Goal: Task Accomplishment & Management: Use online tool/utility

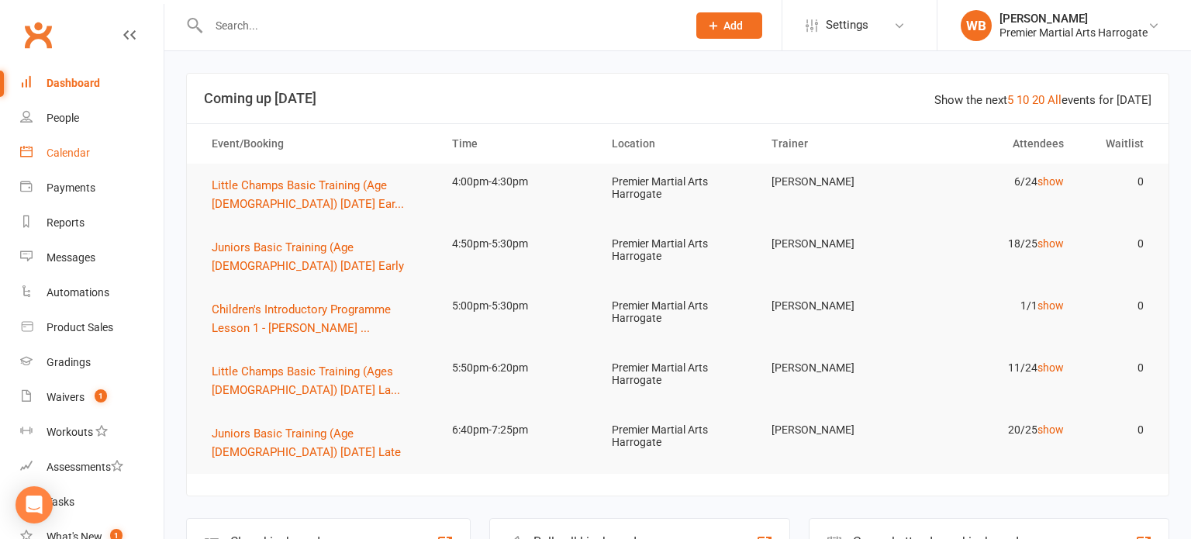
click at [129, 160] on link "Calendar" at bounding box center [91, 153] width 143 height 35
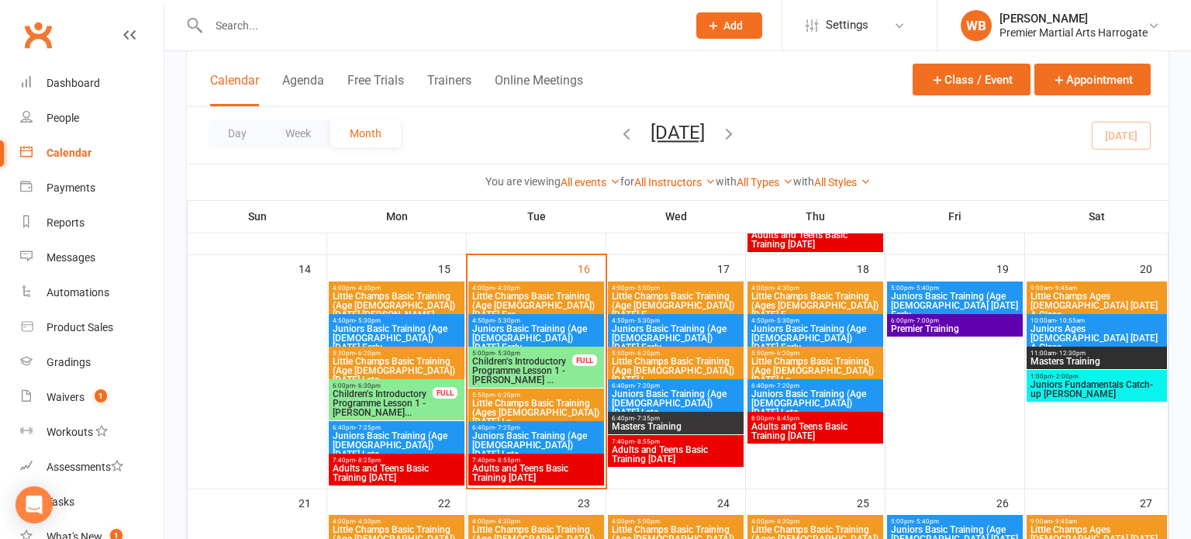
scroll to position [585, 0]
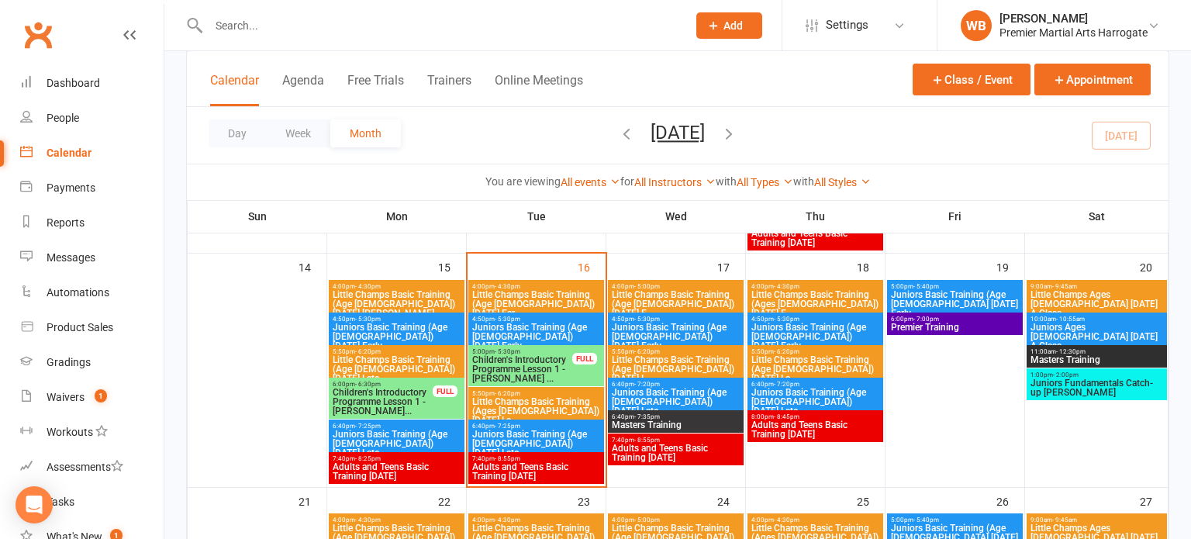
click at [560, 374] on span "Children's Introductory Programme Lesson 1 - [PERSON_NAME] ..." at bounding box center [522, 369] width 102 height 28
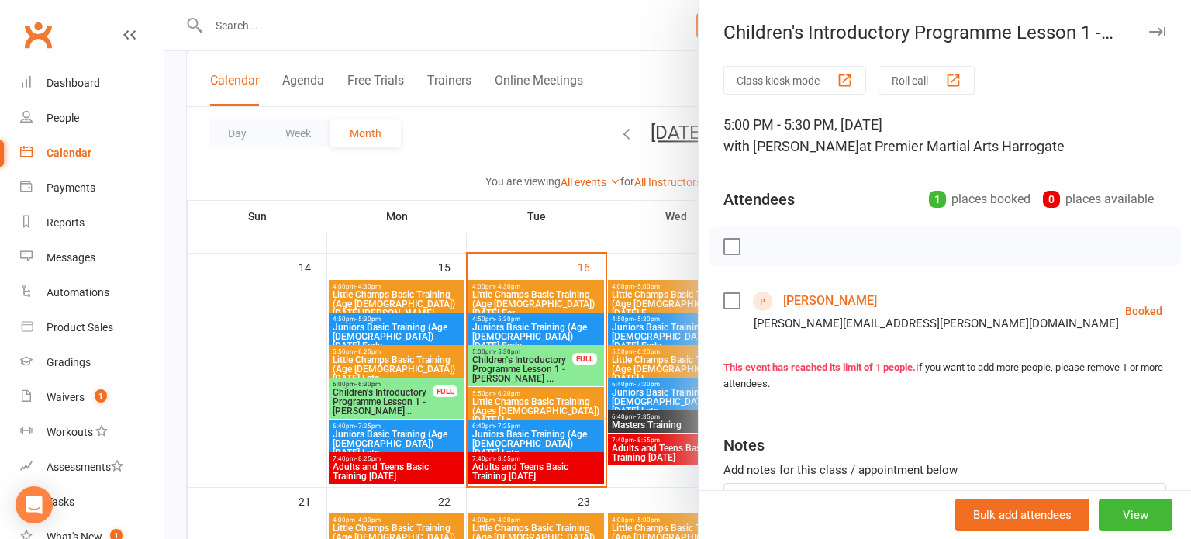
click at [699, 336] on div "Class kiosk mode Roll call 5:00 PM - 5:30 PM, [DATE] with [PERSON_NAME] at Prem…" at bounding box center [944, 339] width 492 height 546
click at [658, 355] on div at bounding box center [677, 269] width 1026 height 539
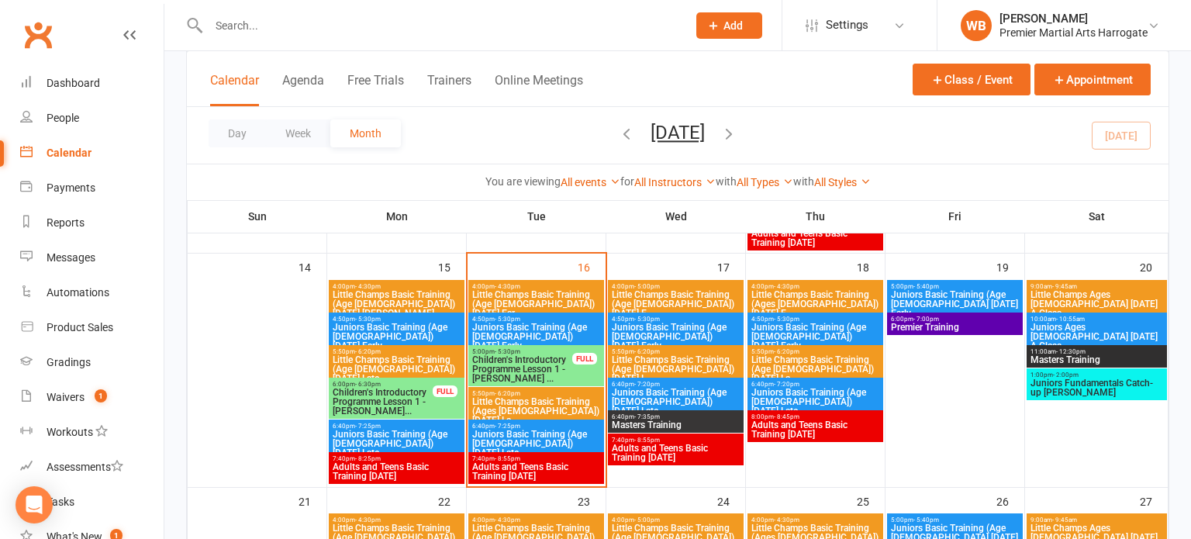
scroll to position [609, 0]
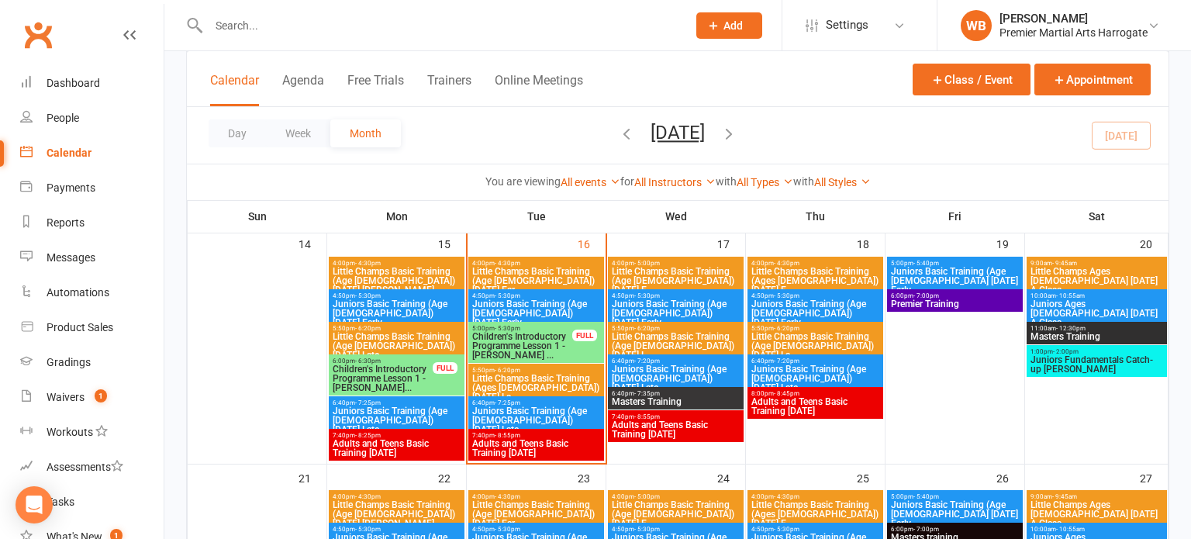
click at [566, 374] on span "Little Champs Basic Training (Ages [DEMOGRAPHIC_DATA]) [DATE] La..." at bounding box center [535, 388] width 129 height 28
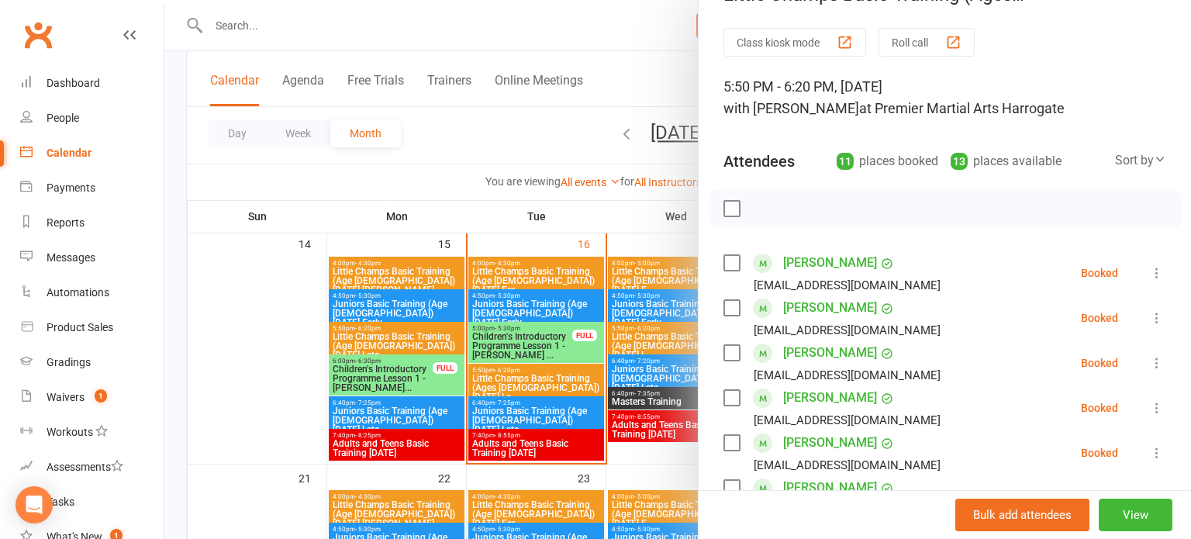
scroll to position [0, 0]
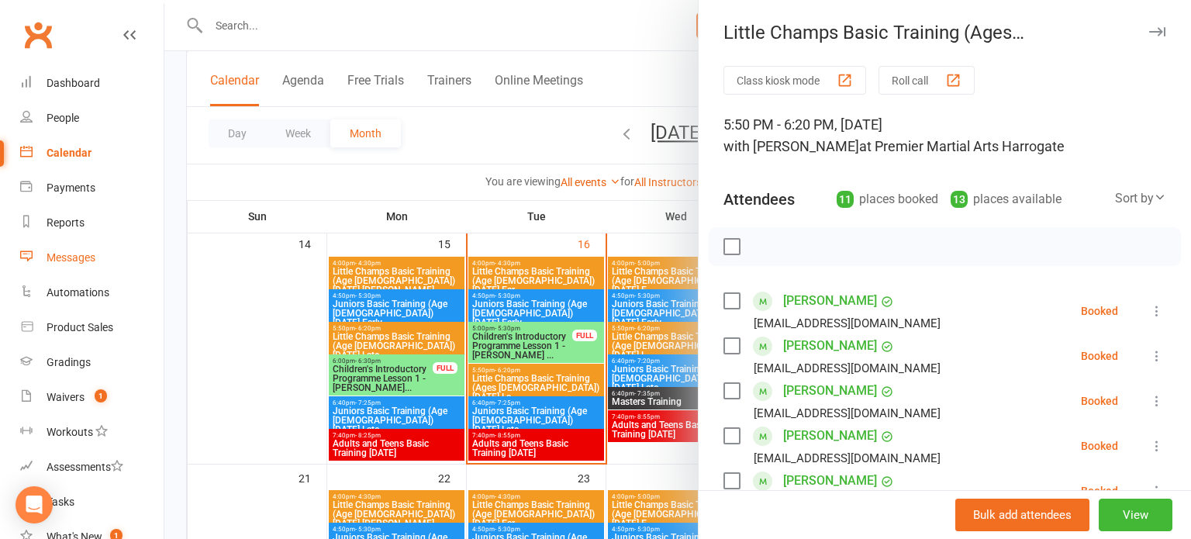
click at [101, 253] on link "Messages" at bounding box center [91, 257] width 143 height 35
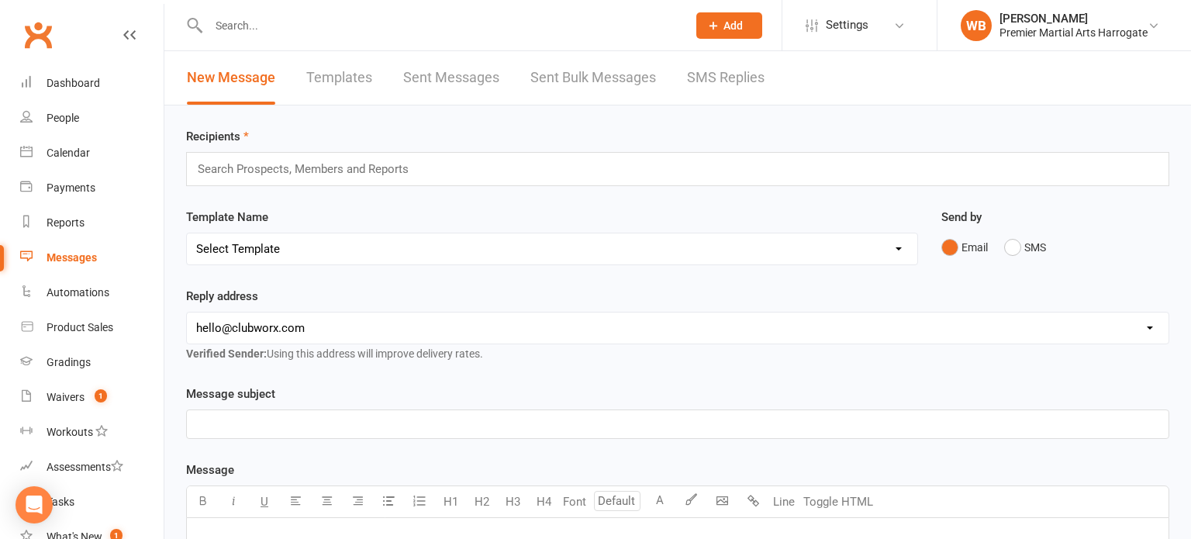
click at [609, 91] on link "Sent Bulk Messages" at bounding box center [593, 77] width 126 height 53
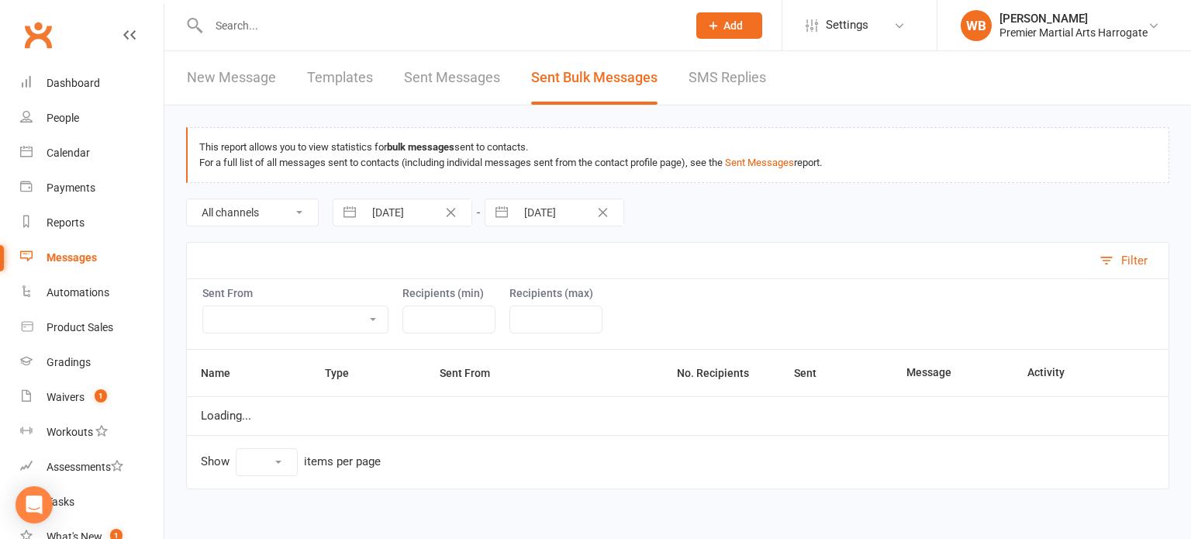
select select "10"
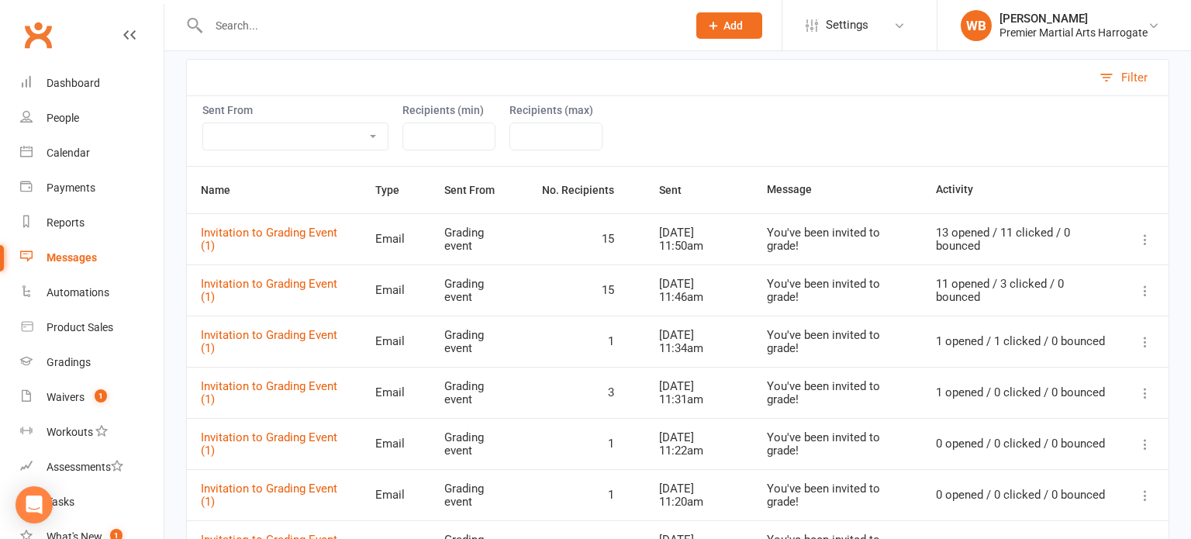
scroll to position [182, 0]
click at [96, 347] on link "Gradings" at bounding box center [91, 362] width 143 height 35
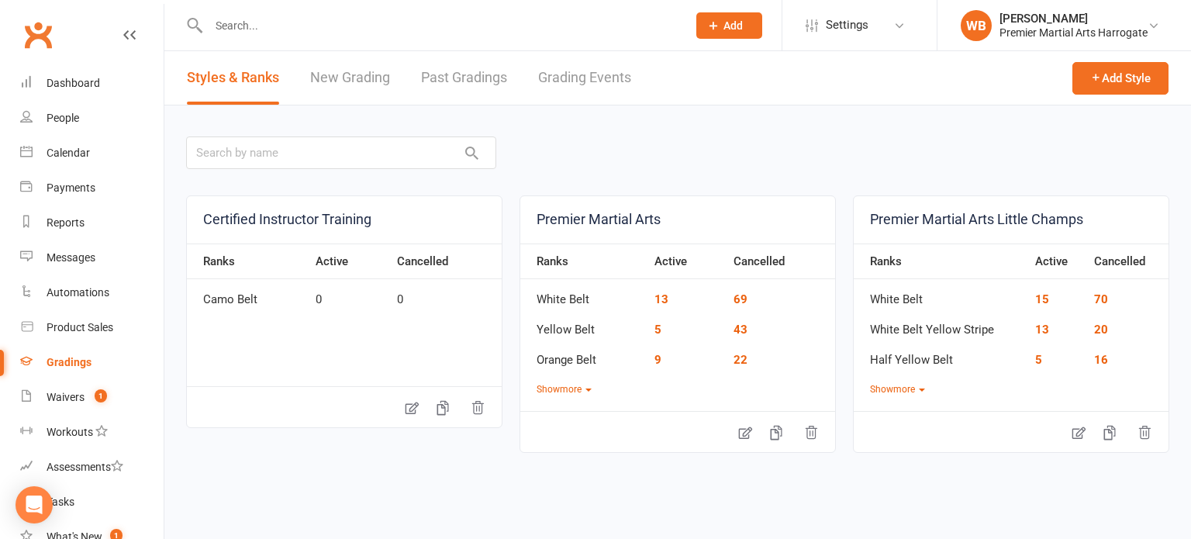
click at [589, 85] on link "Grading Events" at bounding box center [584, 77] width 93 height 53
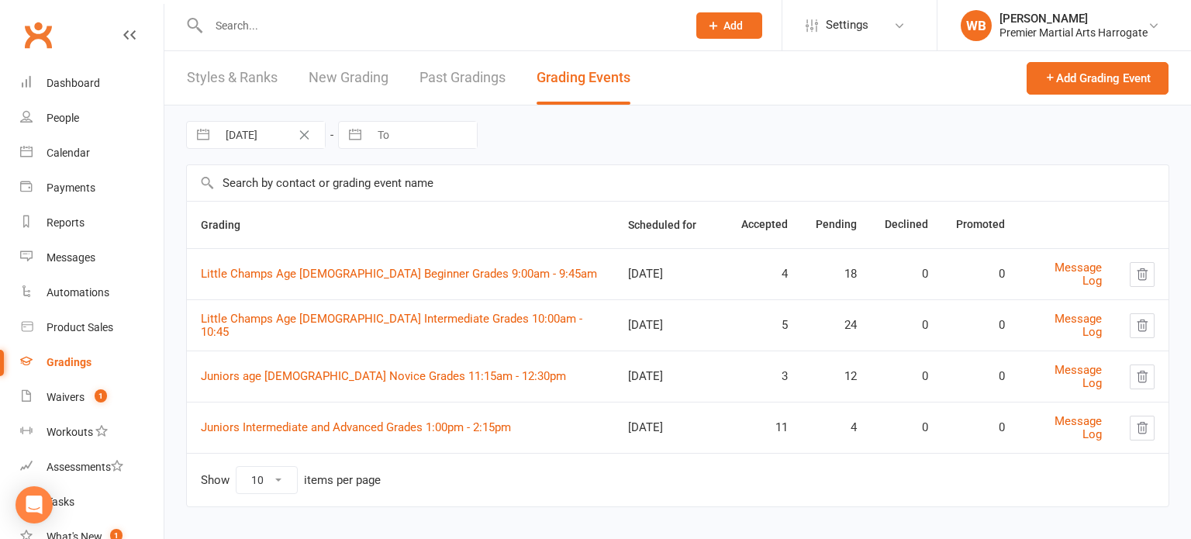
scroll to position [7, 0]
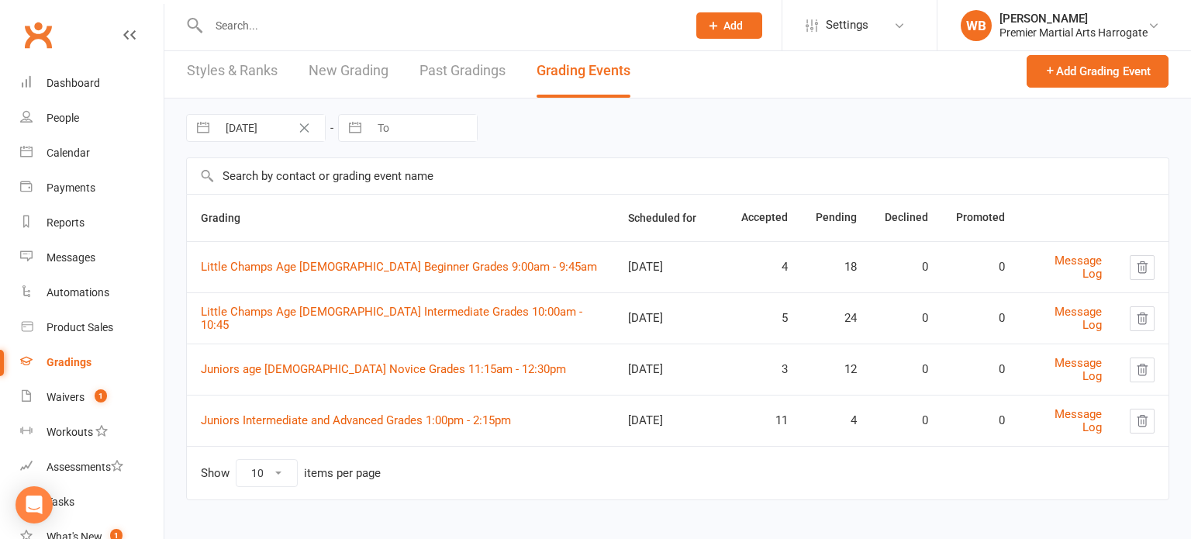
click at [381, 408] on td "Juniors Intermediate and Advanced Grades 1:00pm - 2:15pm" at bounding box center [400, 420] width 427 height 51
click at [378, 413] on link "Juniors Intermediate and Advanced Grades 1:00pm - 2:15pm" at bounding box center [356, 420] width 310 height 14
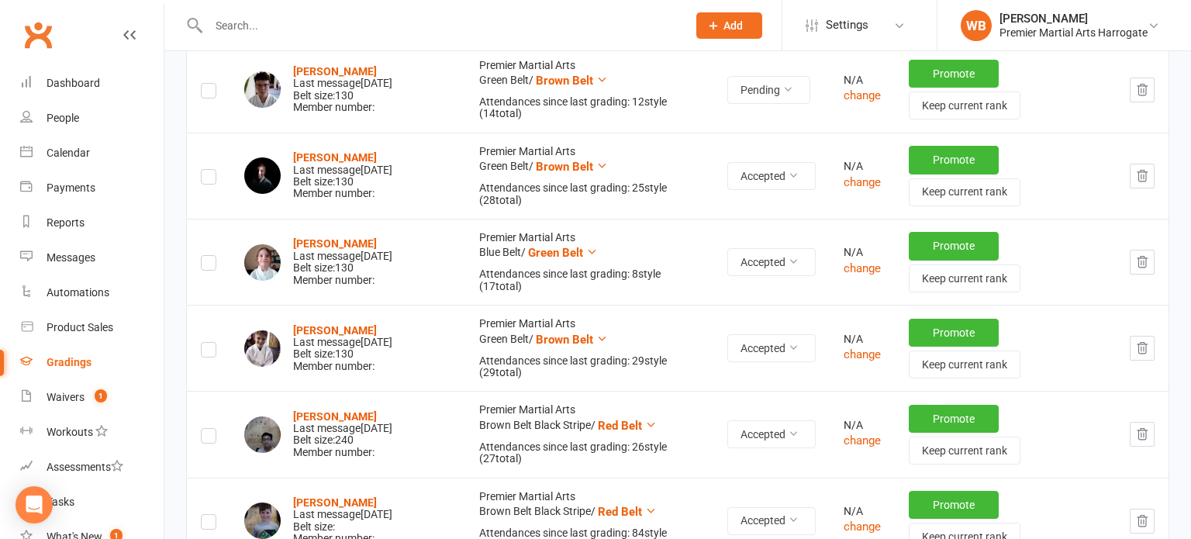
scroll to position [684, 0]
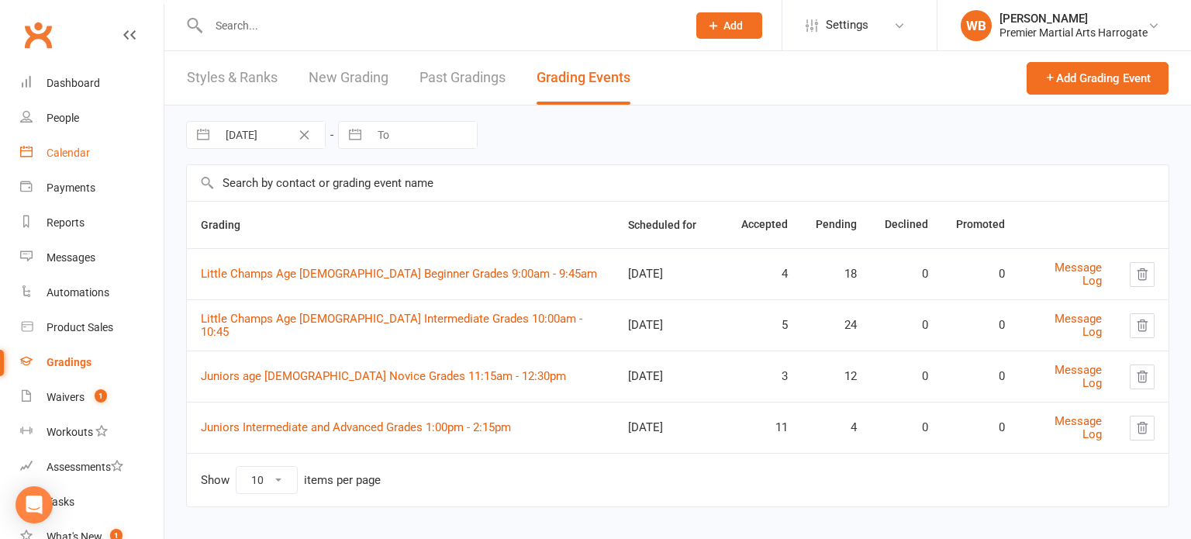
click at [119, 151] on link "Calendar" at bounding box center [91, 153] width 143 height 35
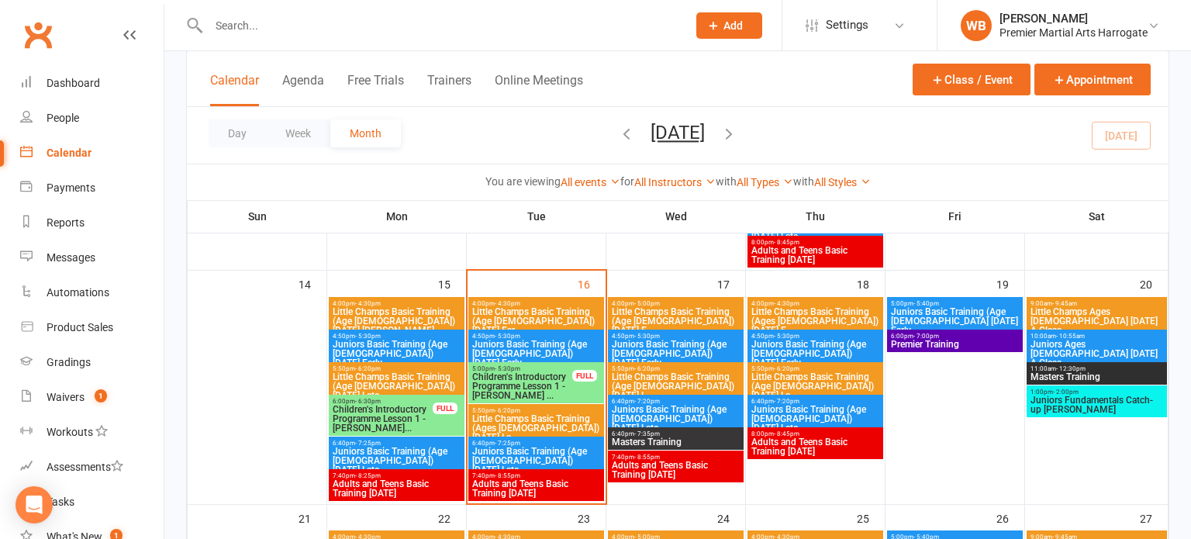
scroll to position [570, 0]
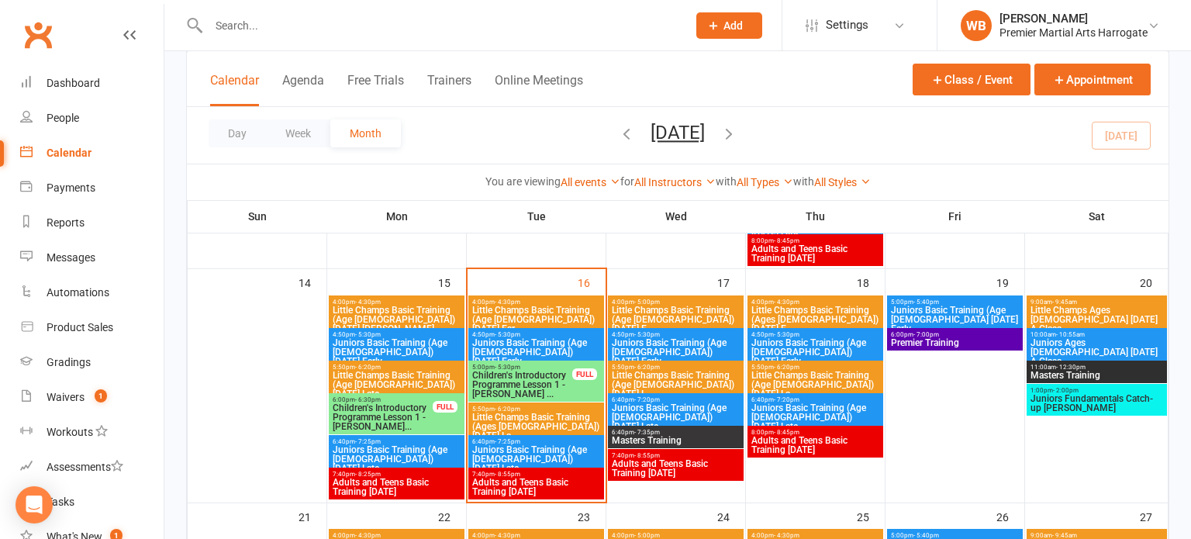
click at [401, 338] on span "Juniors Basic Training (Age [DEMOGRAPHIC_DATA]) [DATE] Early" at bounding box center [396, 352] width 129 height 28
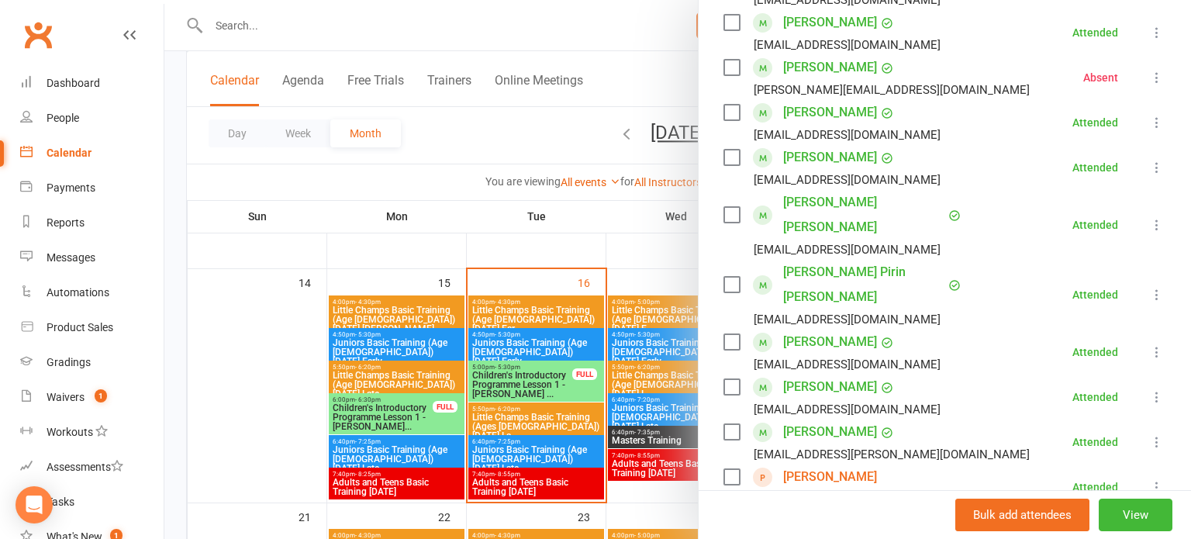
scroll to position [554, 0]
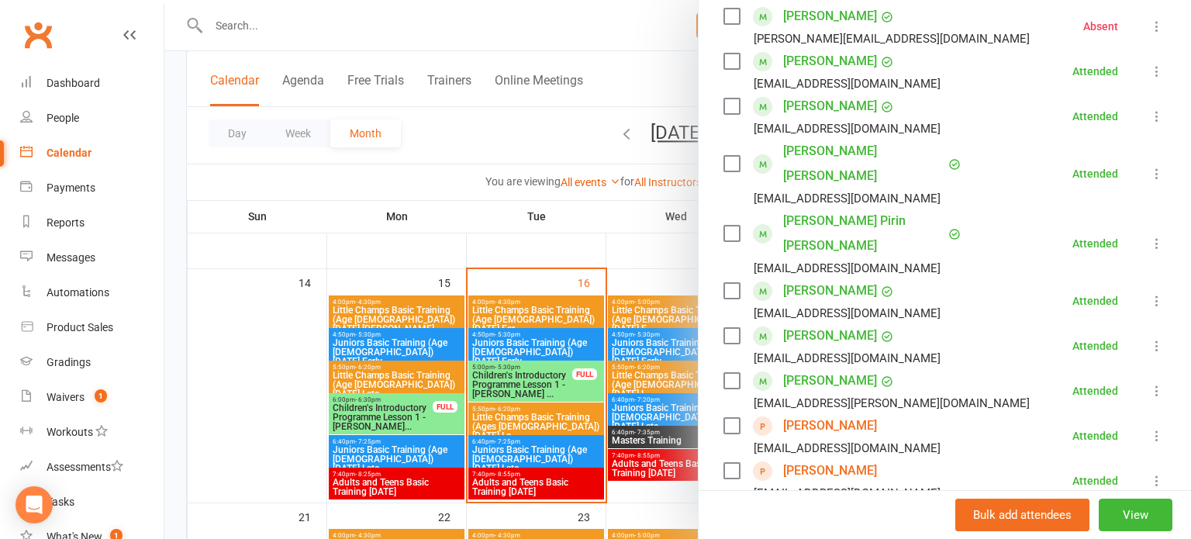
click at [656, 367] on div at bounding box center [677, 269] width 1026 height 539
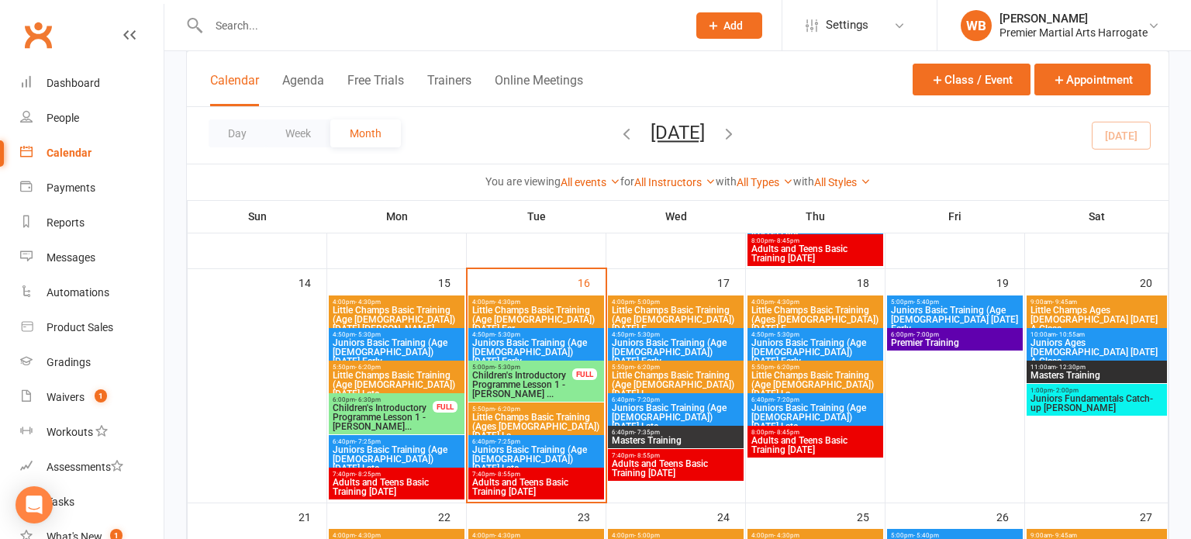
click at [401, 408] on span "Children's Introductory Programme Lesson 1 - [PERSON_NAME]..." at bounding box center [383, 417] width 102 height 28
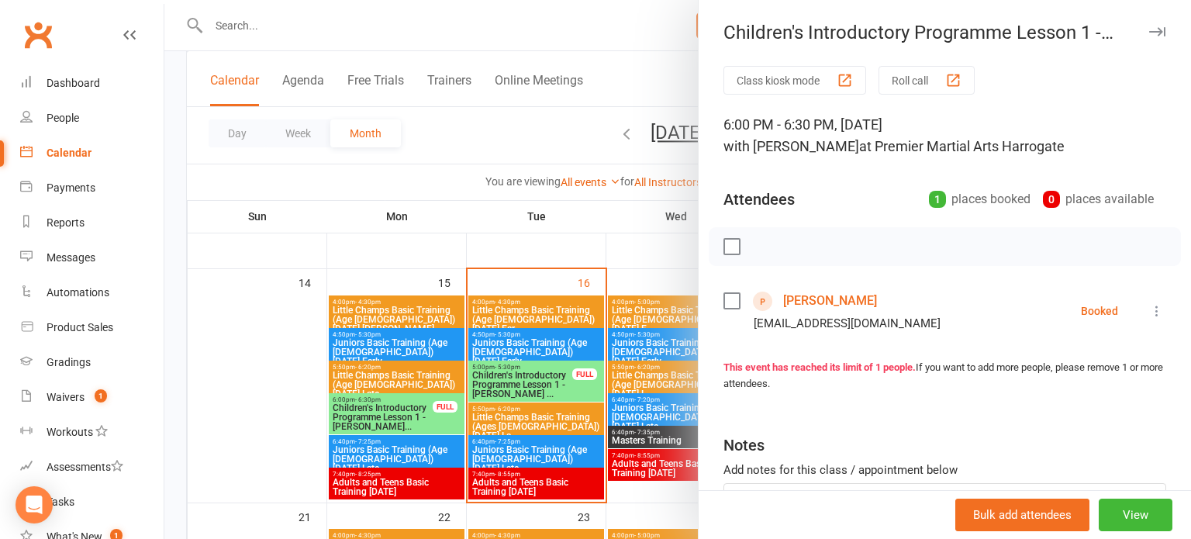
click at [404, 373] on div at bounding box center [677, 269] width 1026 height 539
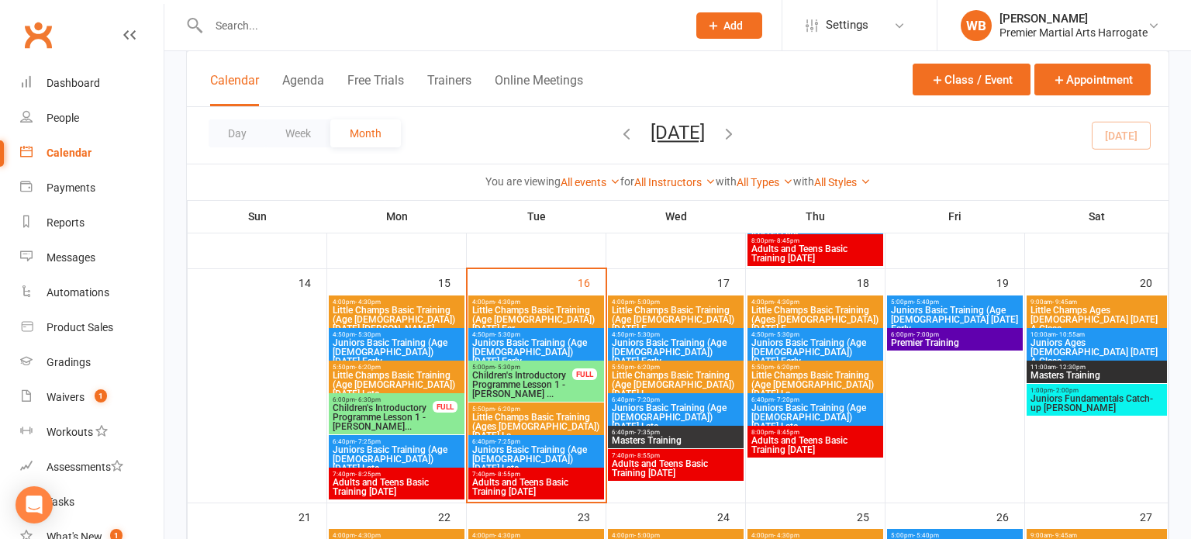
click at [413, 440] on span "6:40pm - 7:25pm" at bounding box center [396, 441] width 129 height 7
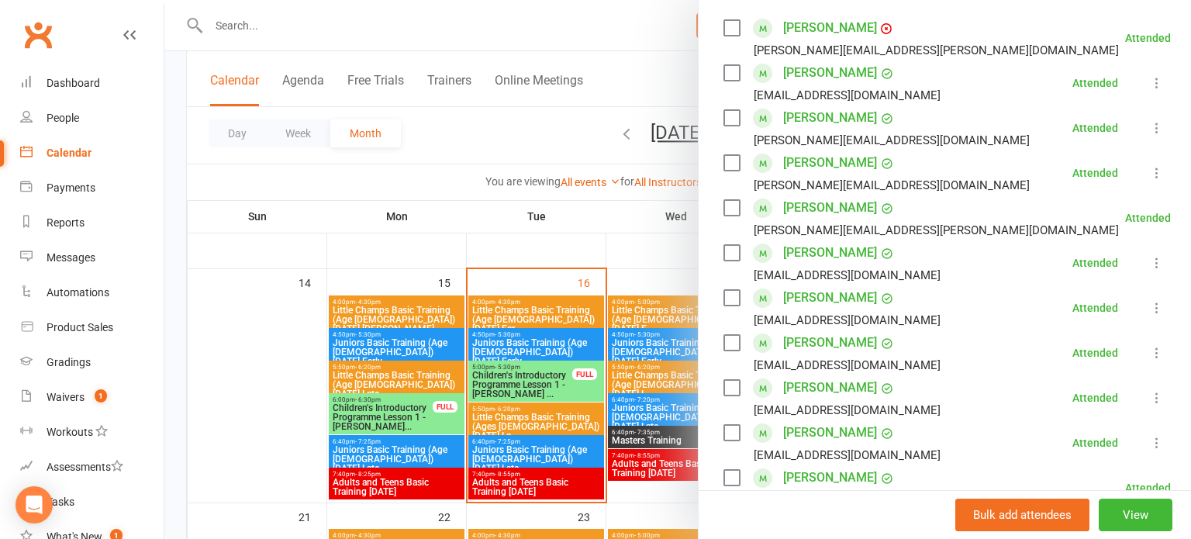
scroll to position [310, 0]
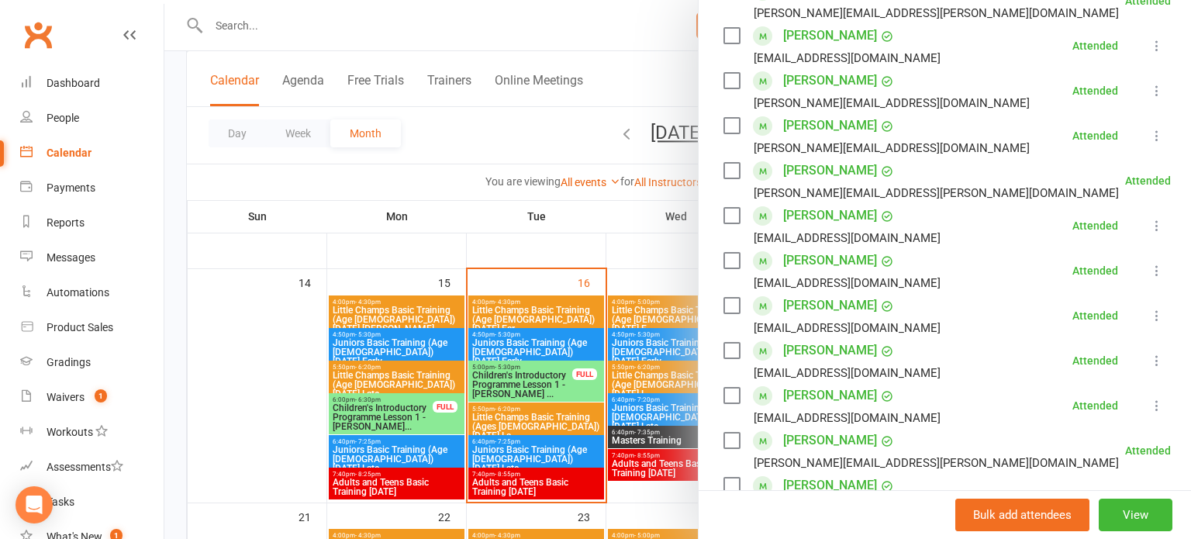
click at [410, 307] on div at bounding box center [677, 269] width 1026 height 539
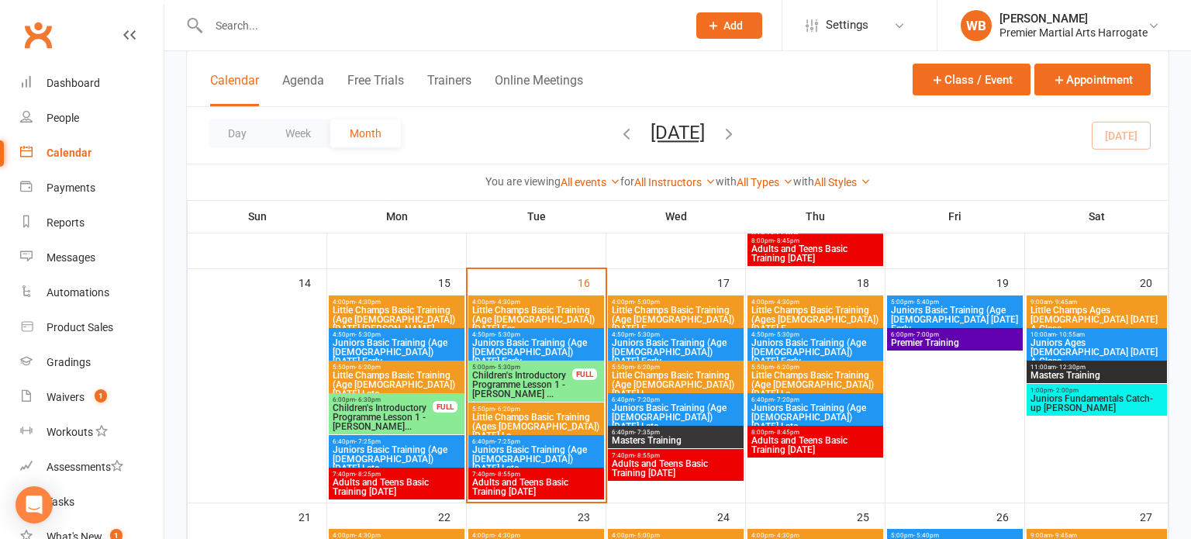
click at [410, 307] on div at bounding box center [677, 269] width 1026 height 539
click at [410, 307] on span "Little Champs Basic Training (Age [DEMOGRAPHIC_DATA]) [DATE] [PERSON_NAME]..." at bounding box center [396, 319] width 129 height 28
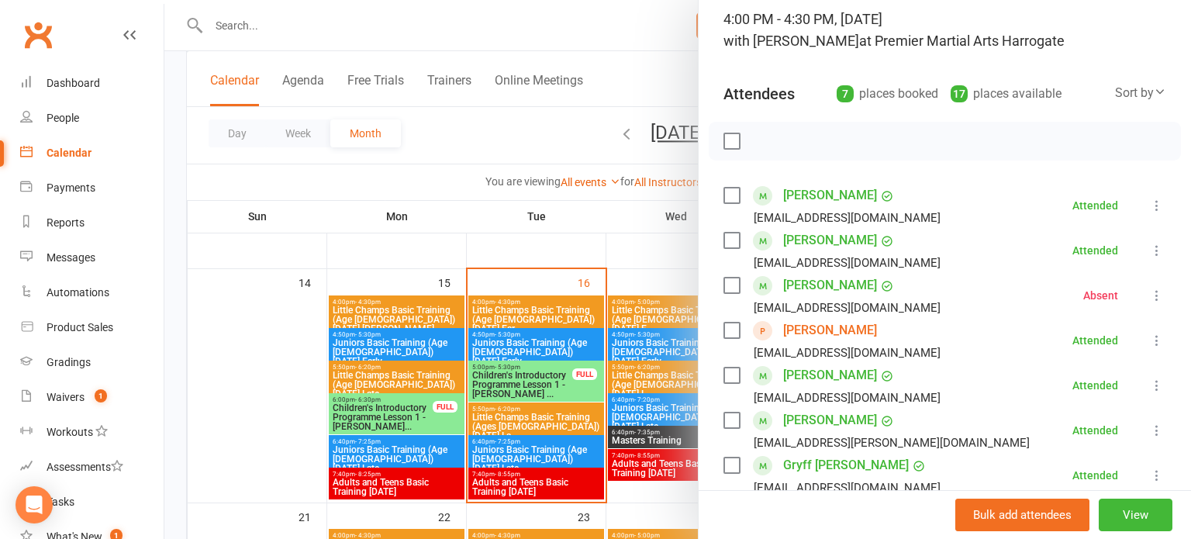
scroll to position [106, 0]
click at [573, 335] on div at bounding box center [677, 269] width 1026 height 539
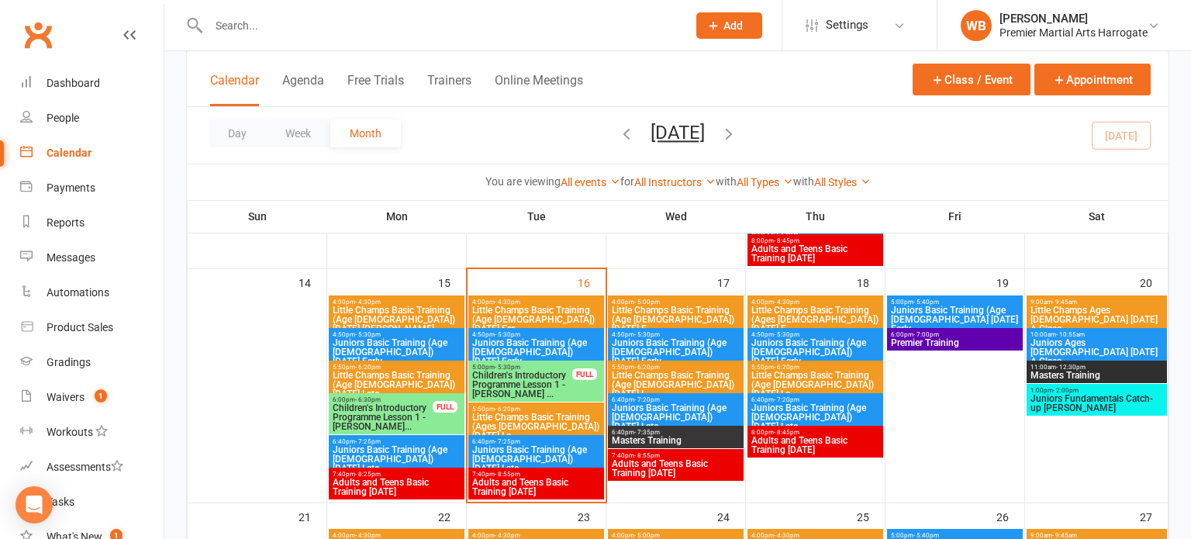
click at [793, 302] on span "- 4:30pm" at bounding box center [787, 301] width 26 height 7
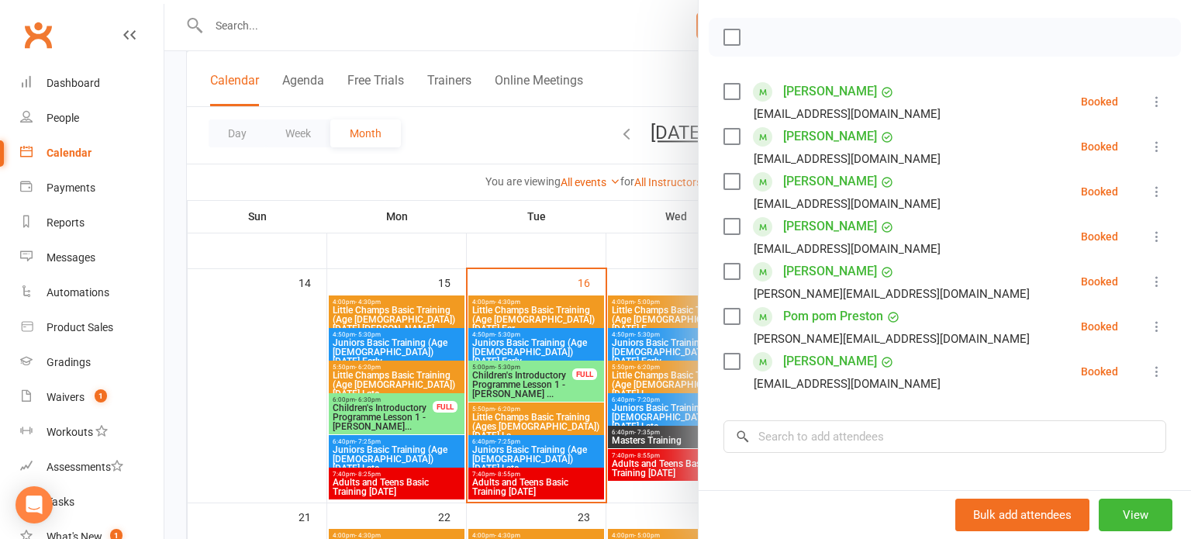
scroll to position [214, 0]
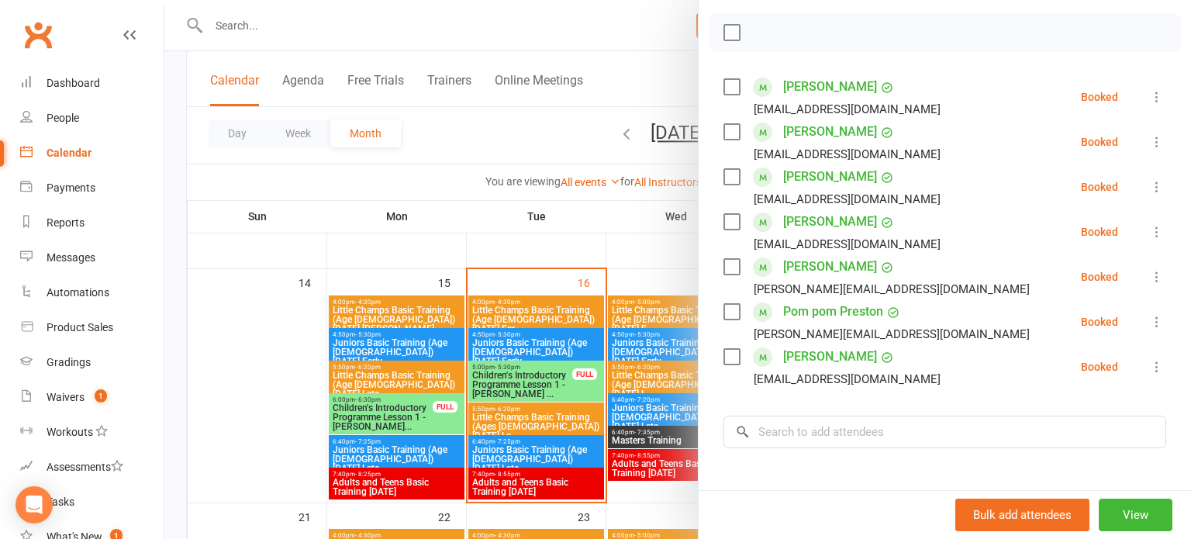
click at [671, 370] on div at bounding box center [677, 269] width 1026 height 539
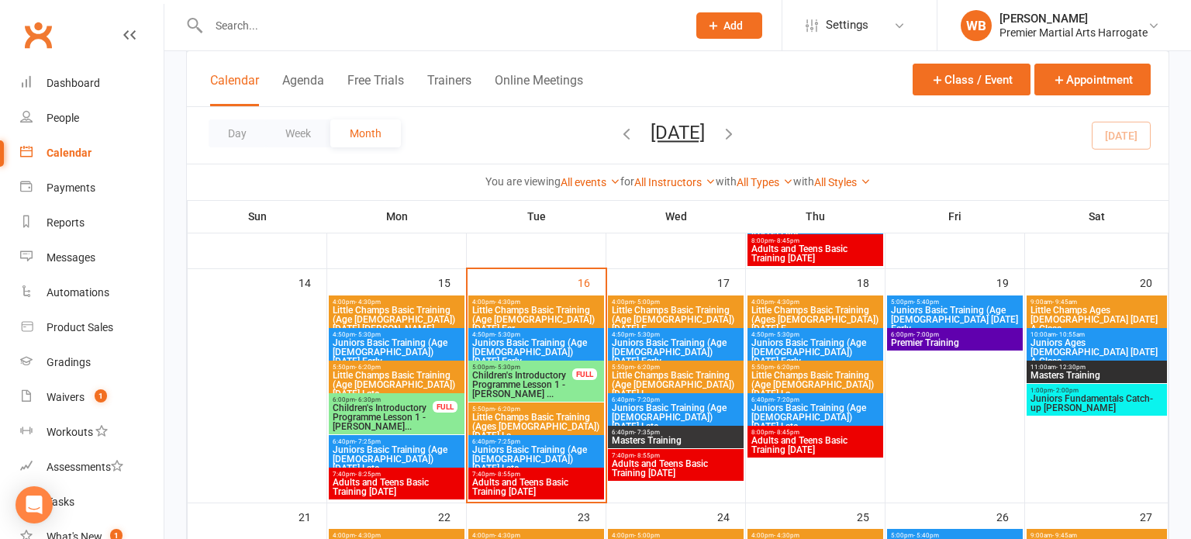
click at [513, 306] on span "Little Champs Basic Training (Age [DEMOGRAPHIC_DATA]) [DATE] Ear..." at bounding box center [535, 319] width 129 height 28
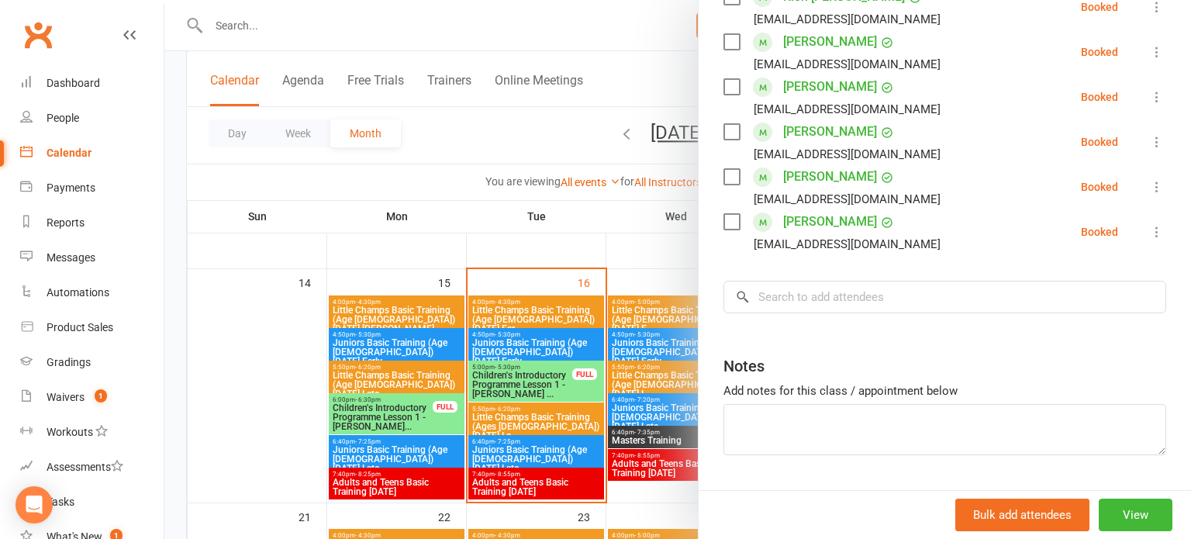
scroll to position [312, 0]
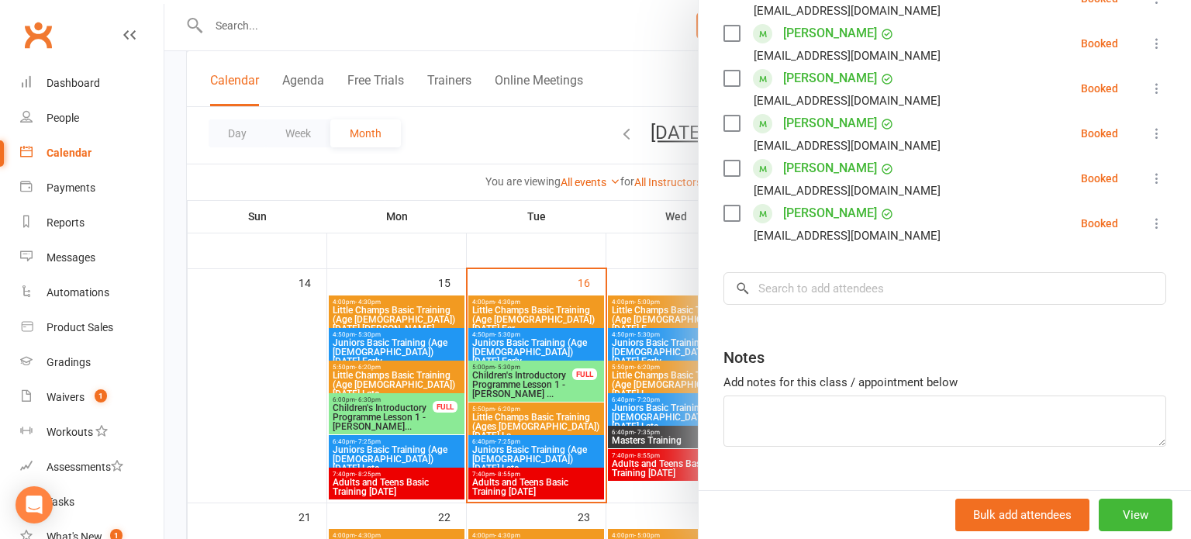
click at [639, 353] on div at bounding box center [677, 269] width 1026 height 539
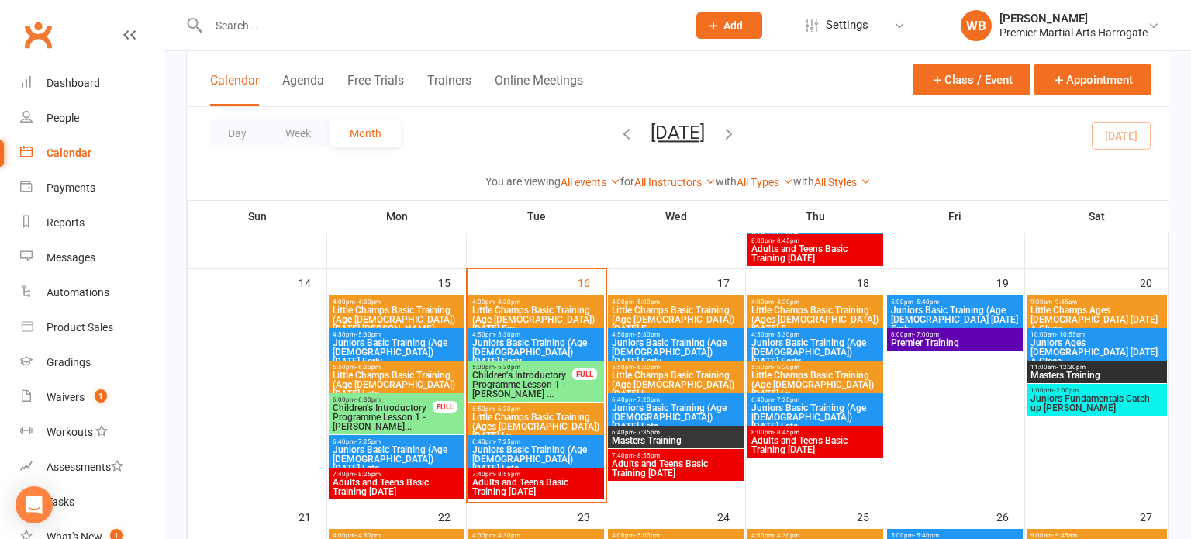
click at [598, 340] on span "Juniors Basic Training (Age [DEMOGRAPHIC_DATA]) [DATE] Early" at bounding box center [535, 352] width 129 height 28
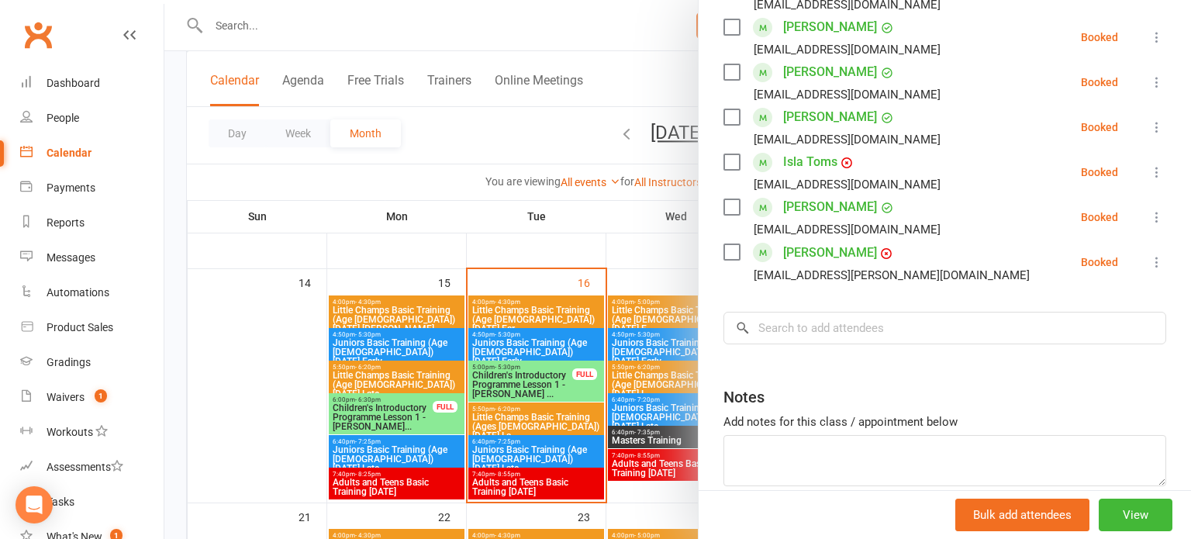
scroll to position [884, 0]
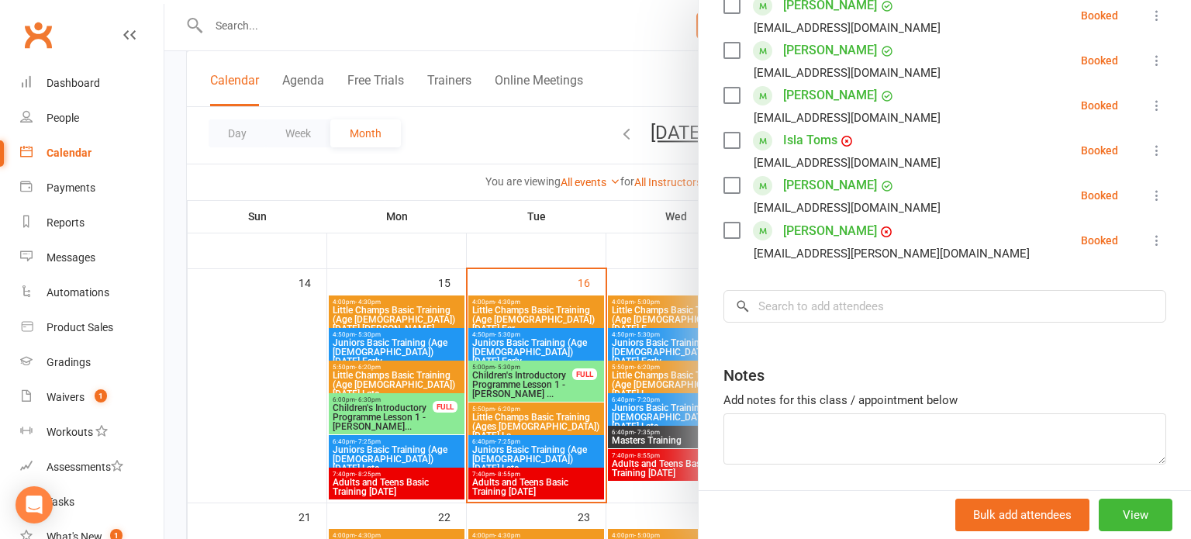
click at [576, 359] on div at bounding box center [677, 269] width 1026 height 539
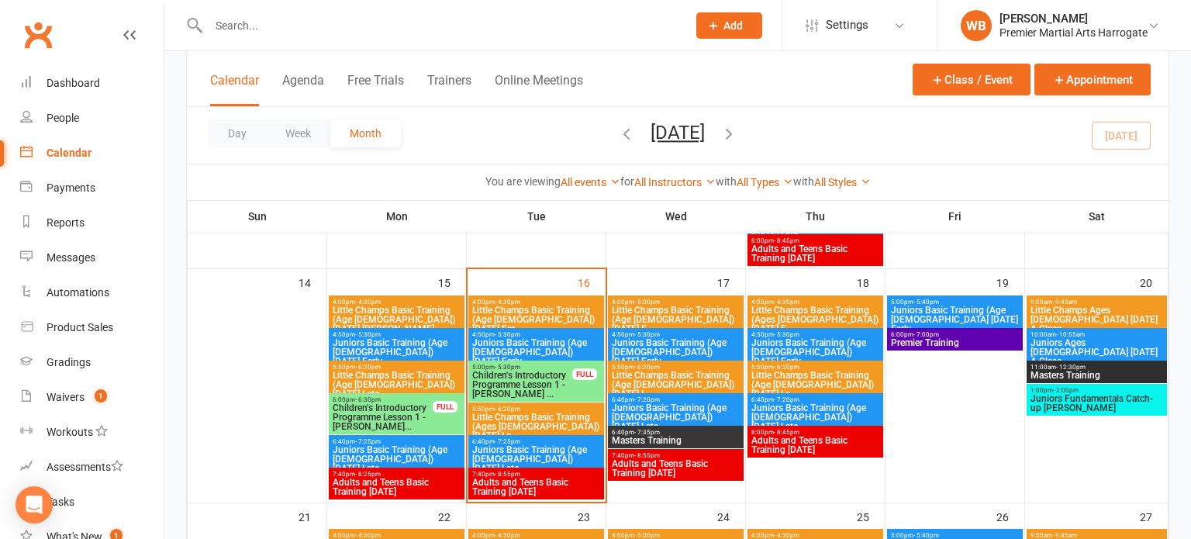
click at [541, 416] on span "Little Champs Basic Training (Ages [DEMOGRAPHIC_DATA]) [DATE] La..." at bounding box center [535, 426] width 129 height 28
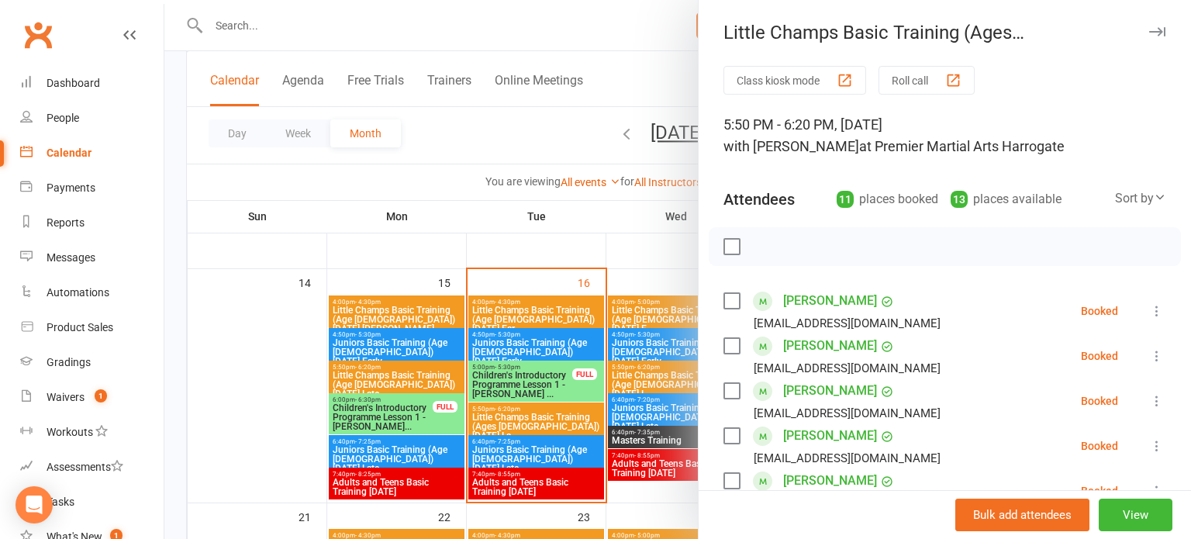
scroll to position [570, 0]
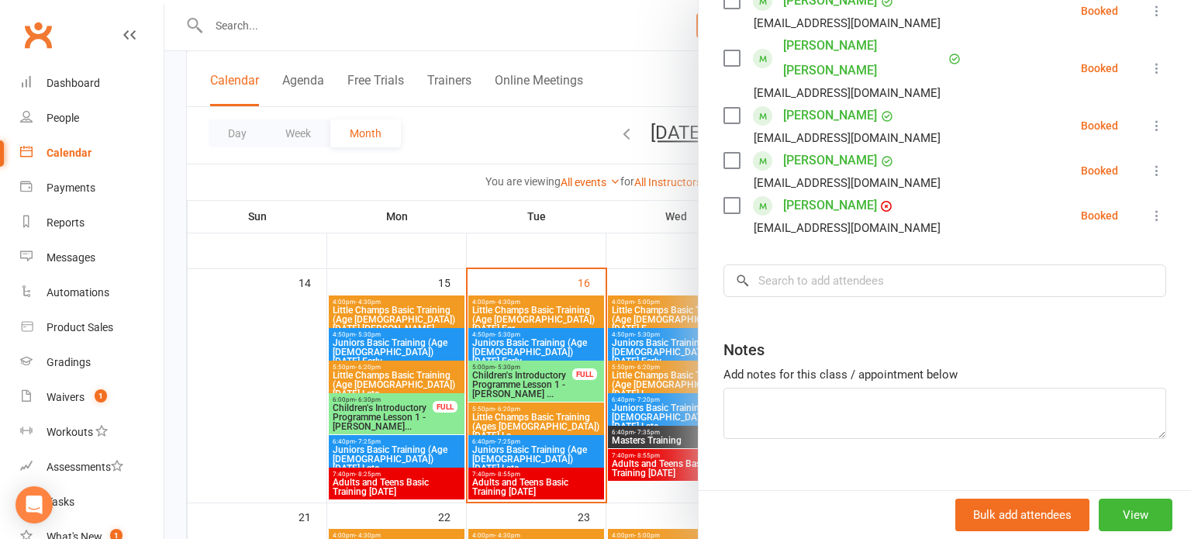
click at [485, 412] on div at bounding box center [677, 269] width 1026 height 539
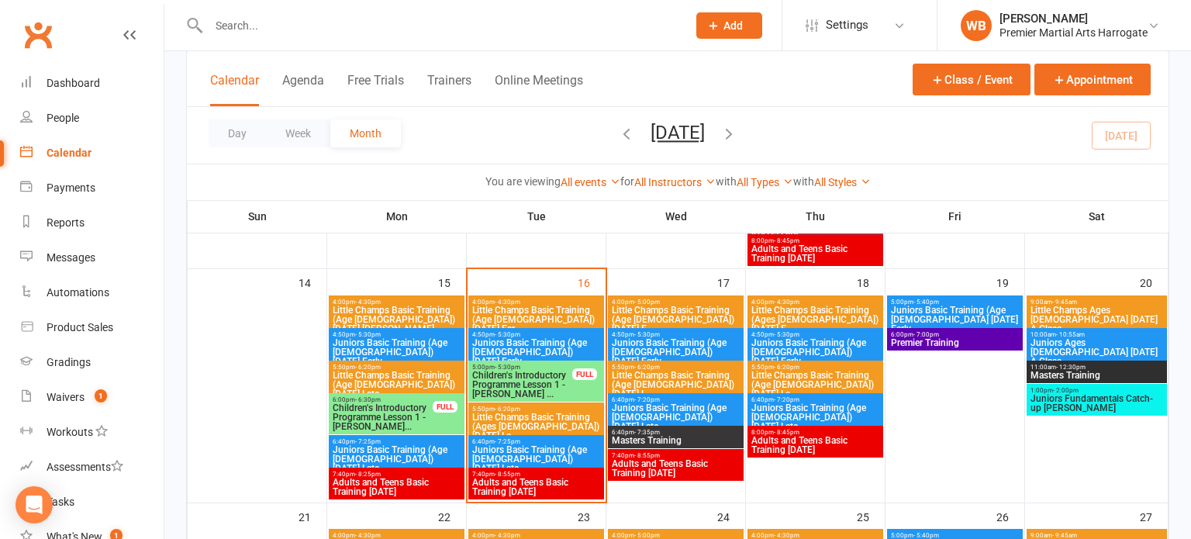
click at [494, 447] on span "Juniors Basic Training (Age [DEMOGRAPHIC_DATA]) [DATE] Late" at bounding box center [535, 459] width 129 height 28
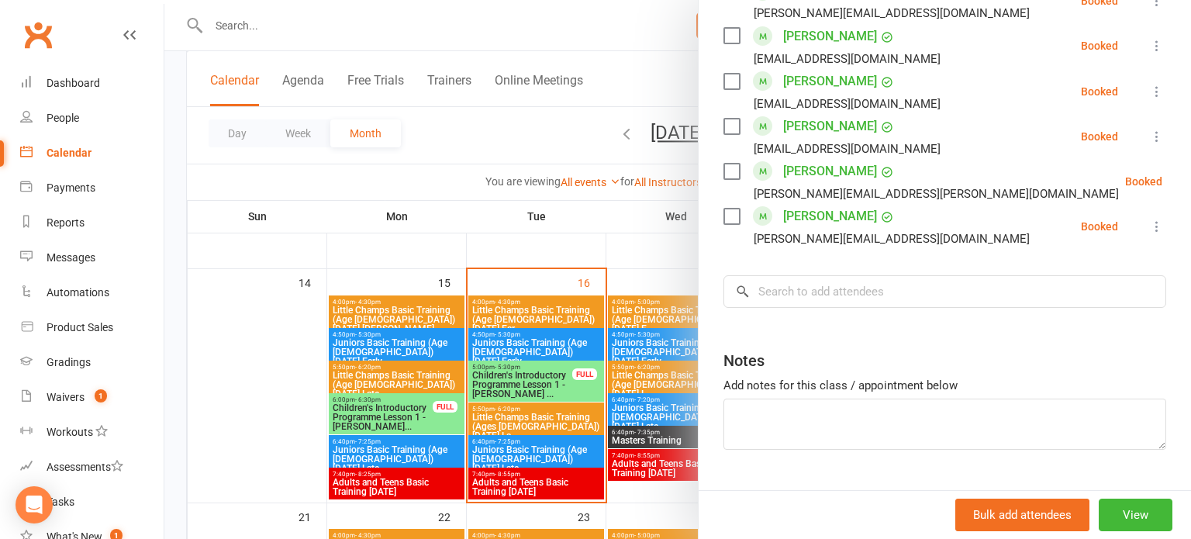
scroll to position [942, 0]
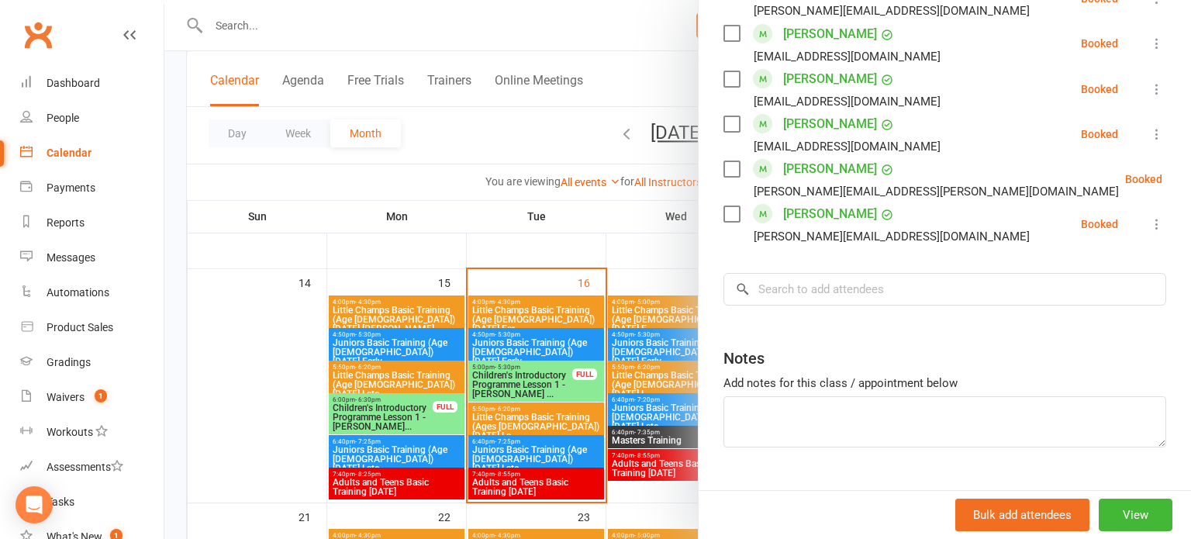
click at [576, 468] on div at bounding box center [677, 269] width 1026 height 539
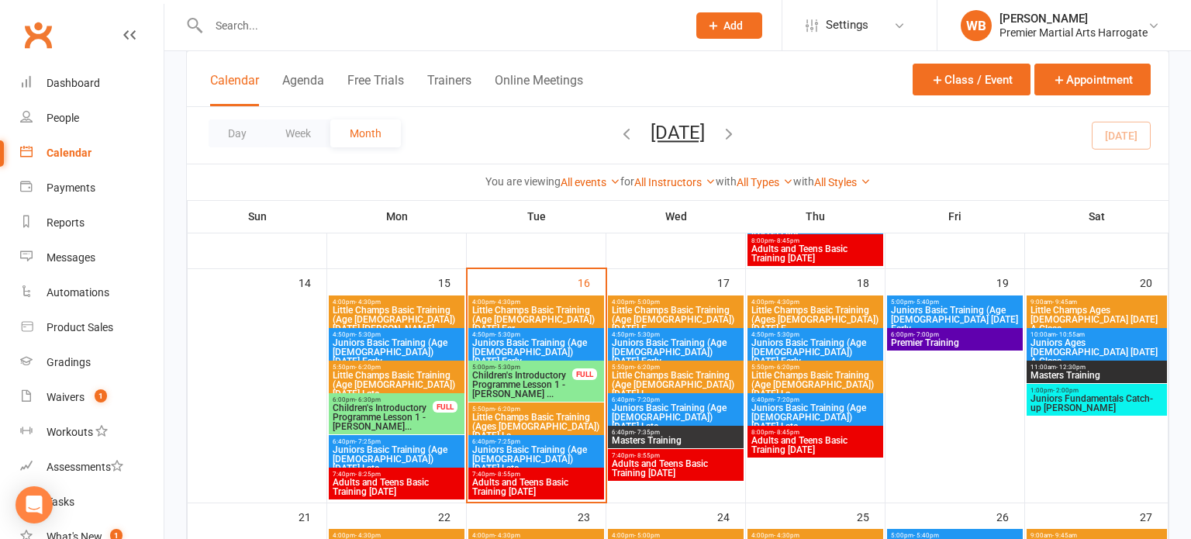
click at [573, 474] on span "7:40pm - 8:55pm" at bounding box center [535, 474] width 129 height 7
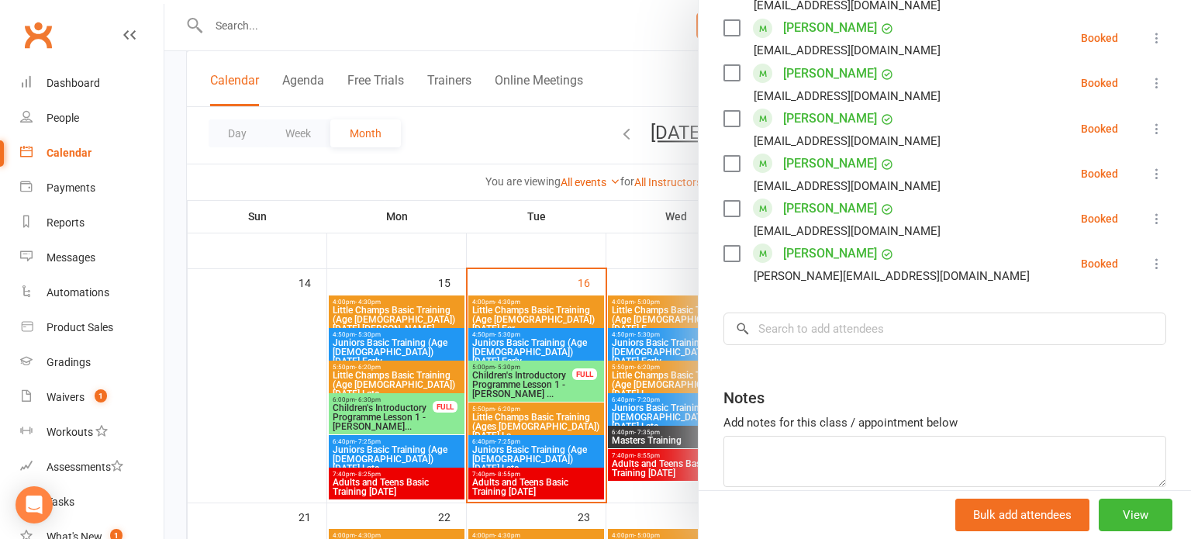
scroll to position [974, 0]
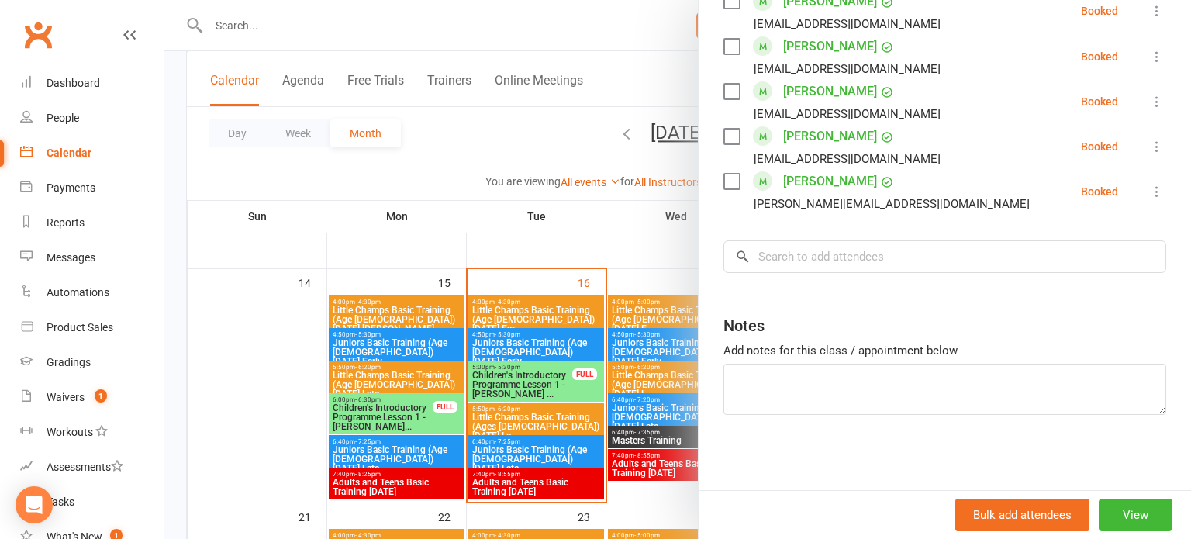
click at [598, 378] on div at bounding box center [677, 269] width 1026 height 539
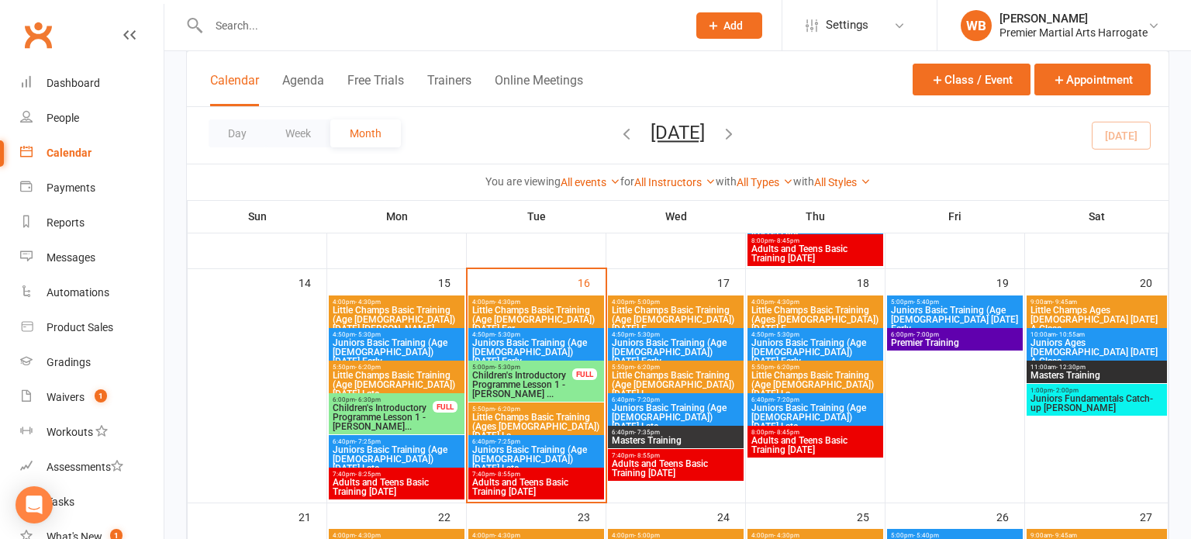
click at [586, 381] on div "5:00pm - 5:30pm Children's Introductory Programme Lesson 1 - [PERSON_NAME] ... …" at bounding box center [536, 380] width 136 height 41
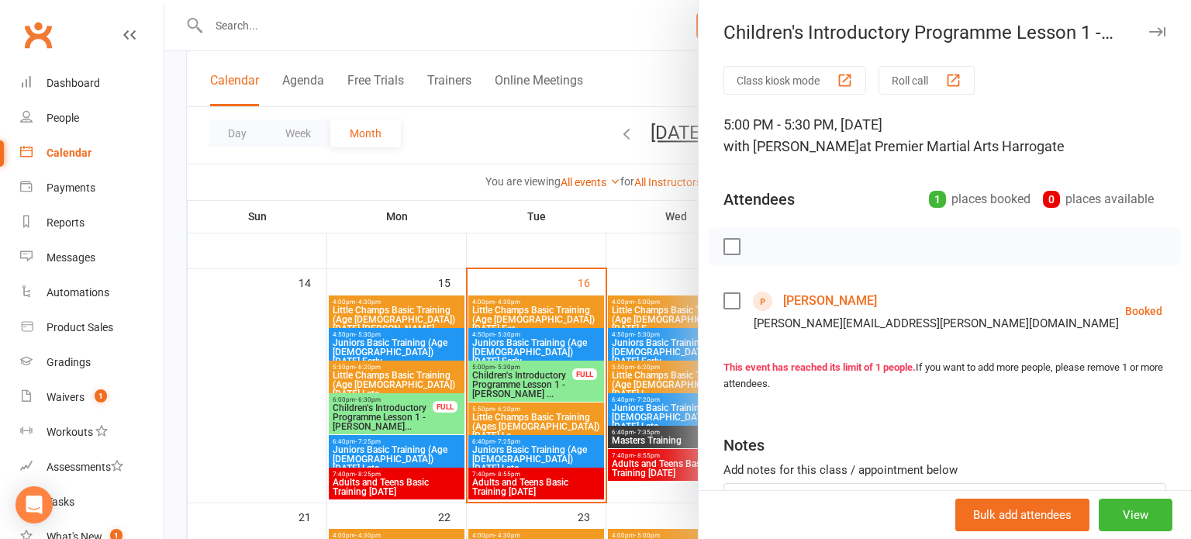
click at [551, 360] on div at bounding box center [677, 269] width 1026 height 539
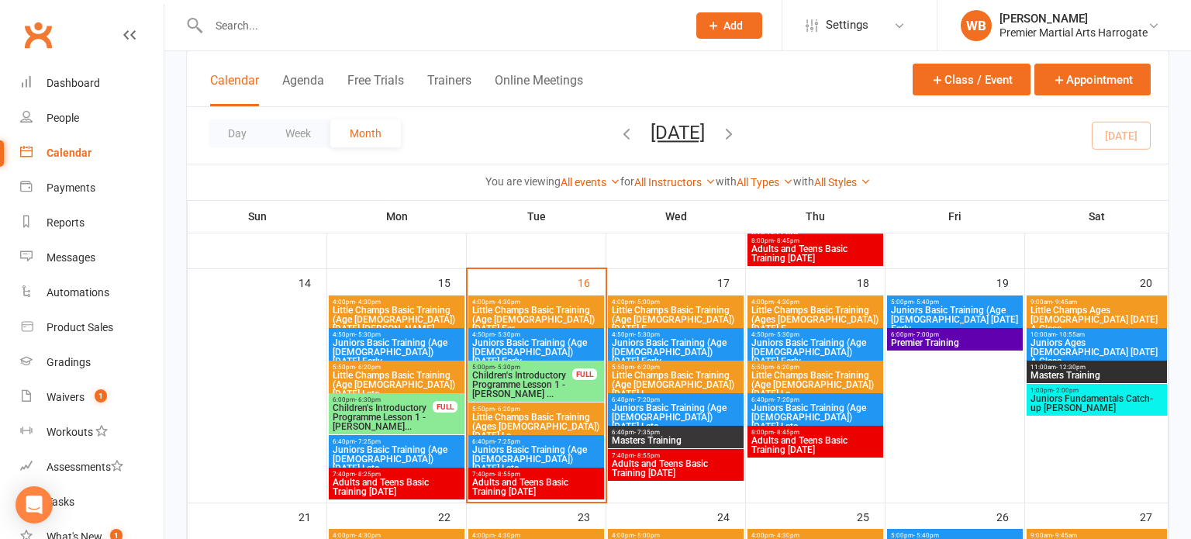
click at [343, 26] on input "text" at bounding box center [440, 26] width 472 height 22
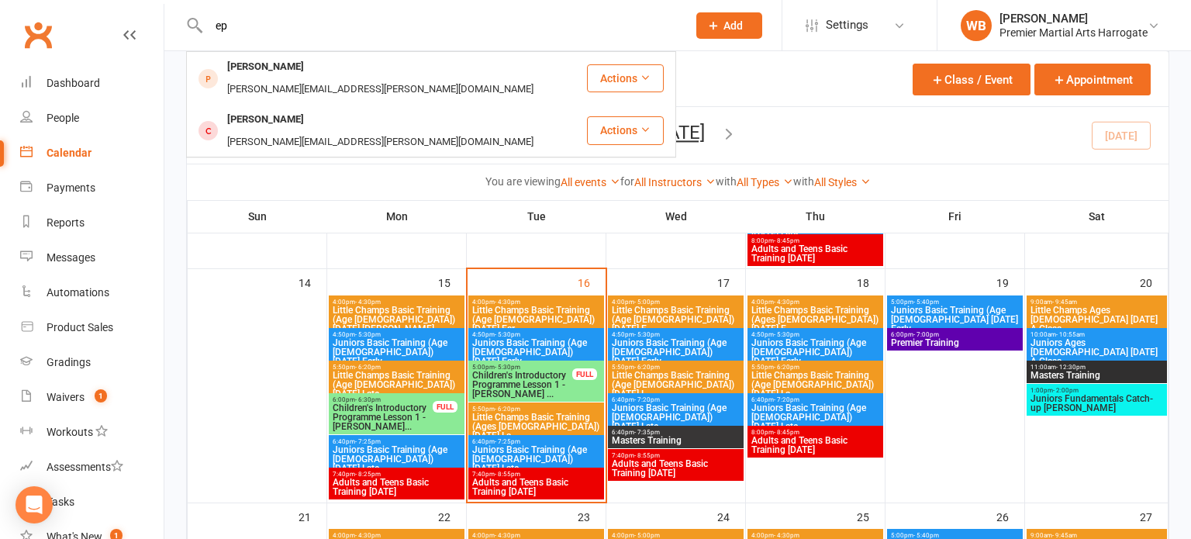
type input "e"
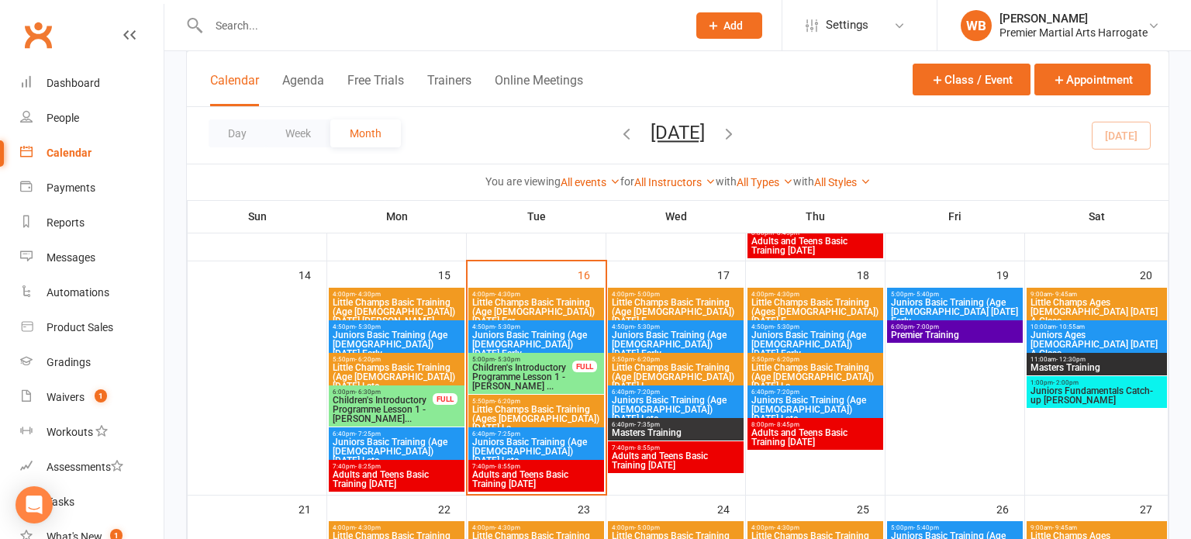
scroll to position [578, 0]
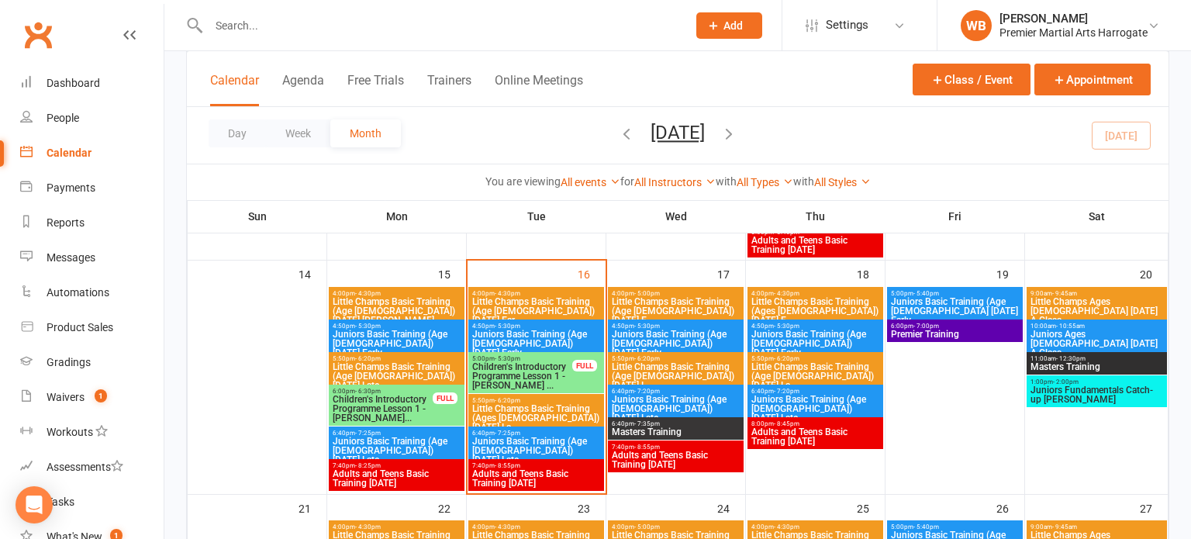
click at [647, 302] on span "Little Champs Basic Training (Age [DEMOGRAPHIC_DATA]) [DATE] E..." at bounding box center [675, 311] width 129 height 28
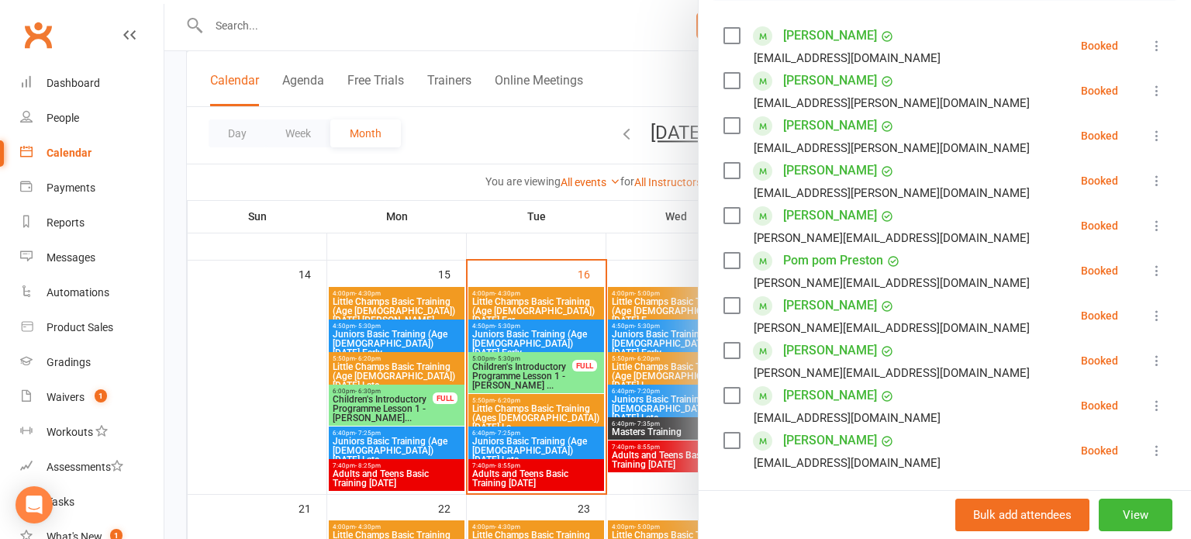
scroll to position [274, 0]
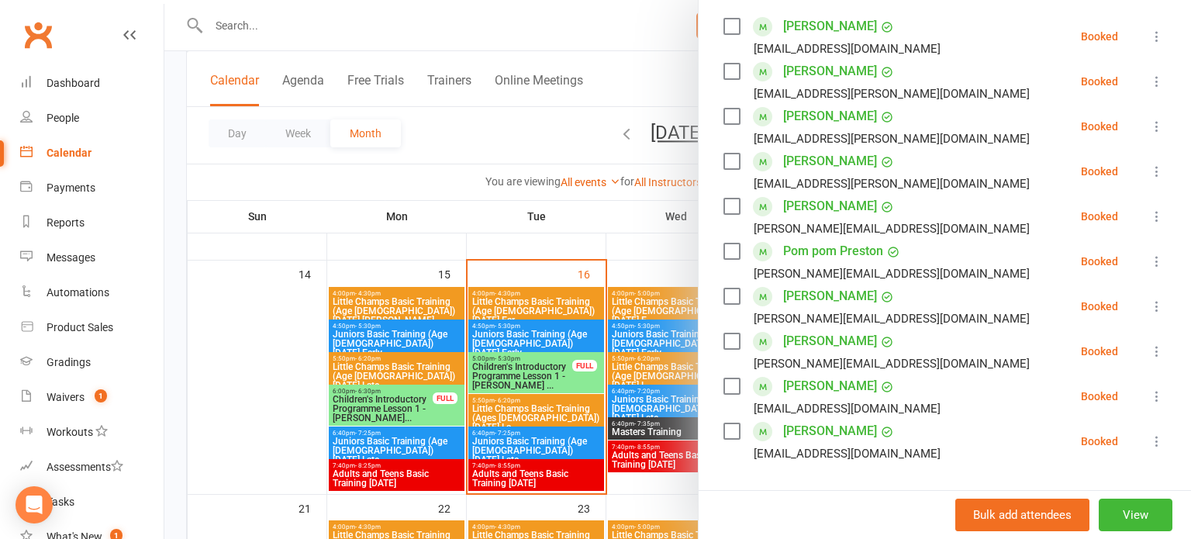
click at [537, 379] on div at bounding box center [677, 269] width 1026 height 539
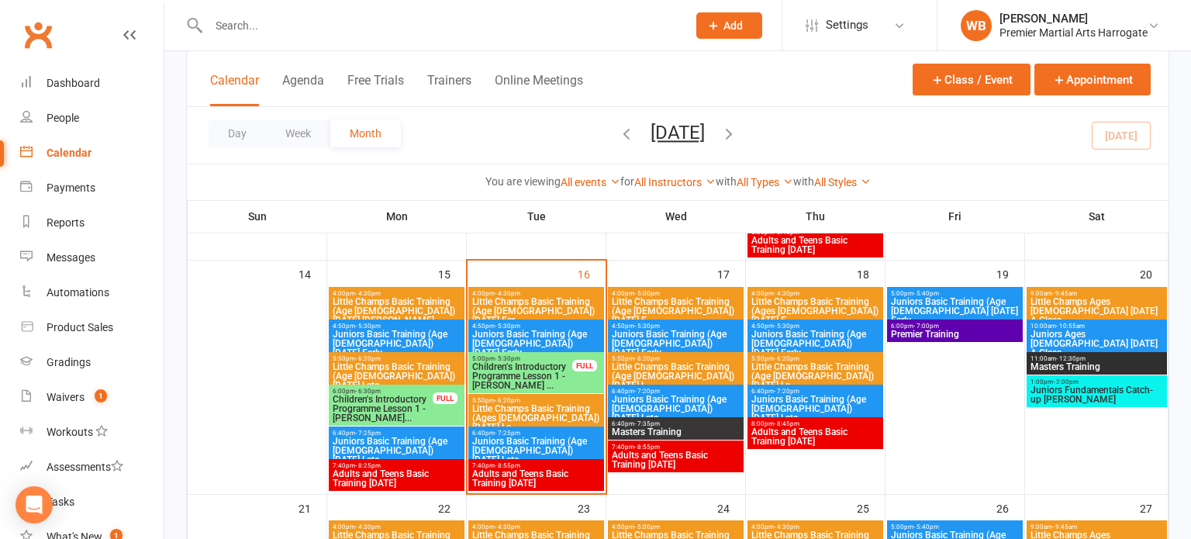
click at [631, 336] on span "Juniors Basic Training (Age [DEMOGRAPHIC_DATA]) [DATE] Early" at bounding box center [675, 343] width 129 height 28
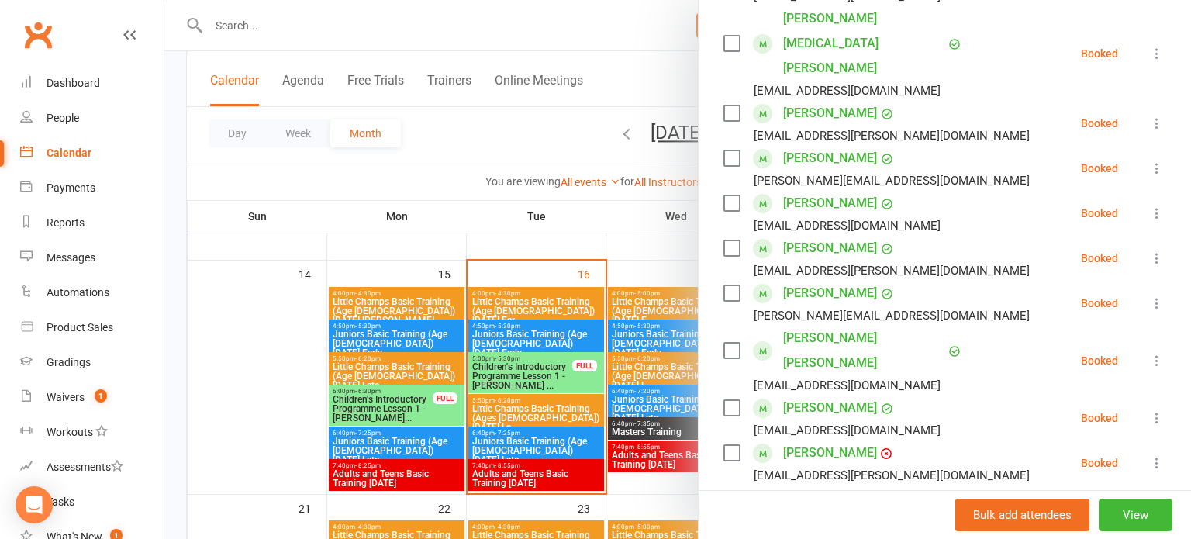
scroll to position [856, 0]
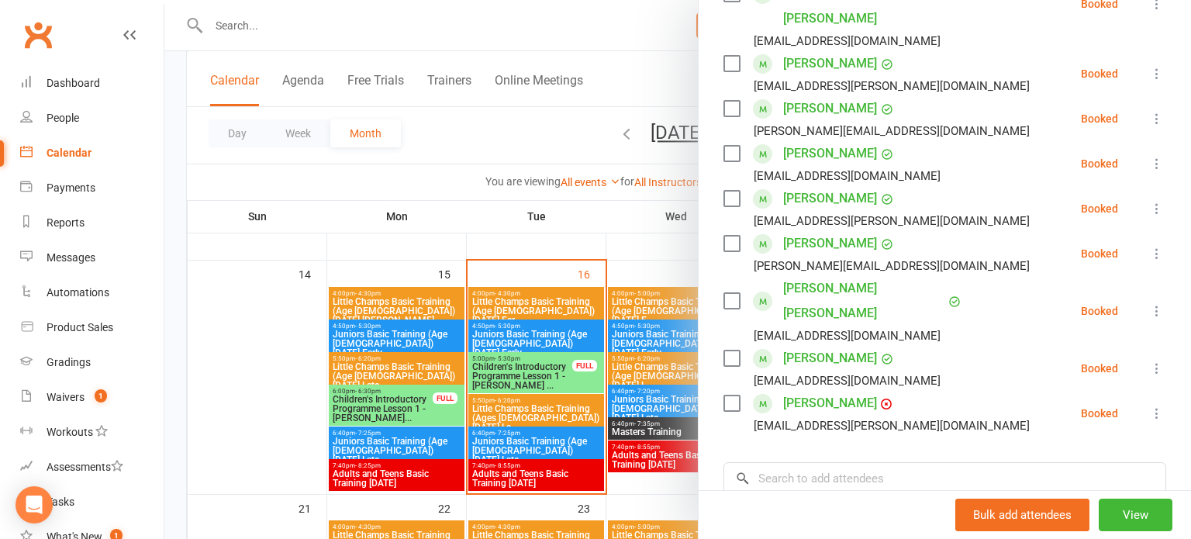
click at [553, 347] on div at bounding box center [677, 269] width 1026 height 539
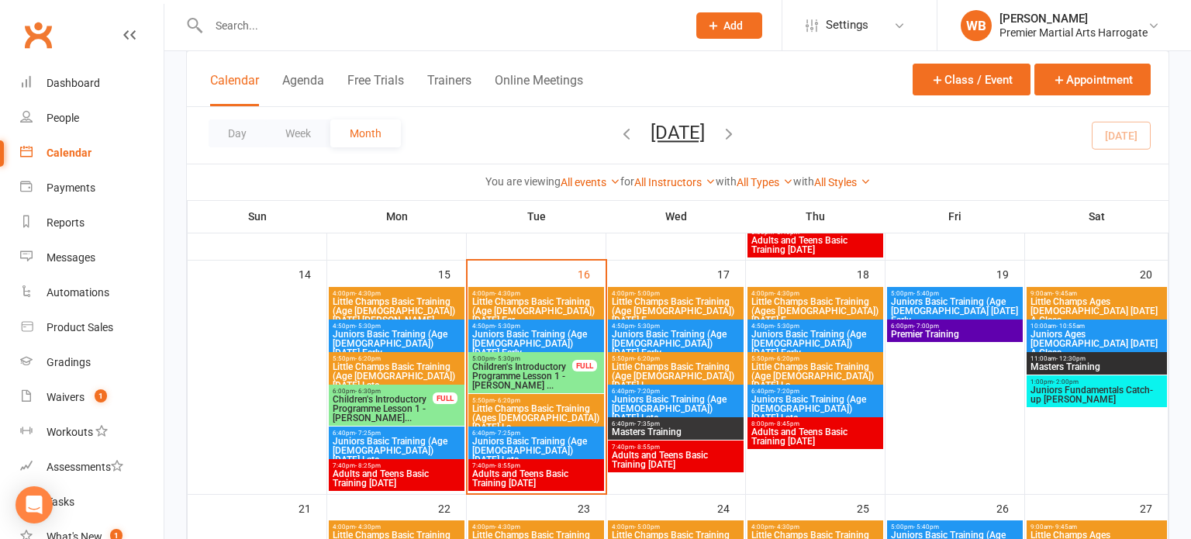
click at [613, 362] on span "Little Champs Basic Training (Age [DEMOGRAPHIC_DATA]) [DATE] L..." at bounding box center [675, 376] width 129 height 28
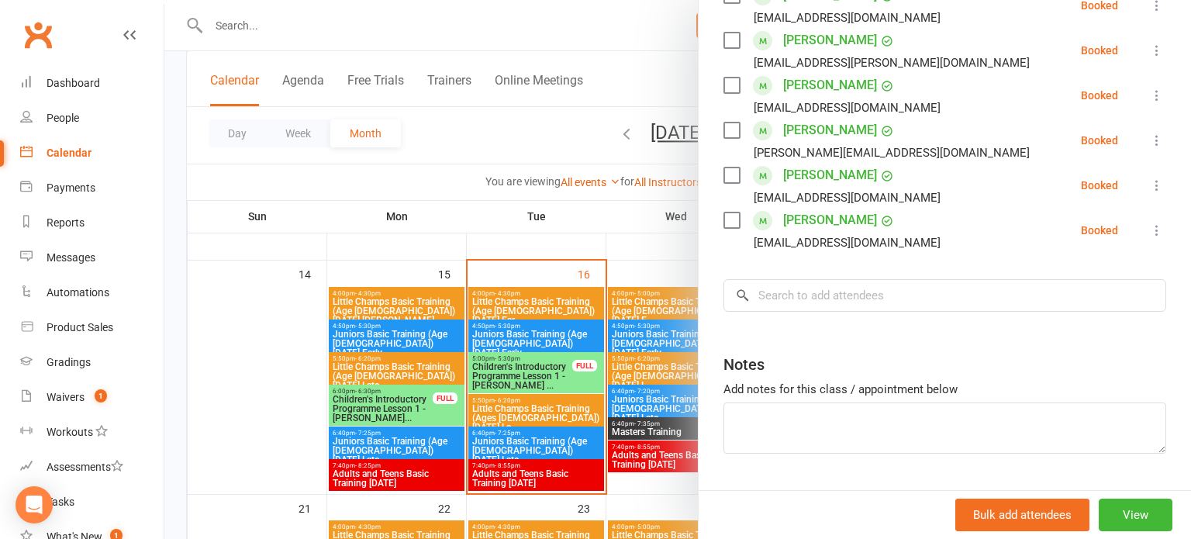
scroll to position [390, 0]
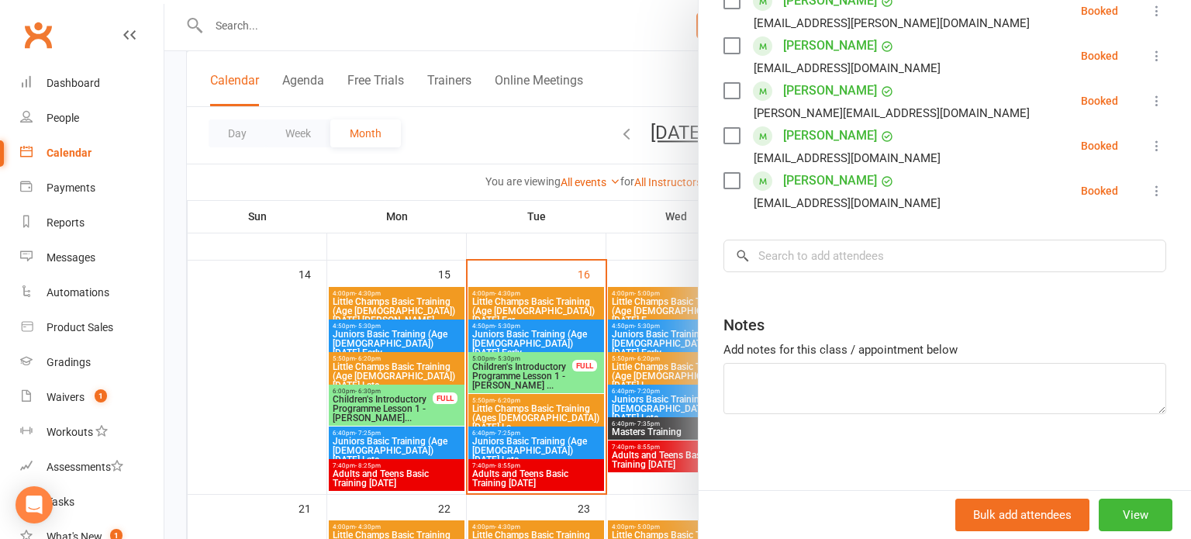
click at [673, 398] on div at bounding box center [677, 269] width 1026 height 539
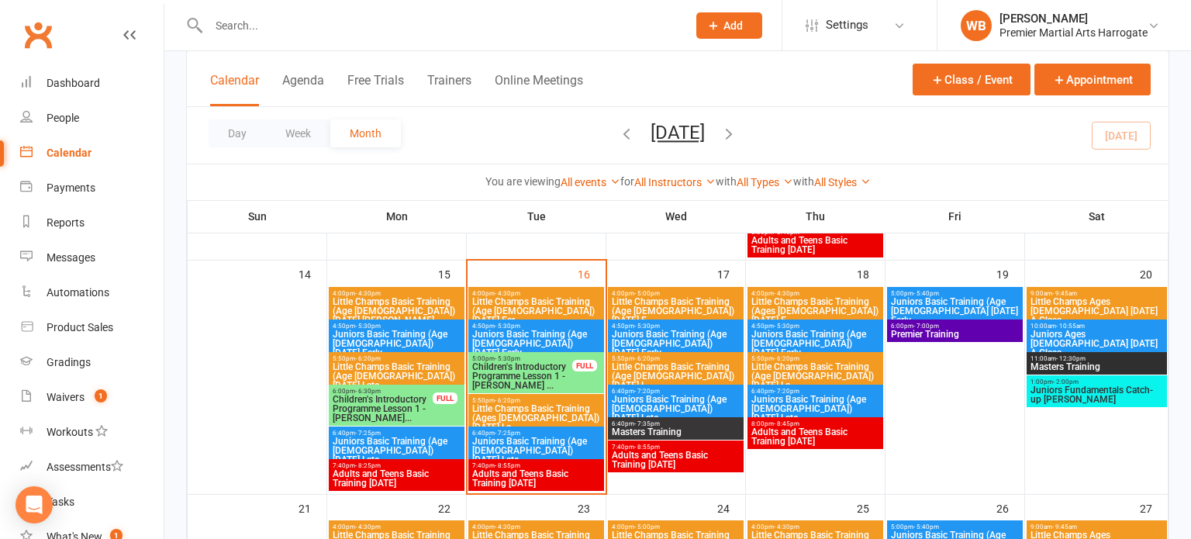
click at [673, 398] on div at bounding box center [677, 269] width 1026 height 539
click at [673, 398] on span "Juniors Basic Training (Age [DEMOGRAPHIC_DATA]) [DATE] Late" at bounding box center [675, 409] width 129 height 28
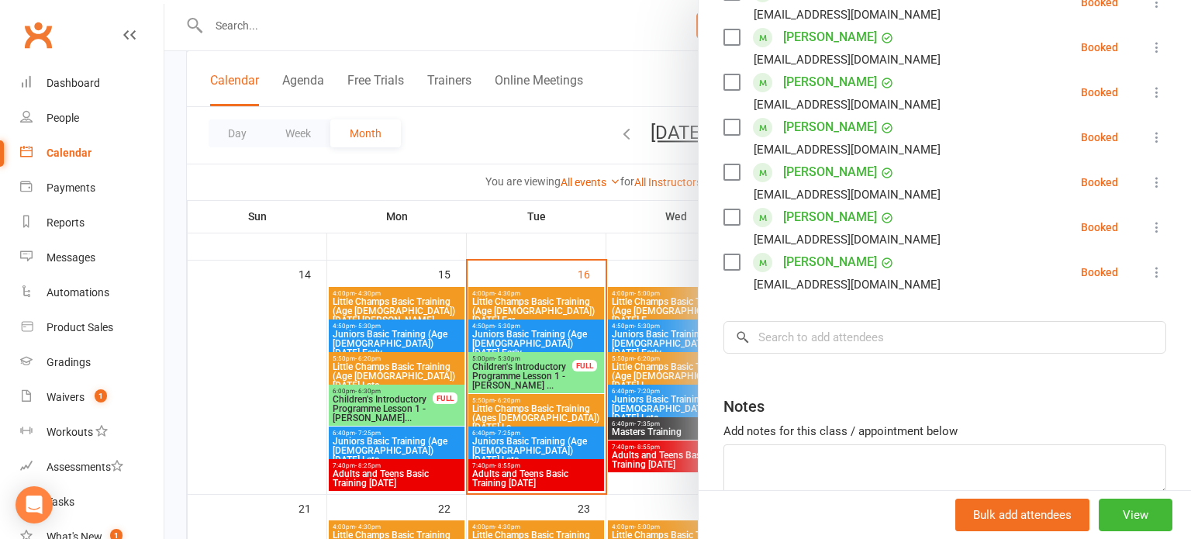
scroll to position [435, 0]
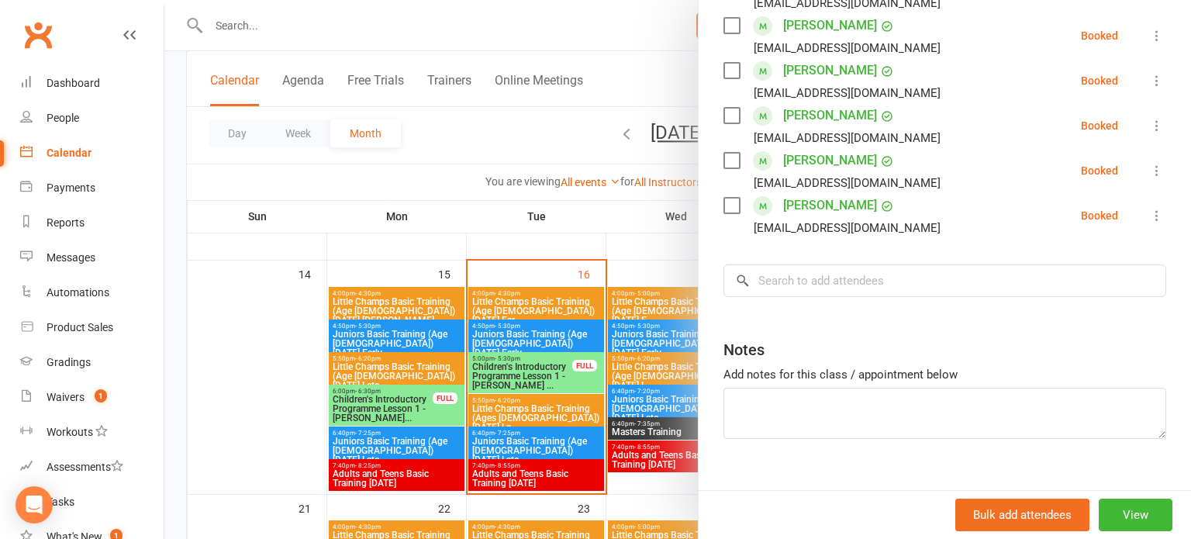
click at [638, 424] on div at bounding box center [677, 269] width 1026 height 539
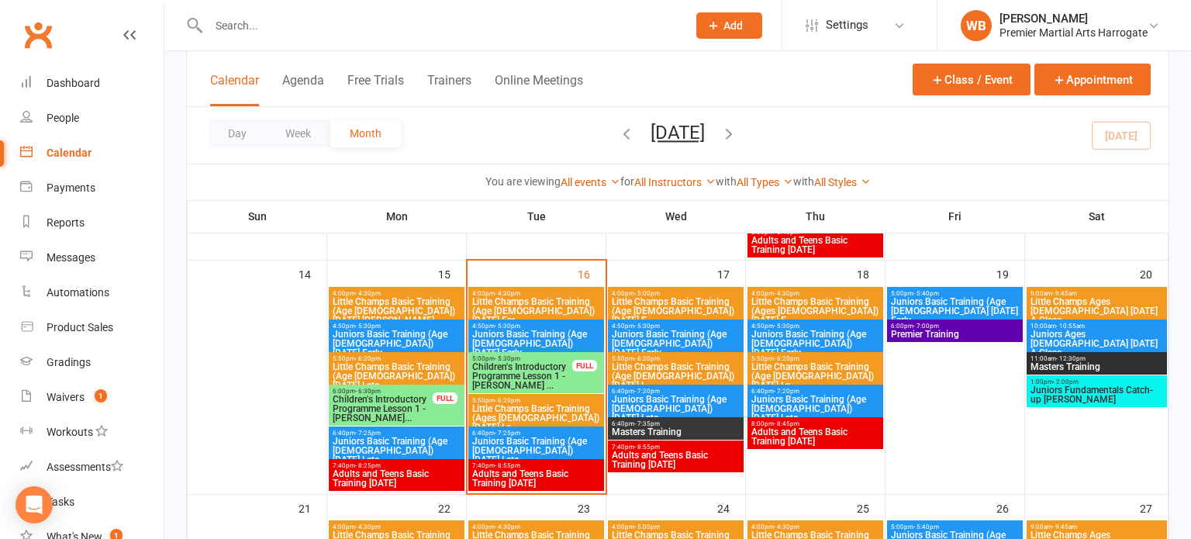
click at [638, 424] on span "- 7:35pm" at bounding box center [647, 423] width 26 height 7
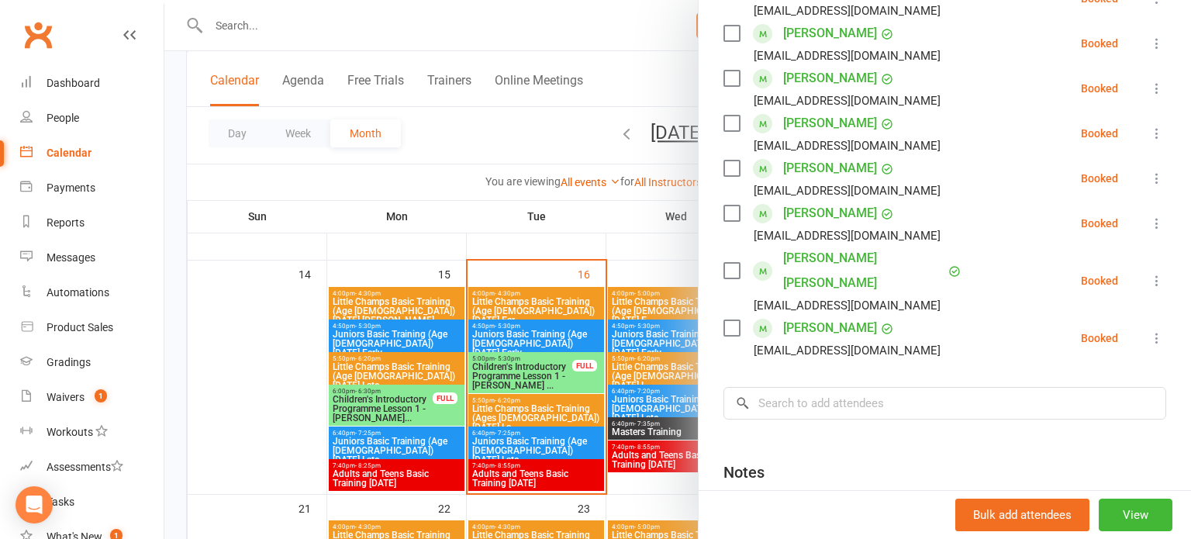
scroll to position [653, 0]
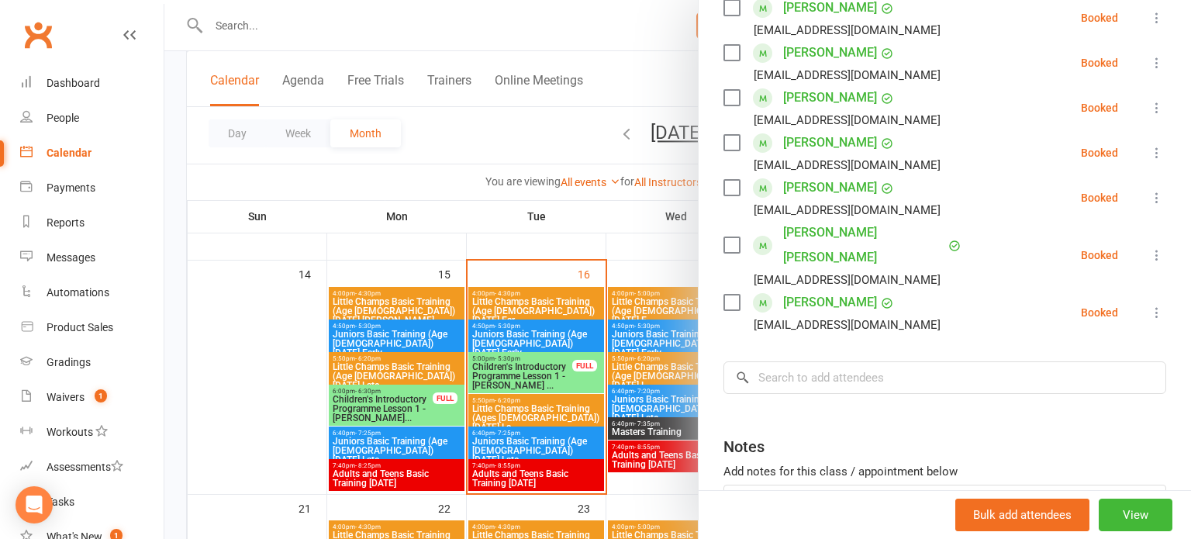
click at [561, 402] on div at bounding box center [677, 269] width 1026 height 539
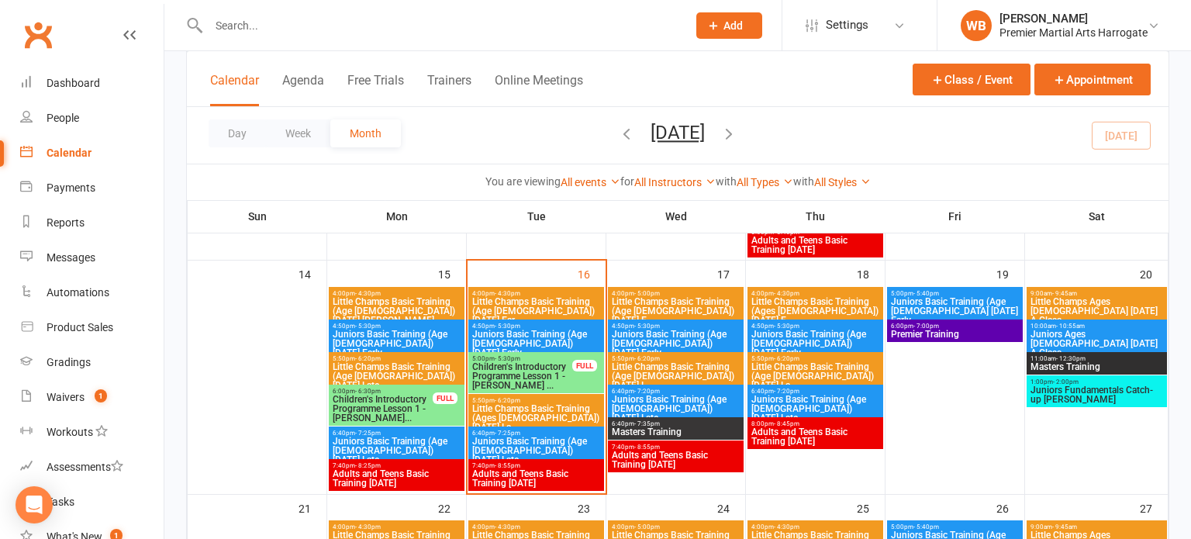
click at [647, 443] on span "- 8:55pm" at bounding box center [647, 446] width 26 height 7
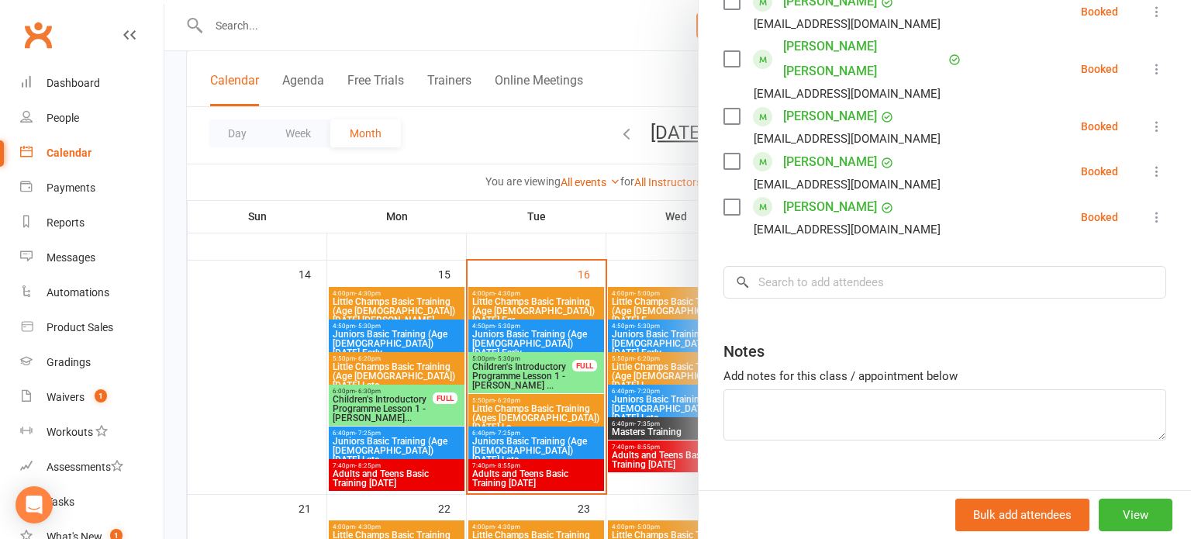
scroll to position [884, 0]
click at [615, 418] on div at bounding box center [677, 269] width 1026 height 539
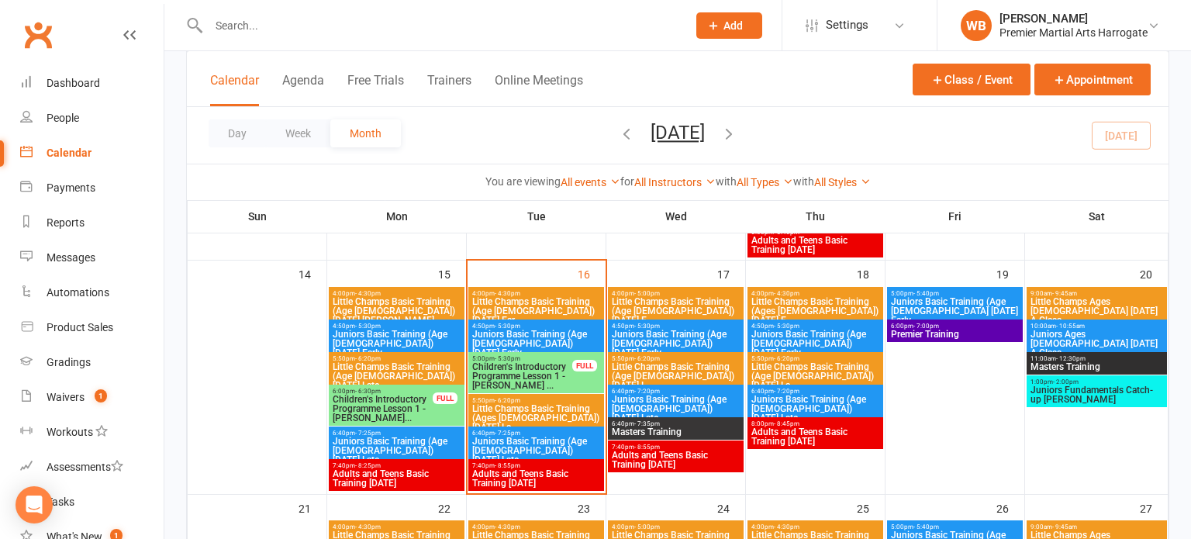
click at [853, 294] on span "4:00pm - 4:30pm" at bounding box center [814, 293] width 129 height 7
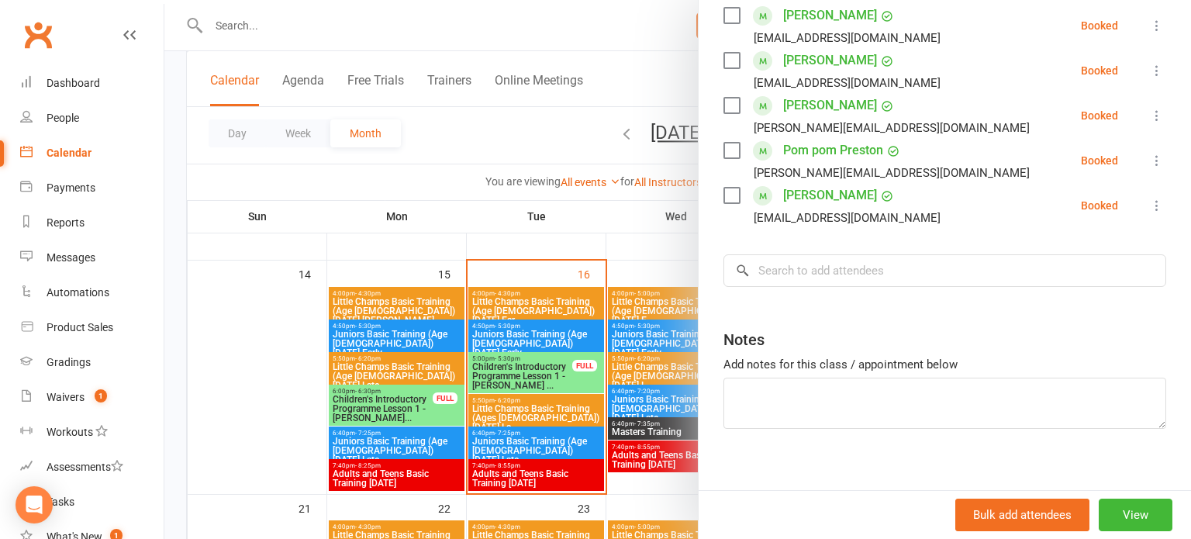
scroll to position [390, 0]
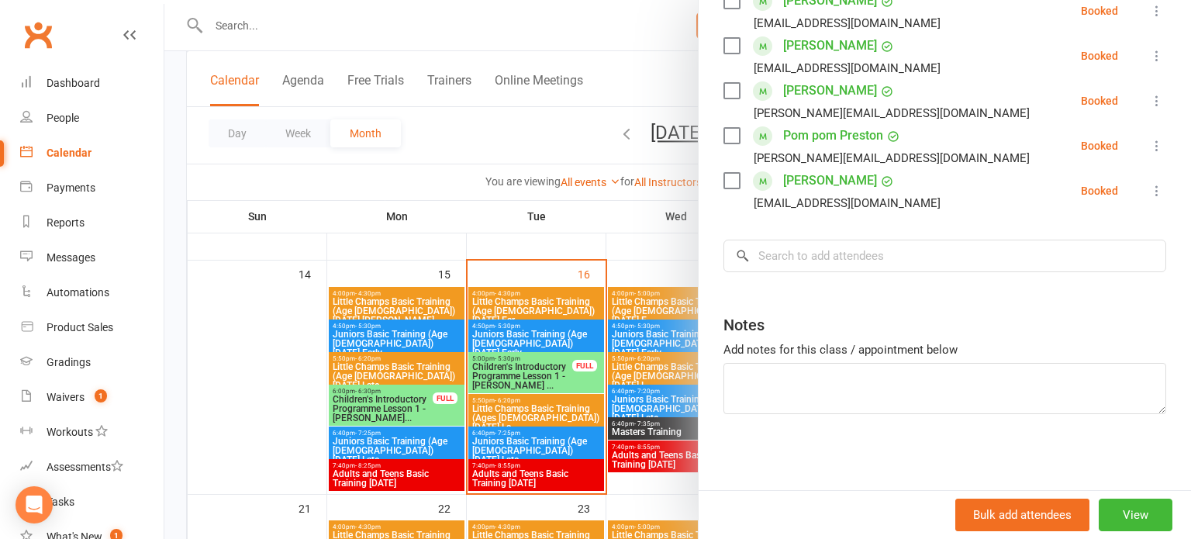
click at [600, 382] on div at bounding box center [677, 269] width 1026 height 539
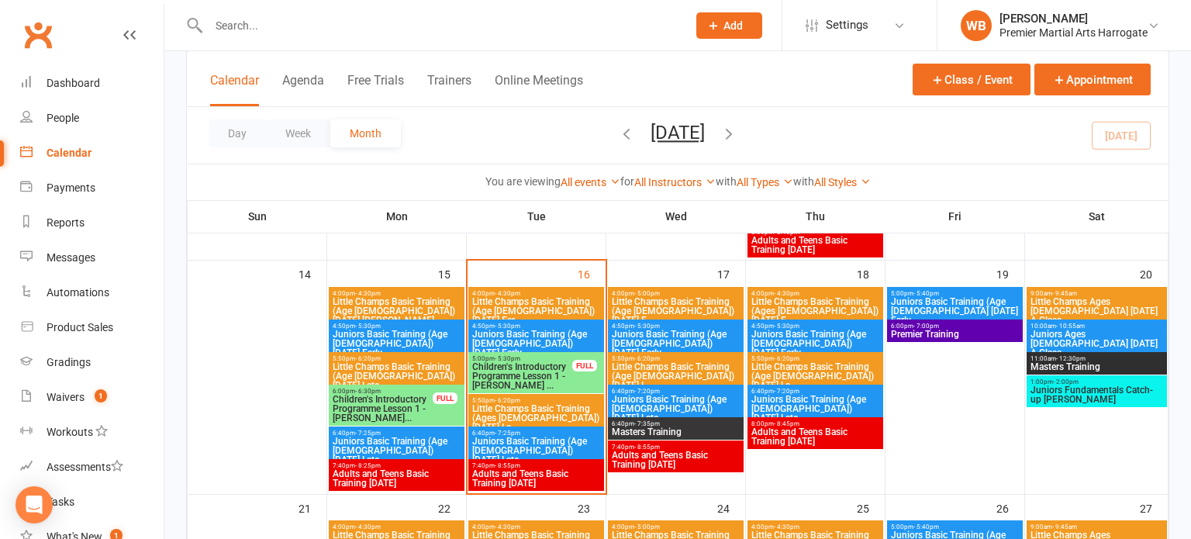
click at [795, 330] on span "Juniors Basic Training (Age [DEMOGRAPHIC_DATA]) [DATE] Early" at bounding box center [814, 343] width 129 height 28
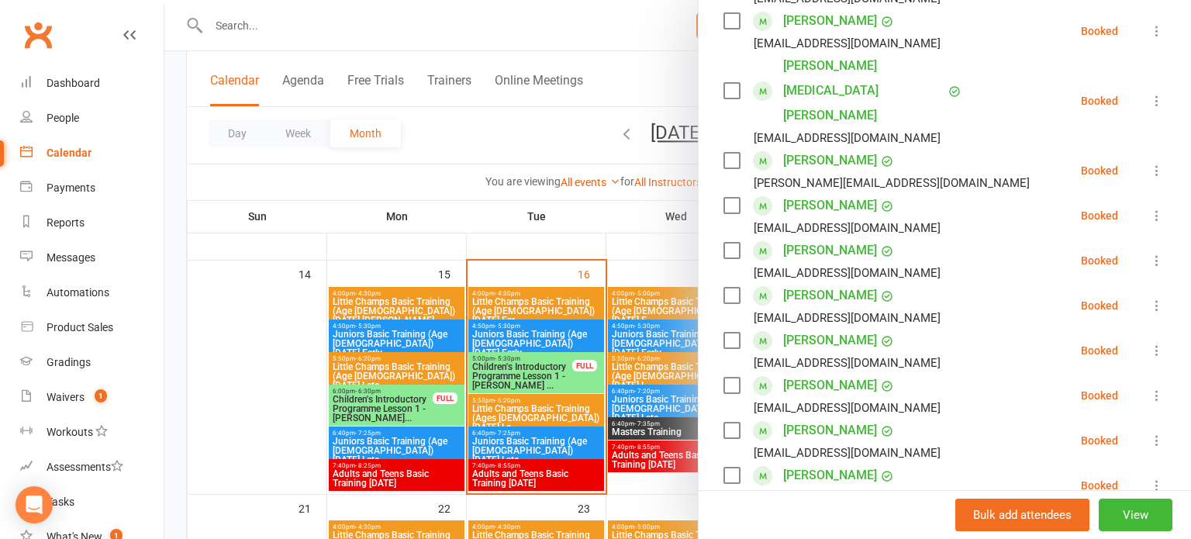
scroll to position [571, 0]
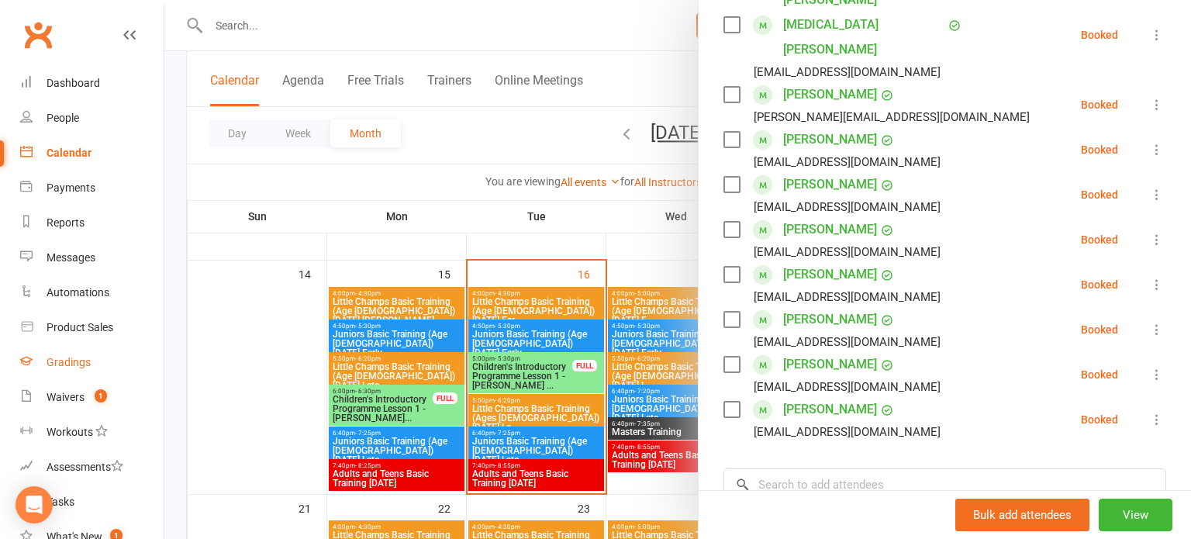
click at [74, 367] on div "Gradings" at bounding box center [69, 362] width 44 height 12
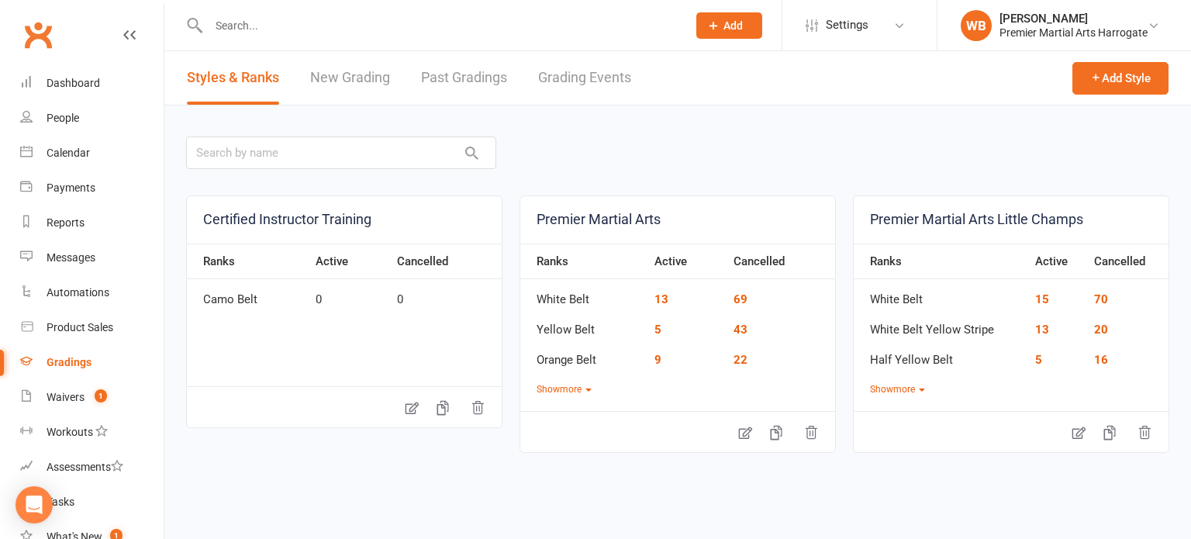
click at [585, 63] on link "Grading Events" at bounding box center [584, 77] width 93 height 53
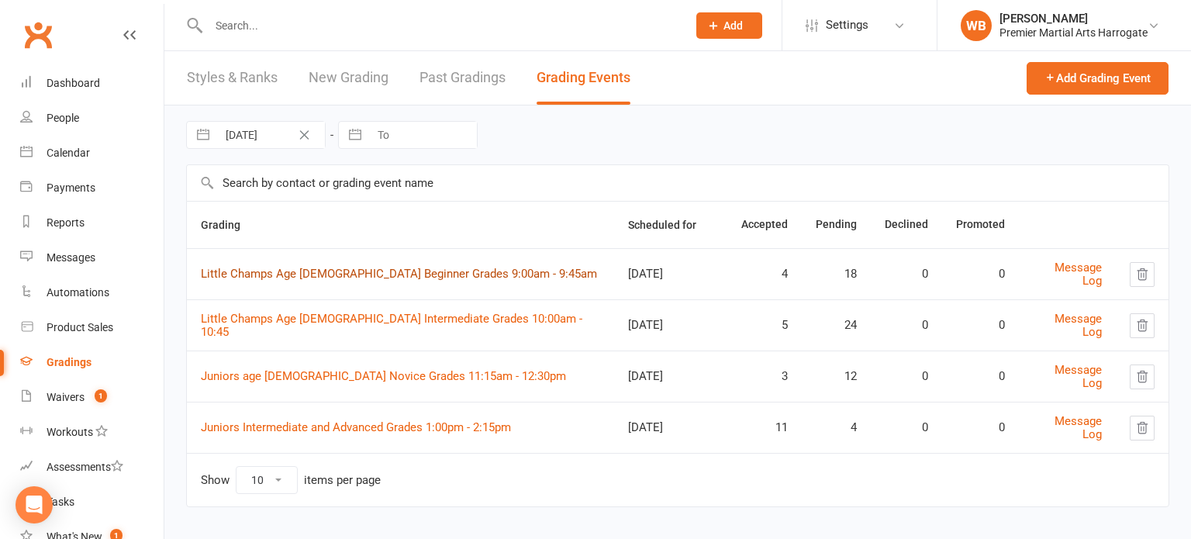
click at [239, 278] on link "Little Champs Age [DEMOGRAPHIC_DATA] Beginner Grades 9:00am - 9:45am" at bounding box center [399, 274] width 396 height 14
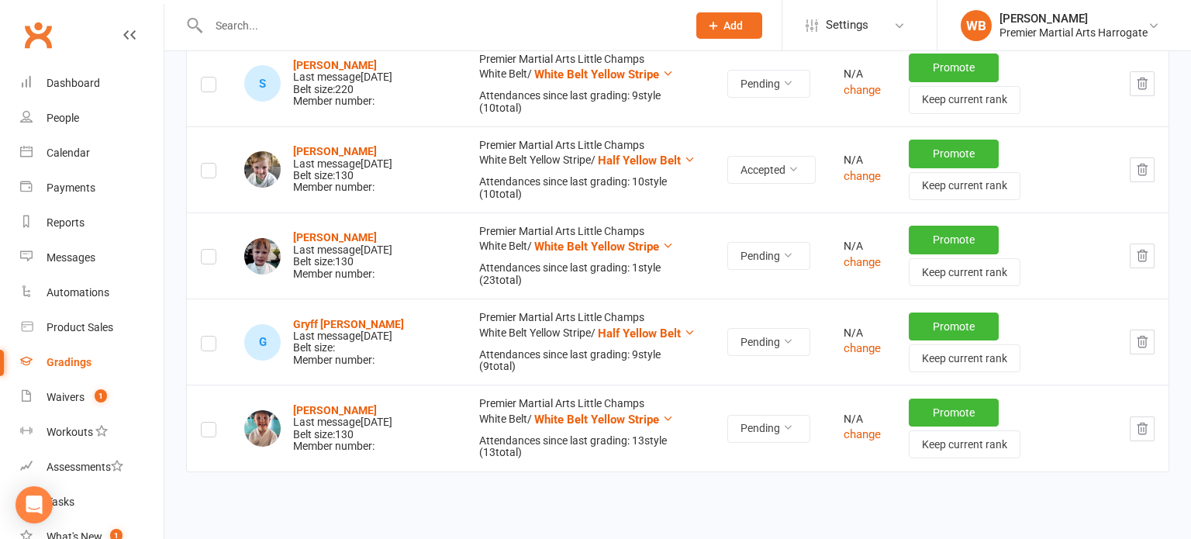
scroll to position [1868, 0]
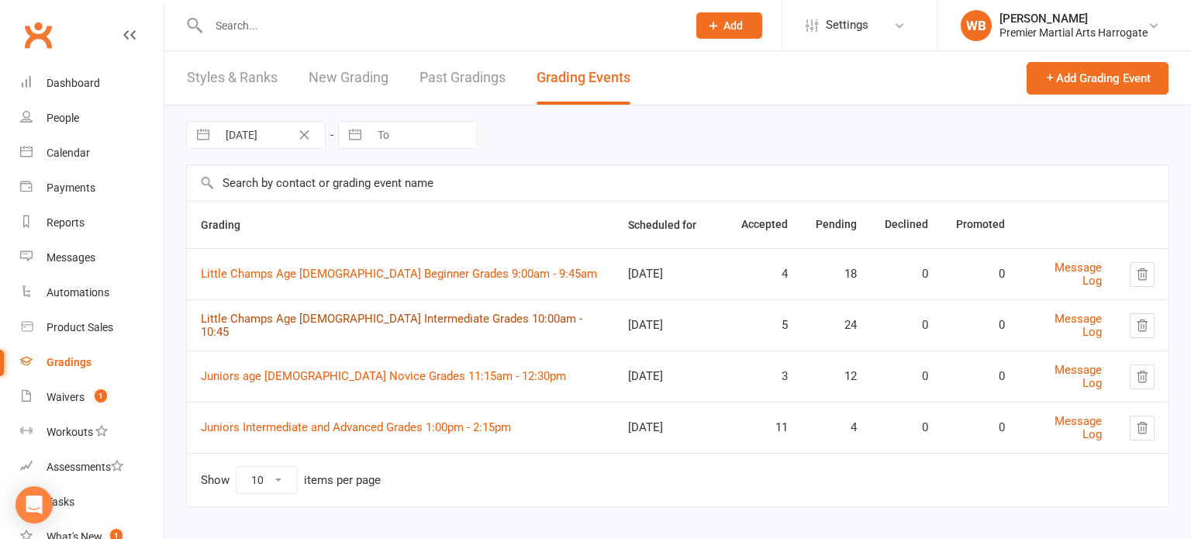
click at [265, 329] on link "Little Champs Age [DEMOGRAPHIC_DATA] Intermediate Grades 10:00am - 10:45" at bounding box center [391, 325] width 381 height 27
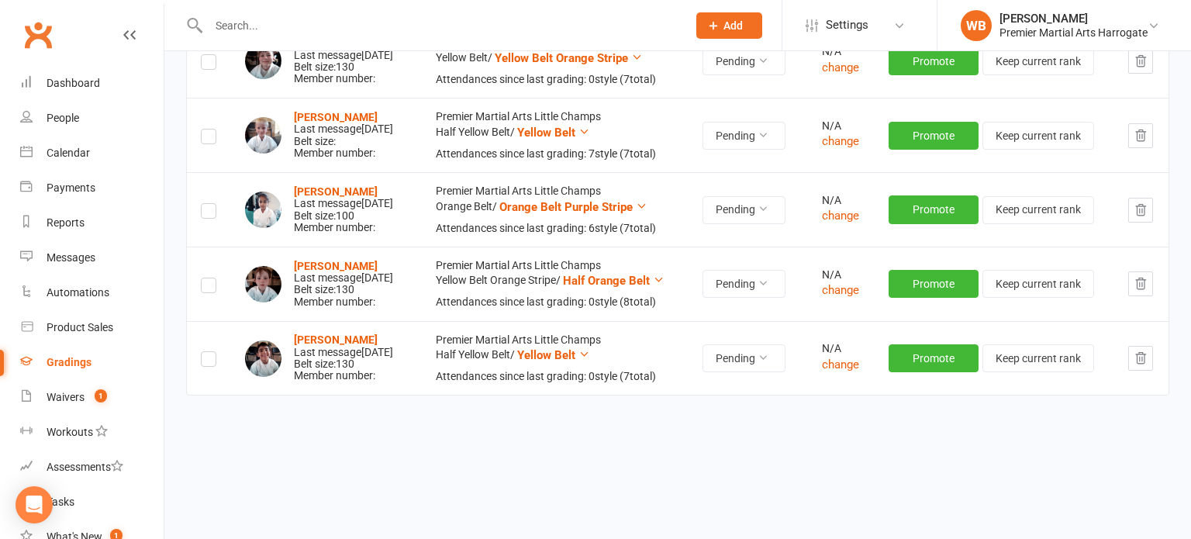
scroll to position [2462, 0]
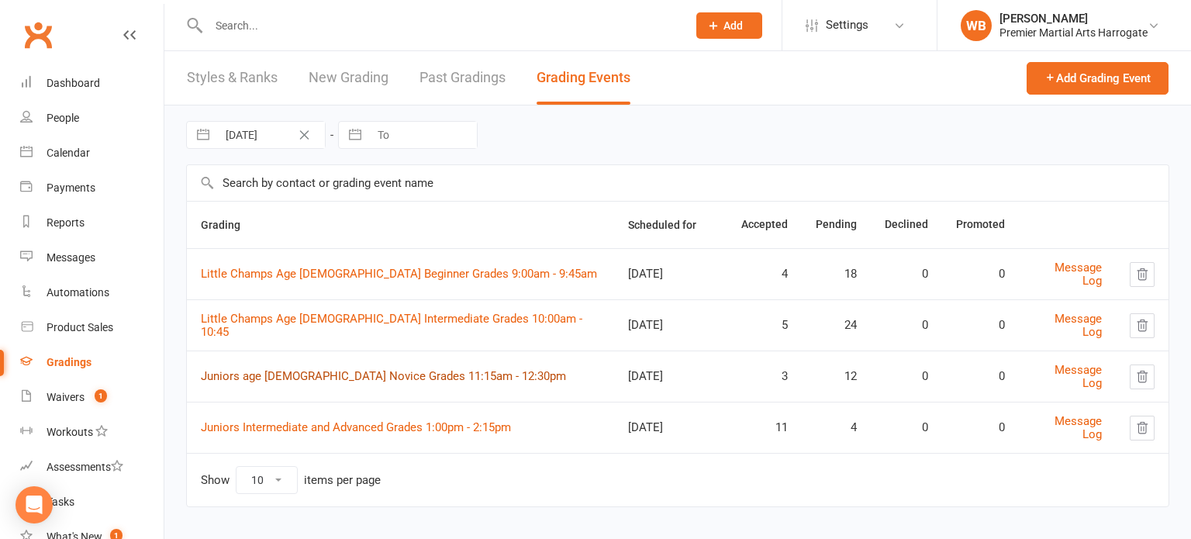
click at [284, 370] on link "Juniors age [DEMOGRAPHIC_DATA] Novice Grades 11:15am - 12:30pm" at bounding box center [383, 376] width 365 height 14
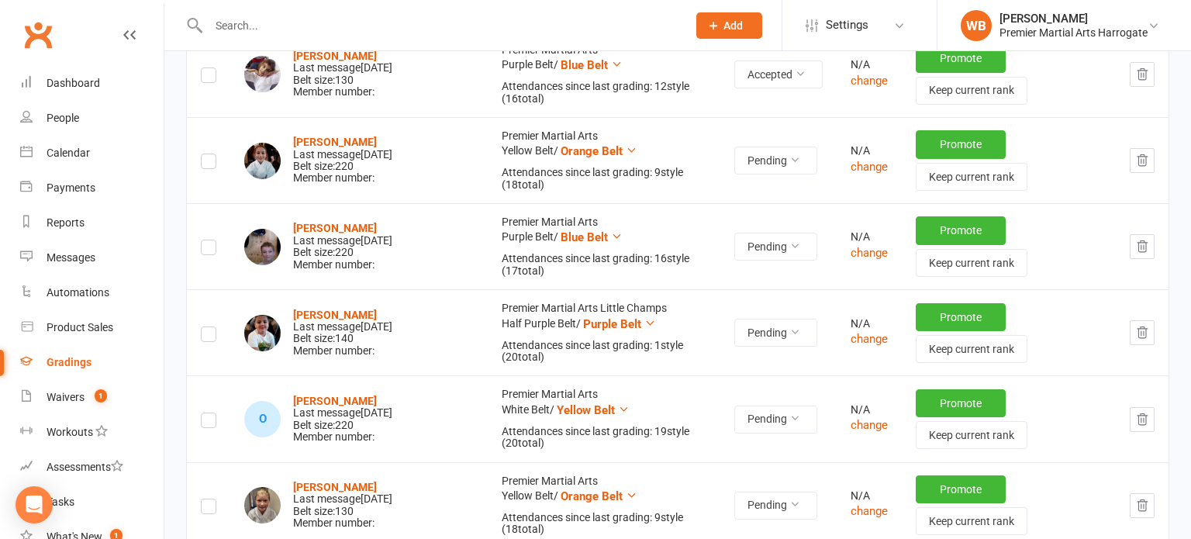
scroll to position [1191, 0]
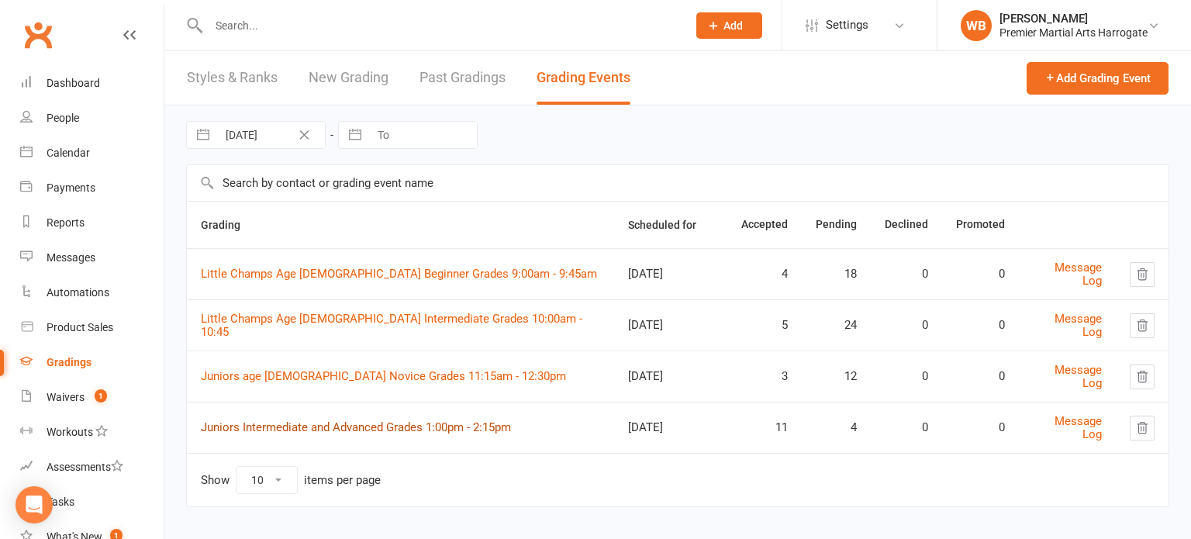
click at [318, 428] on link "Juniors Intermediate and Advanced Grades 1:00pm - 2:15pm" at bounding box center [356, 427] width 310 height 14
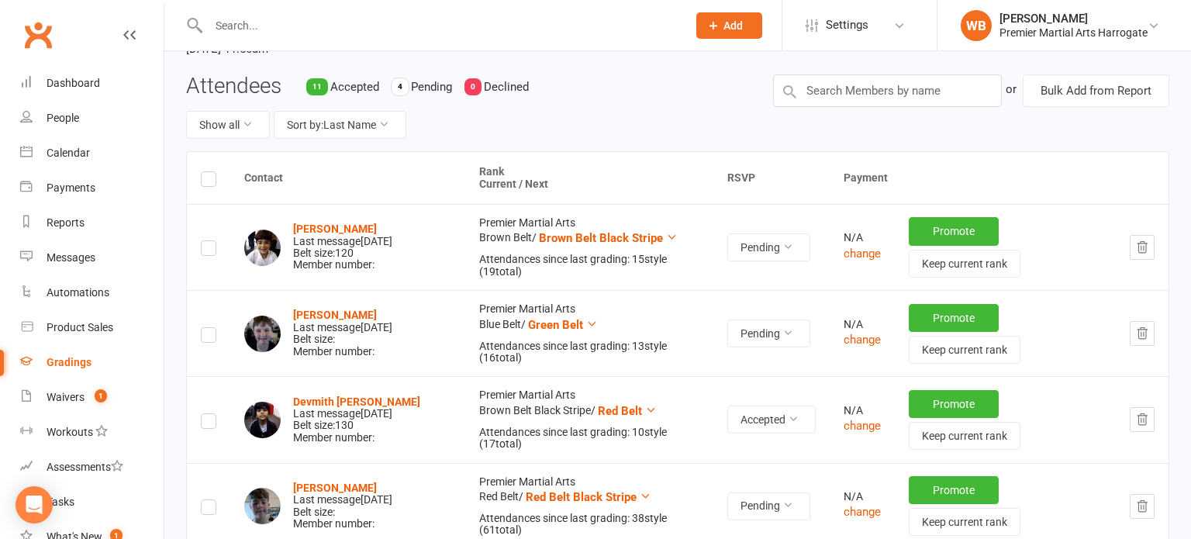
scroll to position [183, 0]
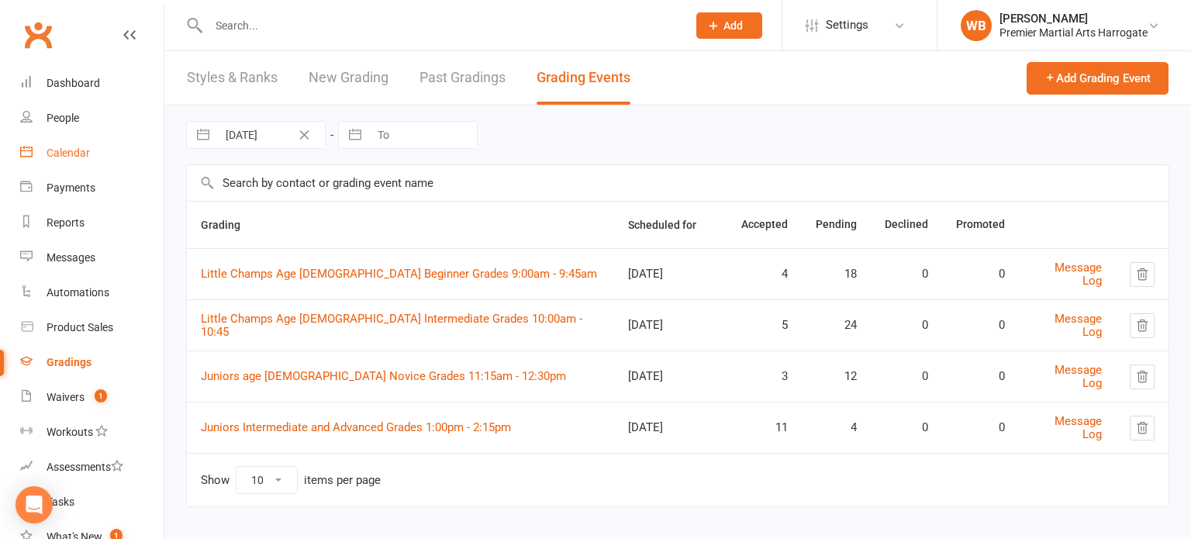
click at [47, 156] on div "Calendar" at bounding box center [68, 153] width 43 height 12
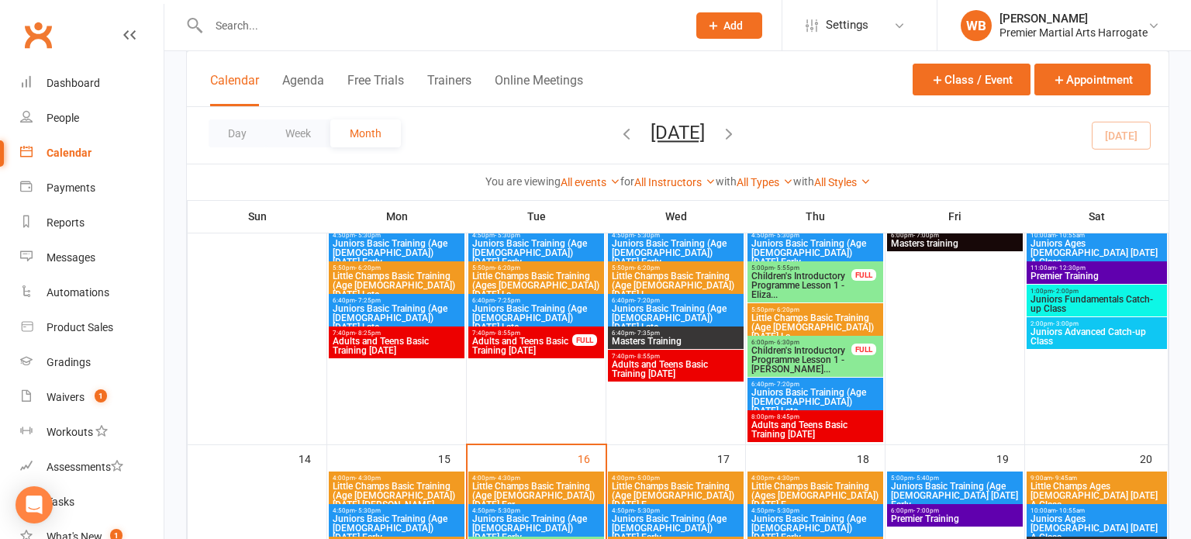
scroll to position [397, 0]
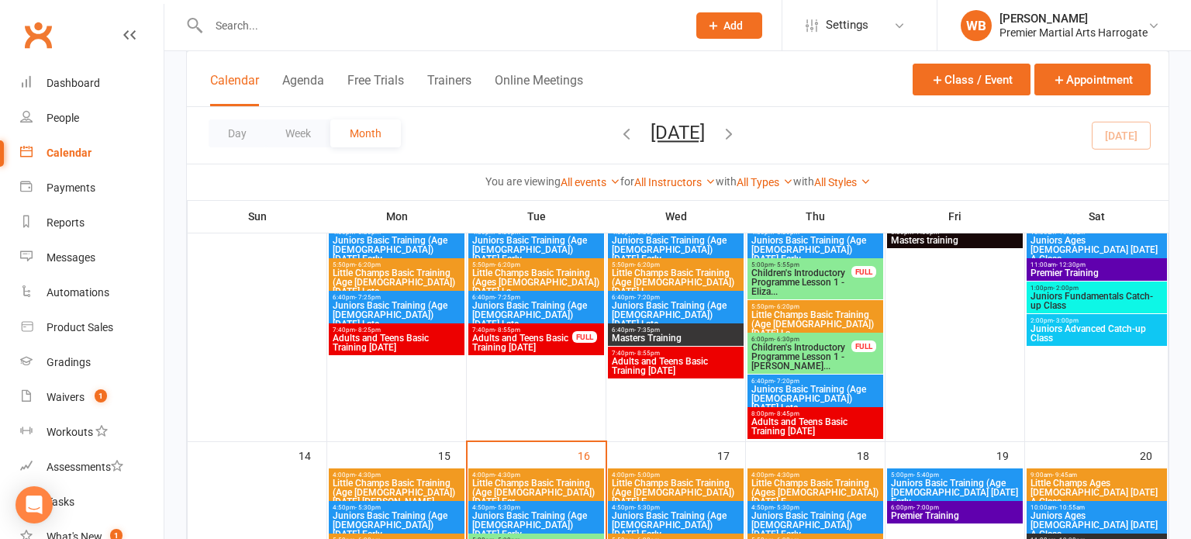
click at [764, 315] on span "Little Champs Basic Training (Age [DEMOGRAPHIC_DATA]) [DATE] La..." at bounding box center [814, 324] width 129 height 28
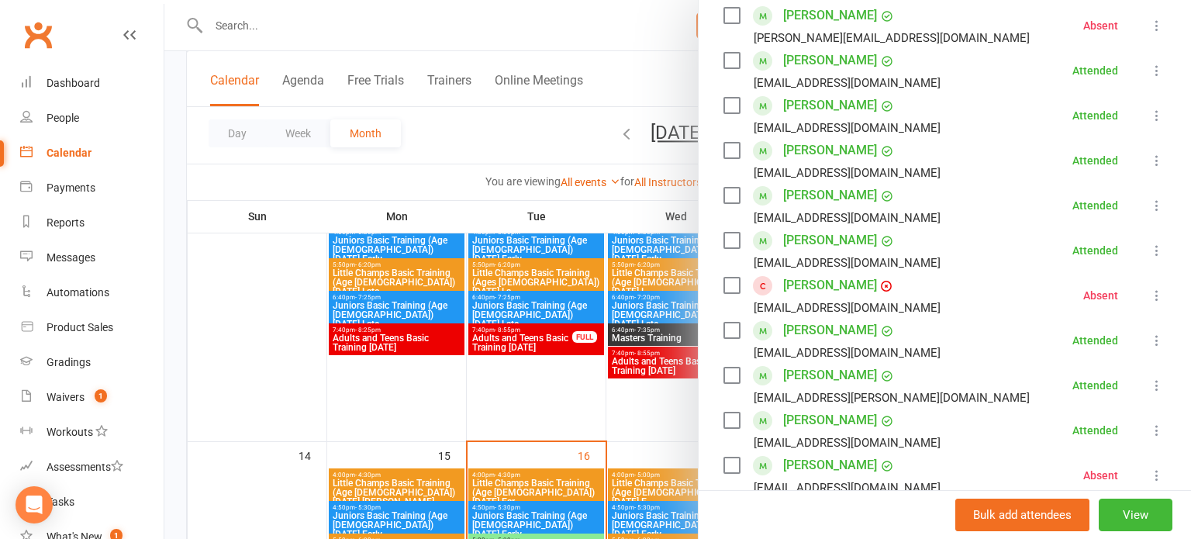
scroll to position [287, 0]
click at [550, 302] on div at bounding box center [677, 269] width 1026 height 539
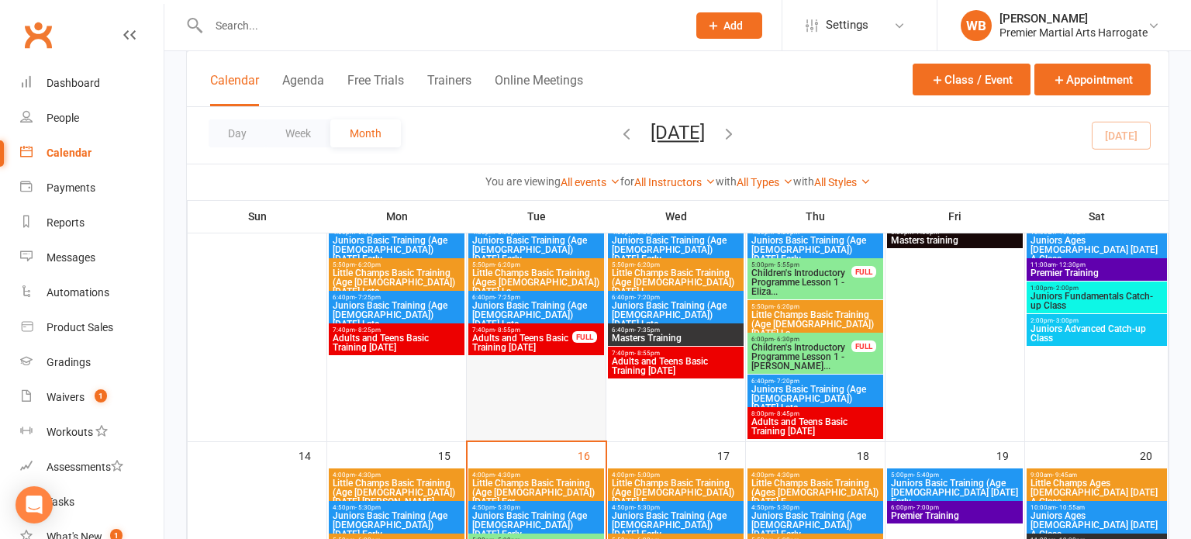
click at [494, 378] on div at bounding box center [536, 316] width 136 height 247
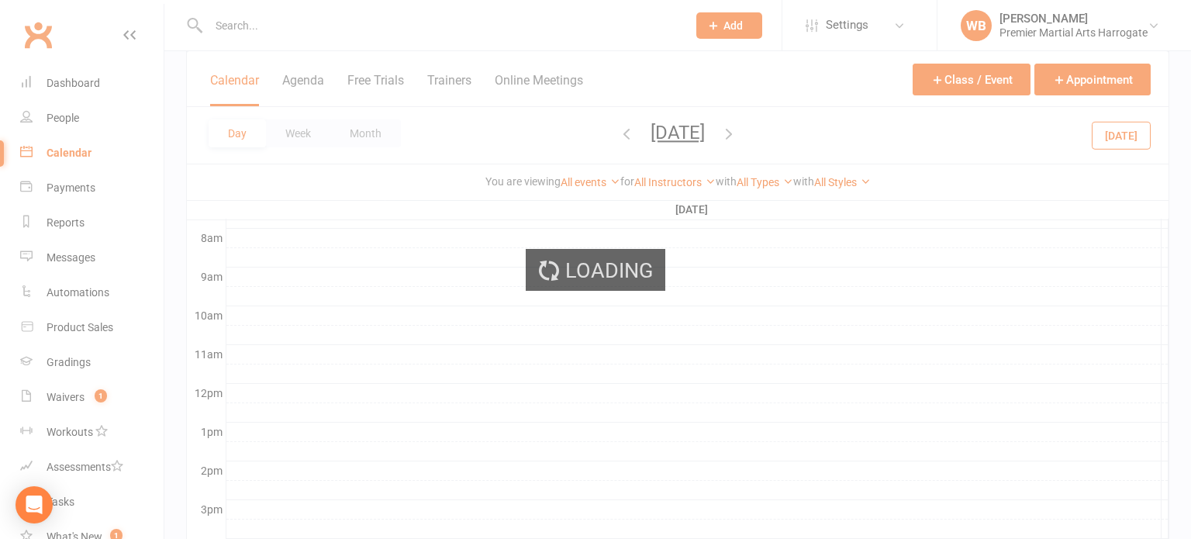
scroll to position [0, 0]
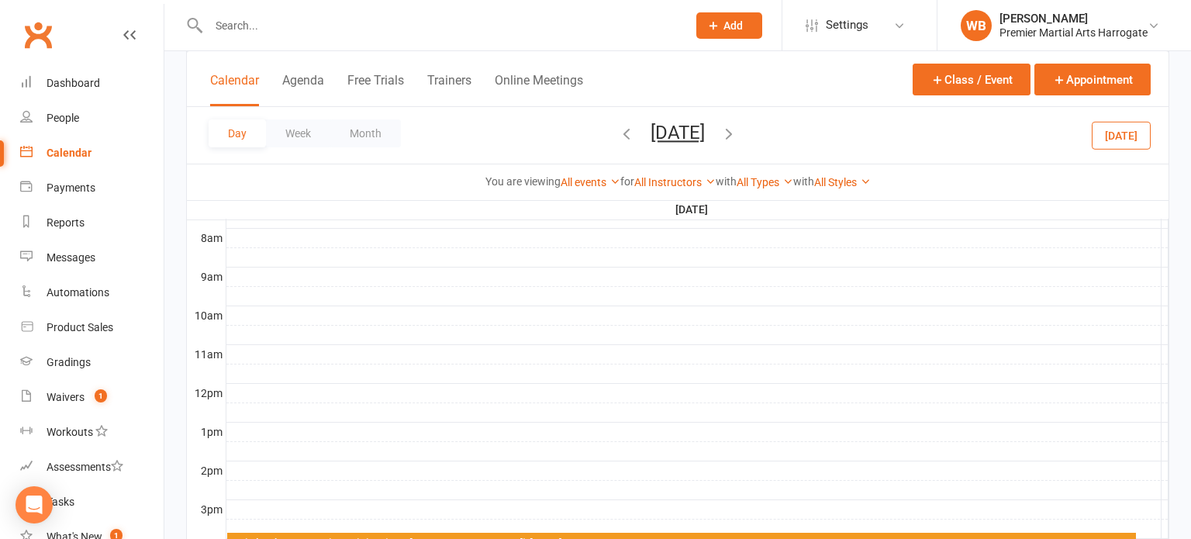
click at [121, 159] on link "Calendar" at bounding box center [91, 153] width 143 height 35
click at [349, 141] on button "Month" at bounding box center [365, 133] width 71 height 28
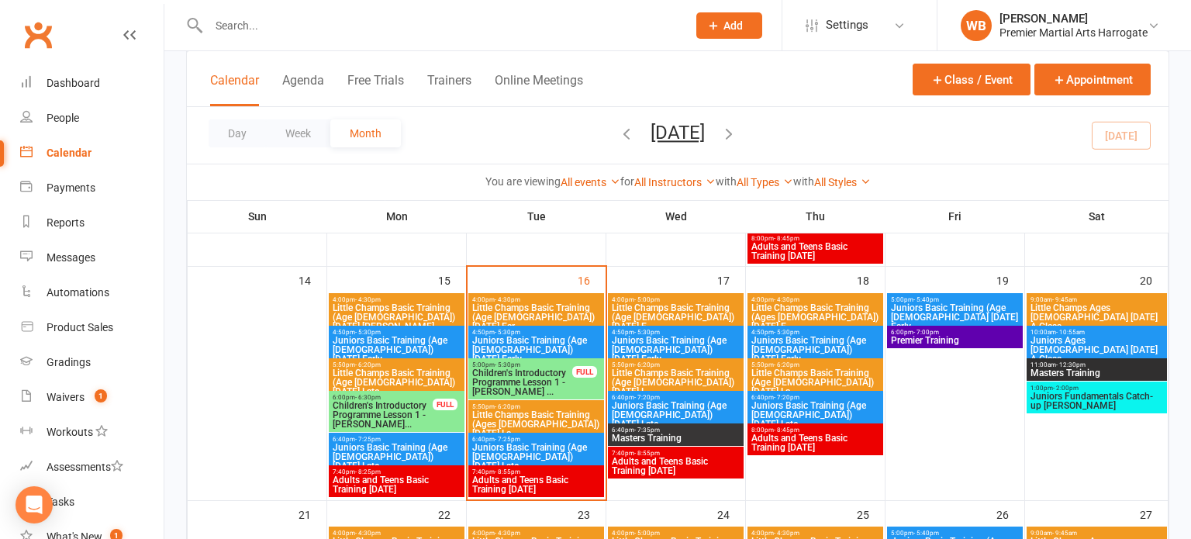
scroll to position [578, 0]
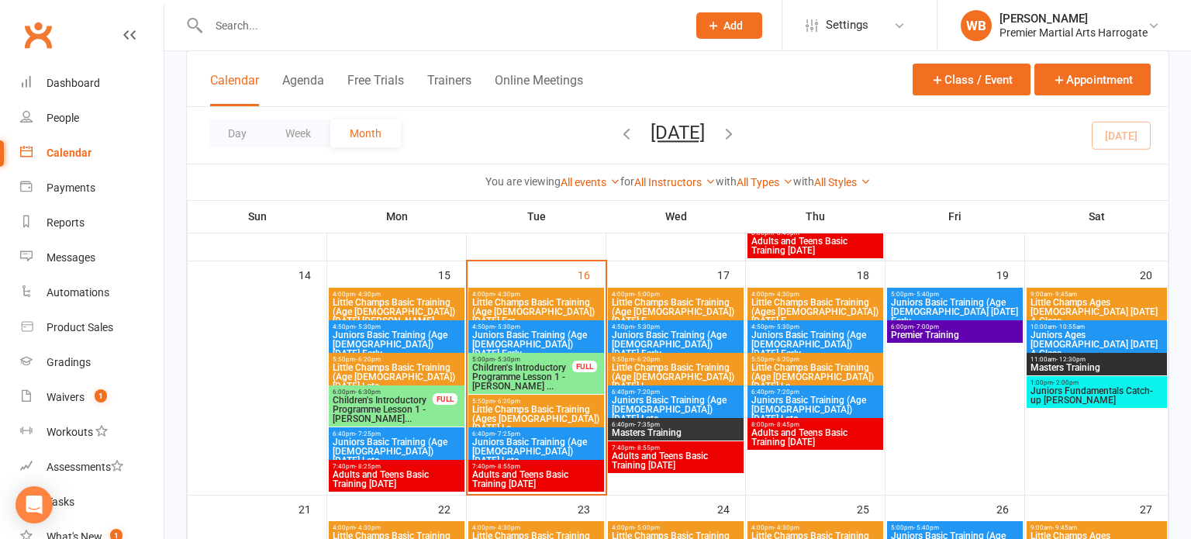
click at [545, 298] on span "Little Champs Basic Training (Age [DEMOGRAPHIC_DATA]) [DATE] Ear..." at bounding box center [535, 312] width 129 height 28
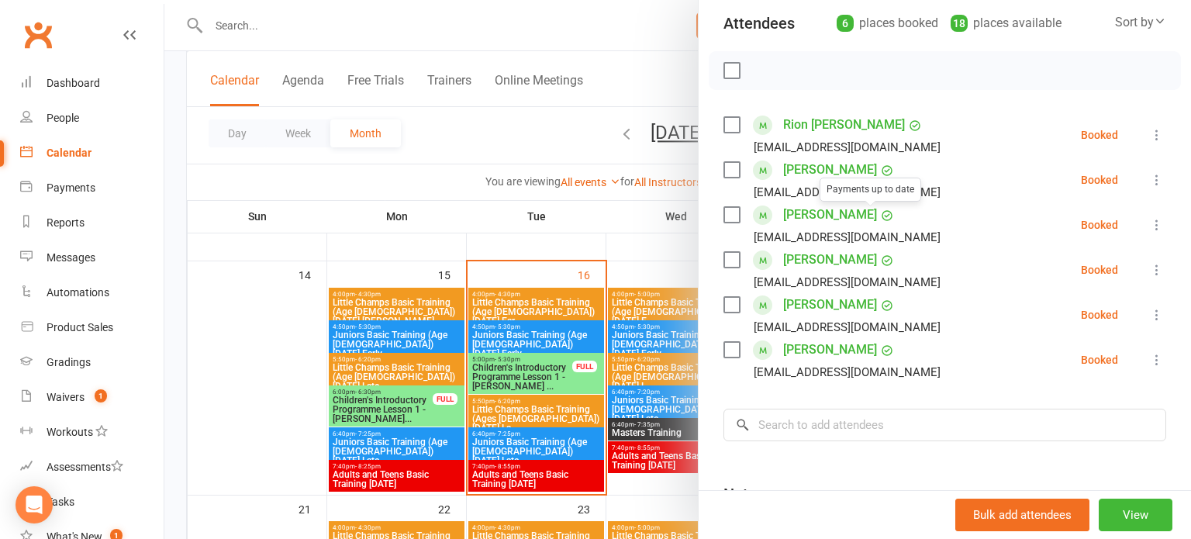
scroll to position [186, 0]
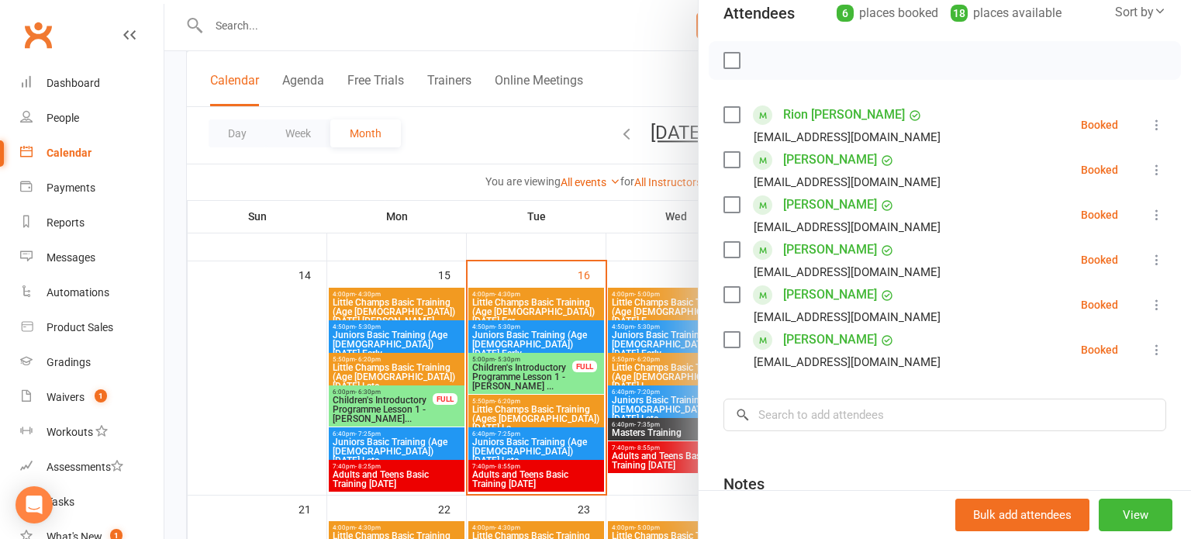
click at [1161, 349] on icon at bounding box center [1157, 350] width 16 height 16
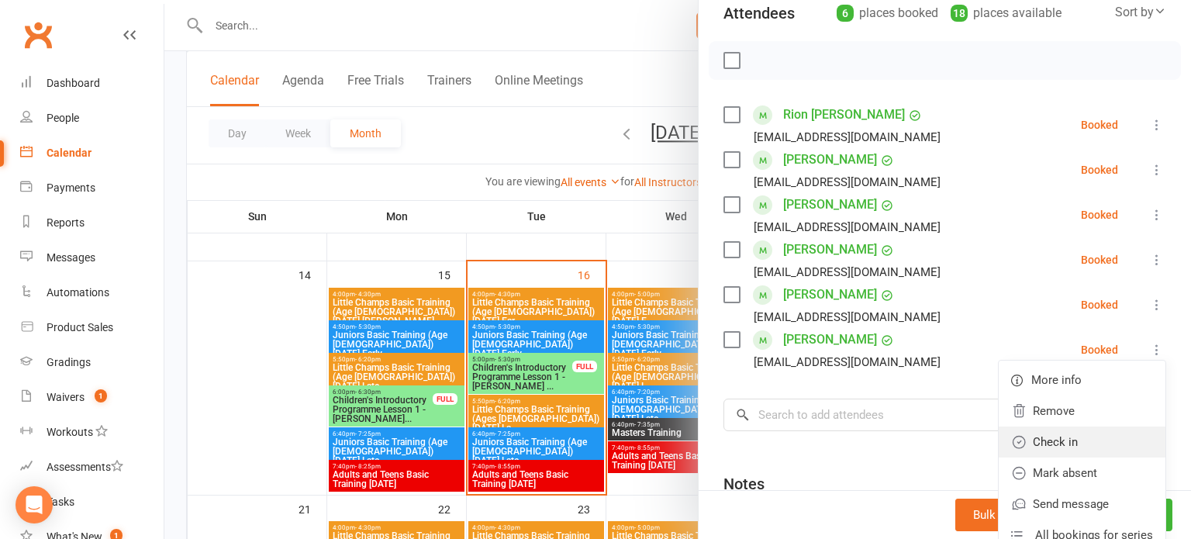
click at [1074, 447] on link "Check in" at bounding box center [1081, 441] width 167 height 31
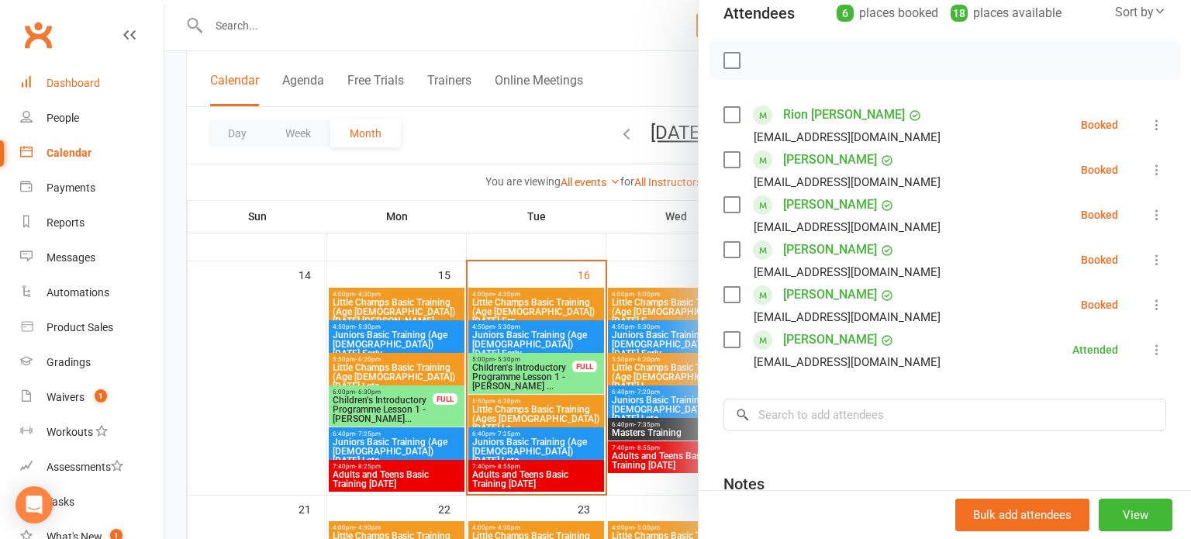
click at [122, 95] on link "Dashboard" at bounding box center [91, 83] width 143 height 35
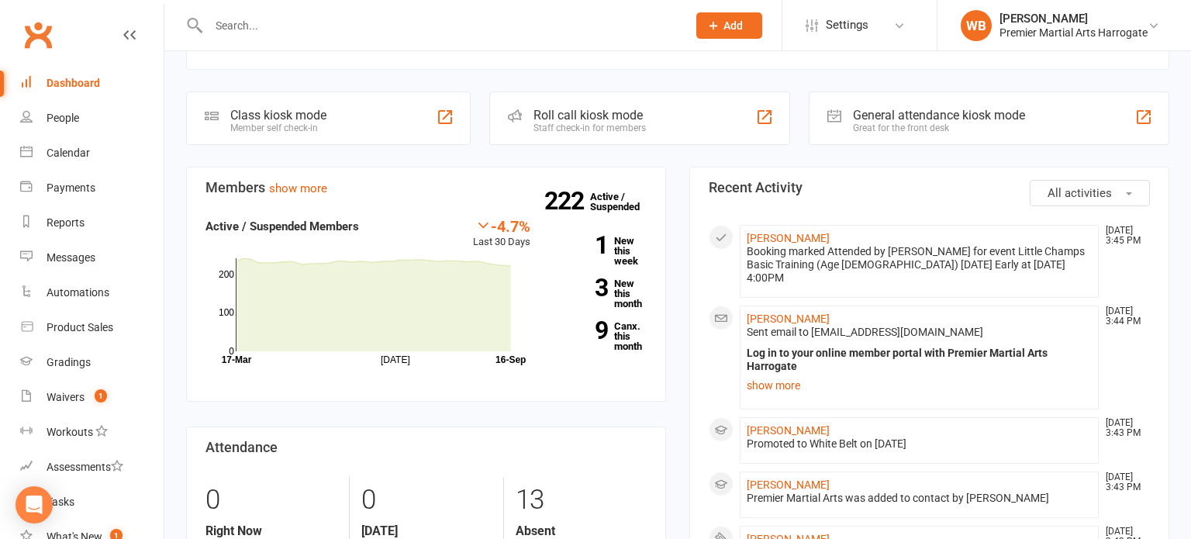
scroll to position [425, 0]
click at [610, 295] on link "3 New this month" at bounding box center [599, 295] width 93 height 30
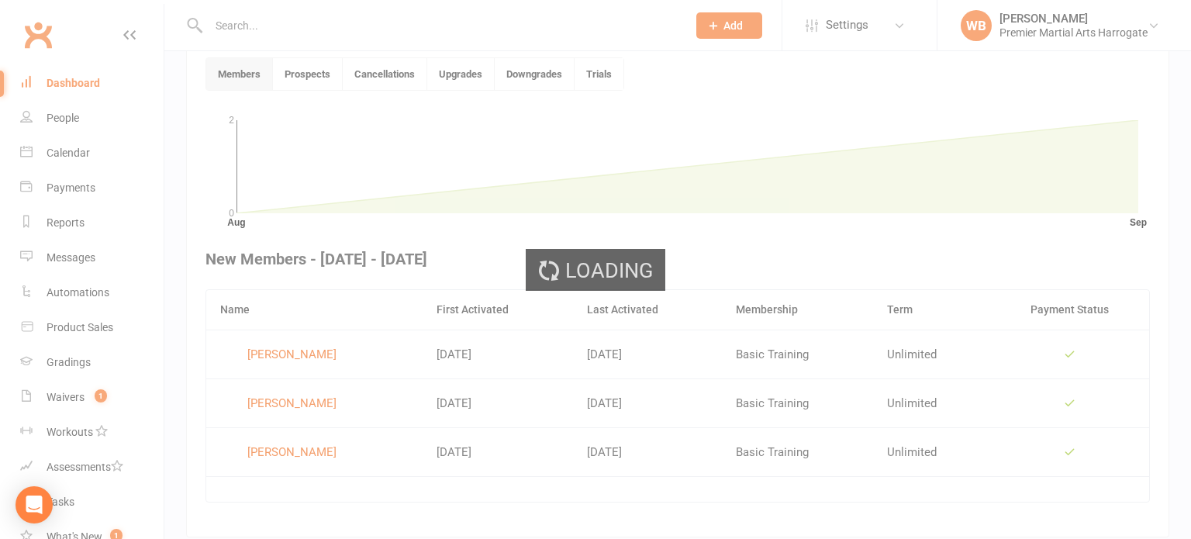
scroll to position [422, 0]
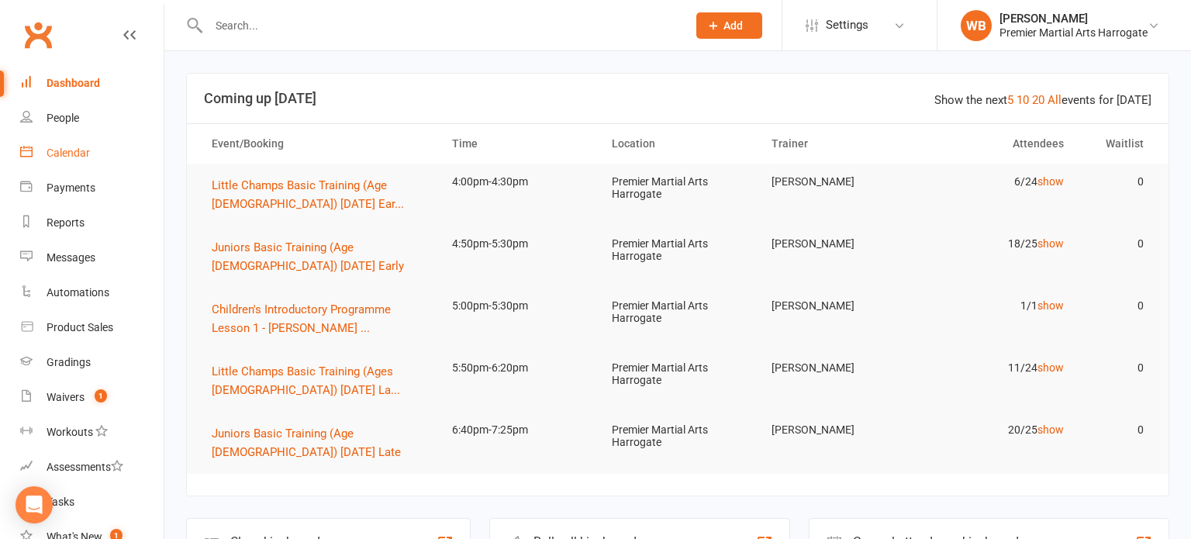
click at [72, 138] on link "Calendar" at bounding box center [91, 153] width 143 height 35
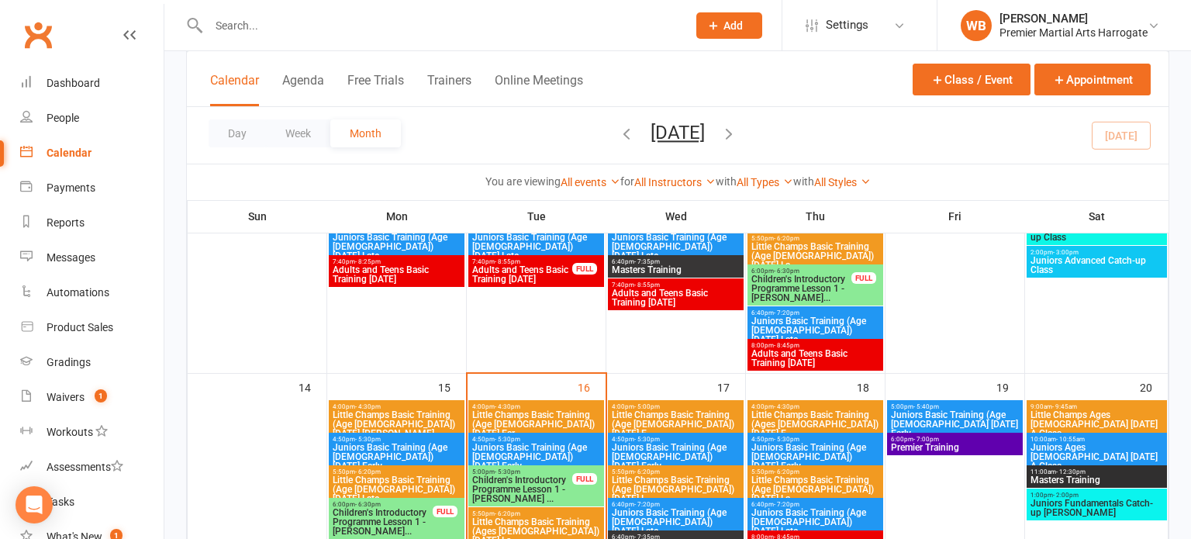
scroll to position [467, 0]
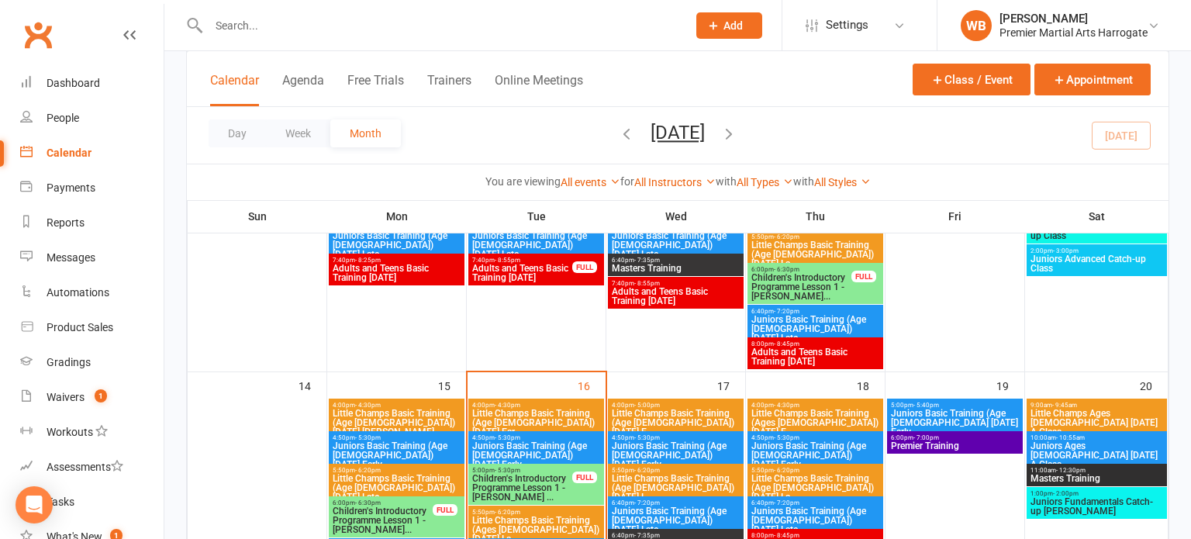
click at [484, 409] on span "Little Champs Basic Training (Age [DEMOGRAPHIC_DATA]) [DATE] Ear..." at bounding box center [535, 423] width 129 height 28
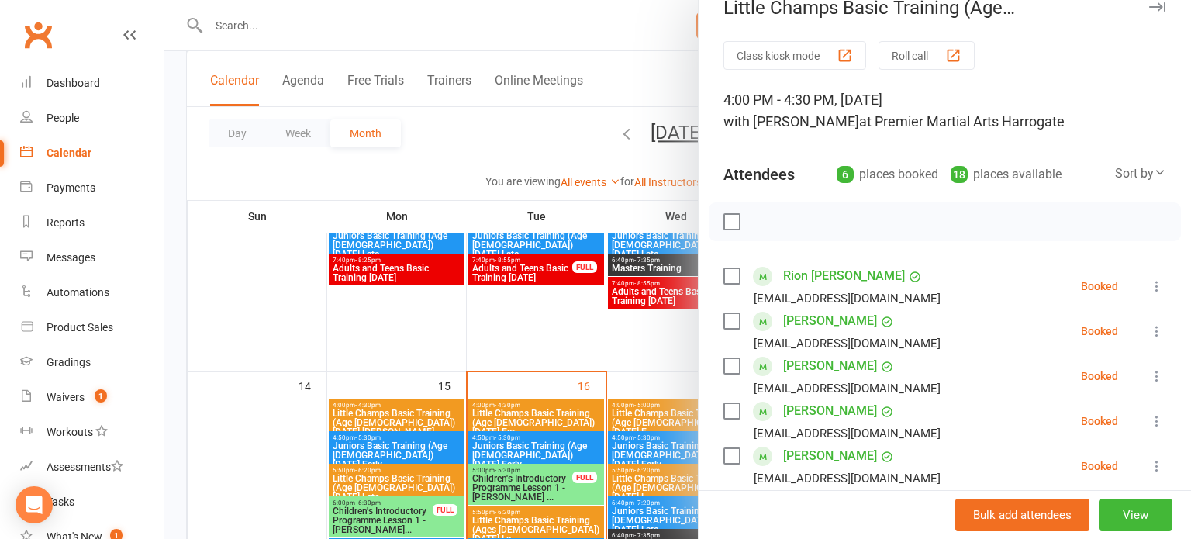
scroll to position [26, 0]
click at [1154, 326] on icon at bounding box center [1157, 330] width 16 height 16
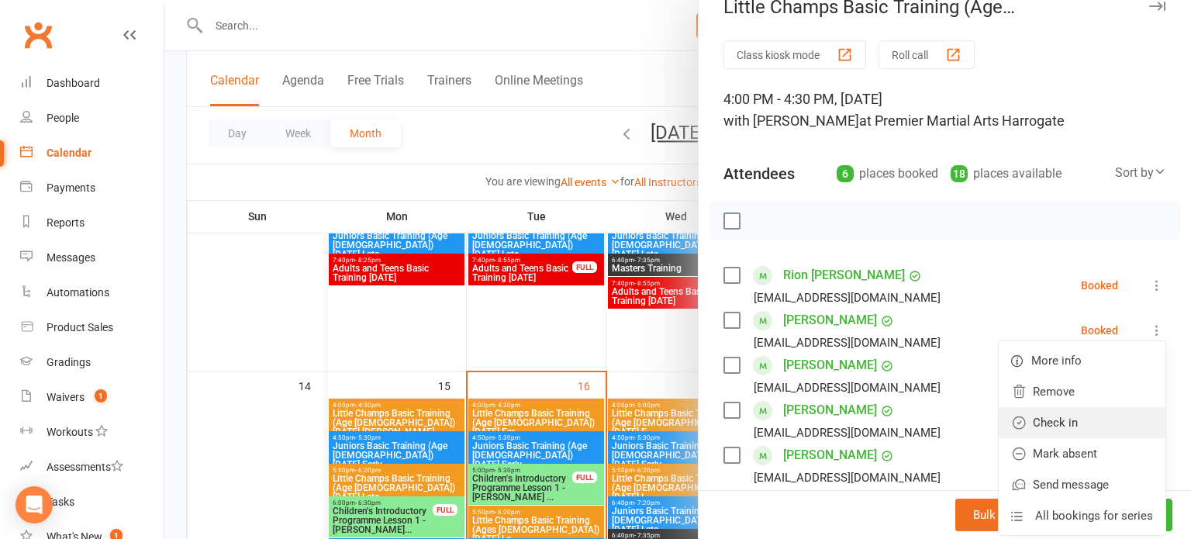
click at [1078, 421] on link "Check in" at bounding box center [1081, 422] width 167 height 31
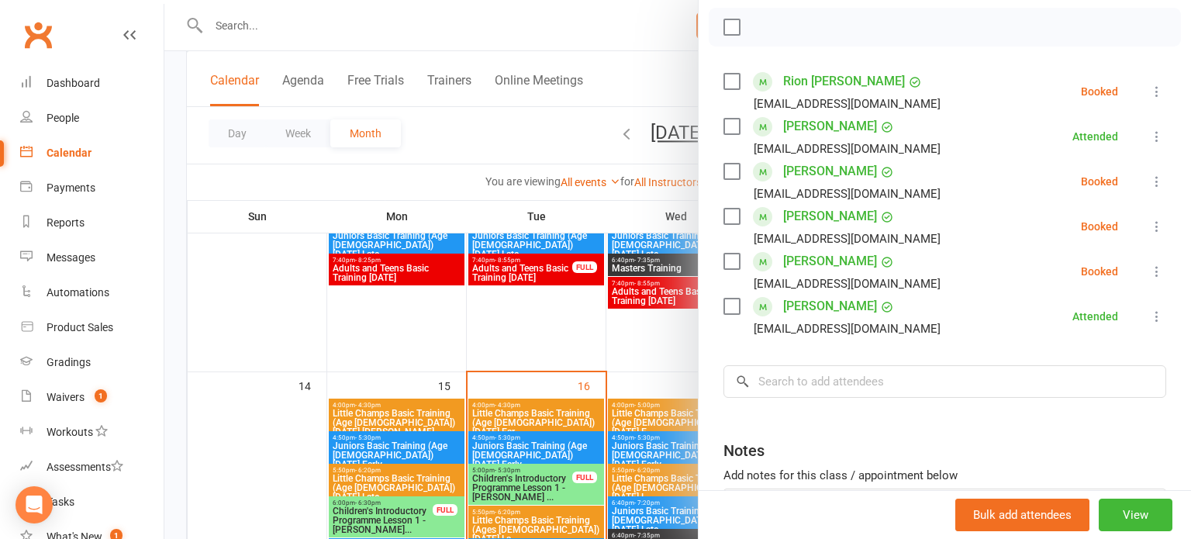
scroll to position [220, 0]
click at [1149, 267] on icon at bounding box center [1157, 271] width 16 height 16
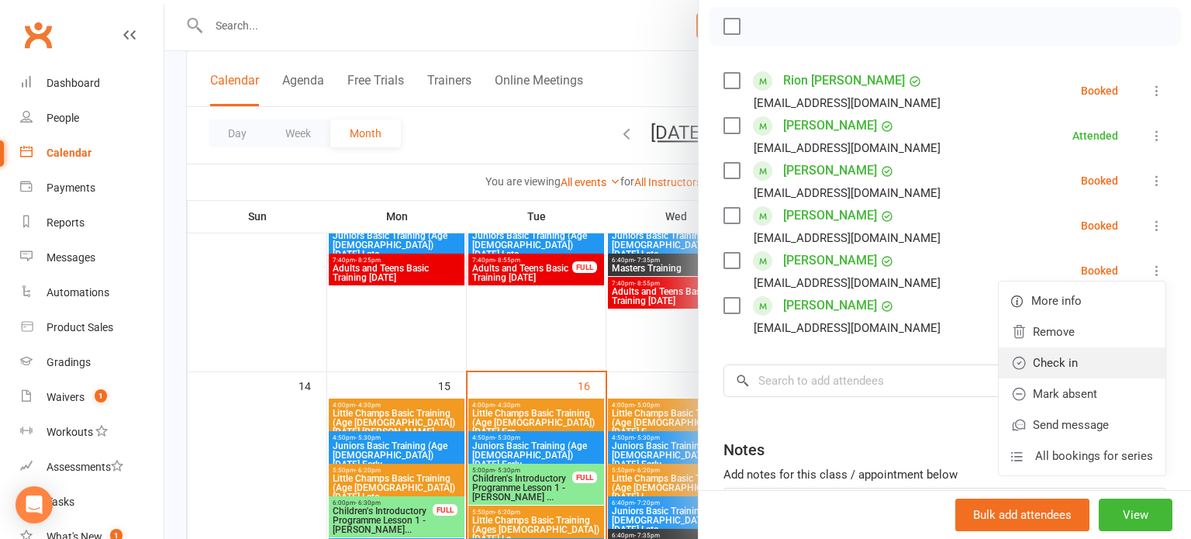
click at [1105, 364] on link "Check in" at bounding box center [1081, 362] width 167 height 31
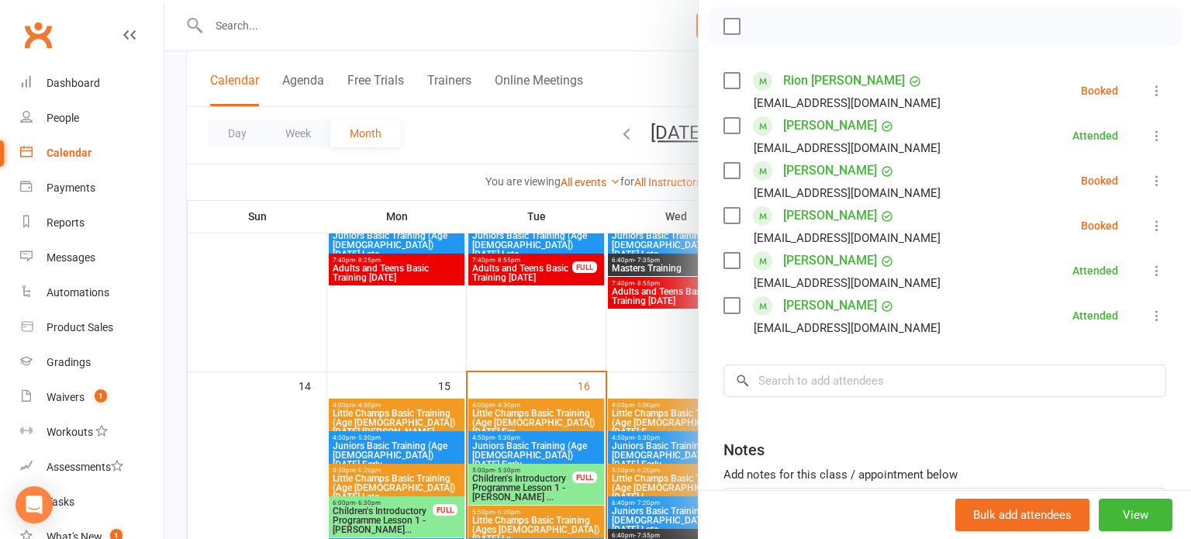
click at [676, 478] on div at bounding box center [677, 269] width 1026 height 539
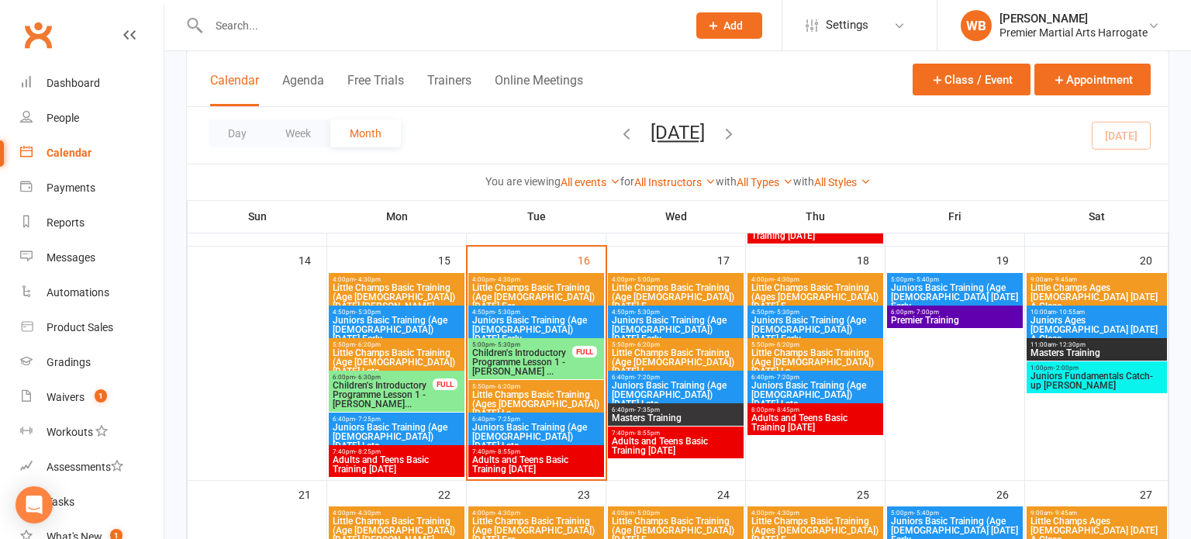
scroll to position [598, 0]
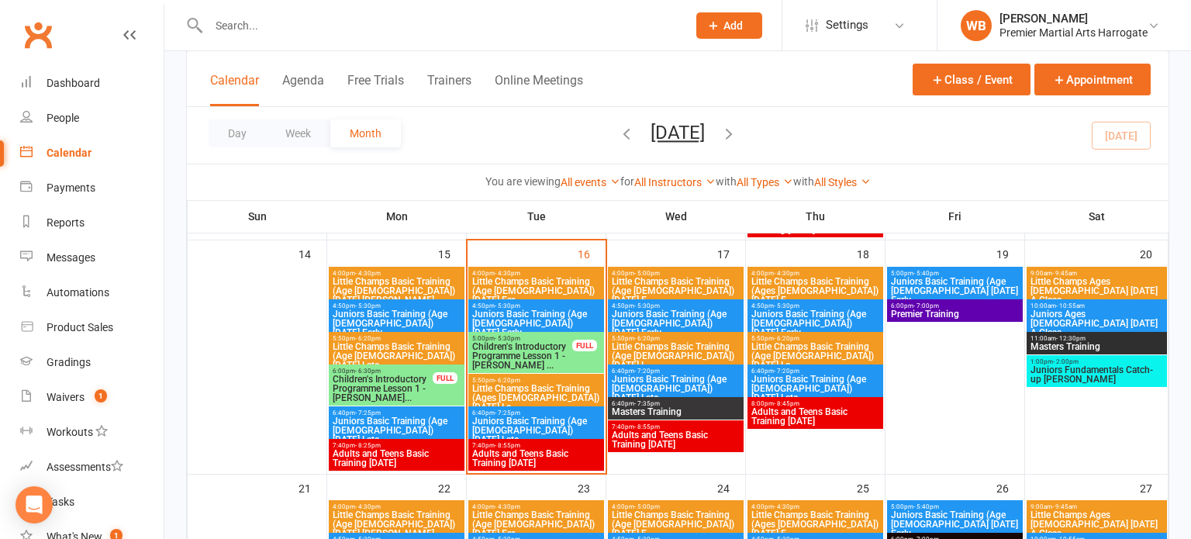
click at [530, 288] on span "Little Champs Basic Training (Age [DEMOGRAPHIC_DATA]) [DATE] Ear..." at bounding box center [535, 291] width 129 height 28
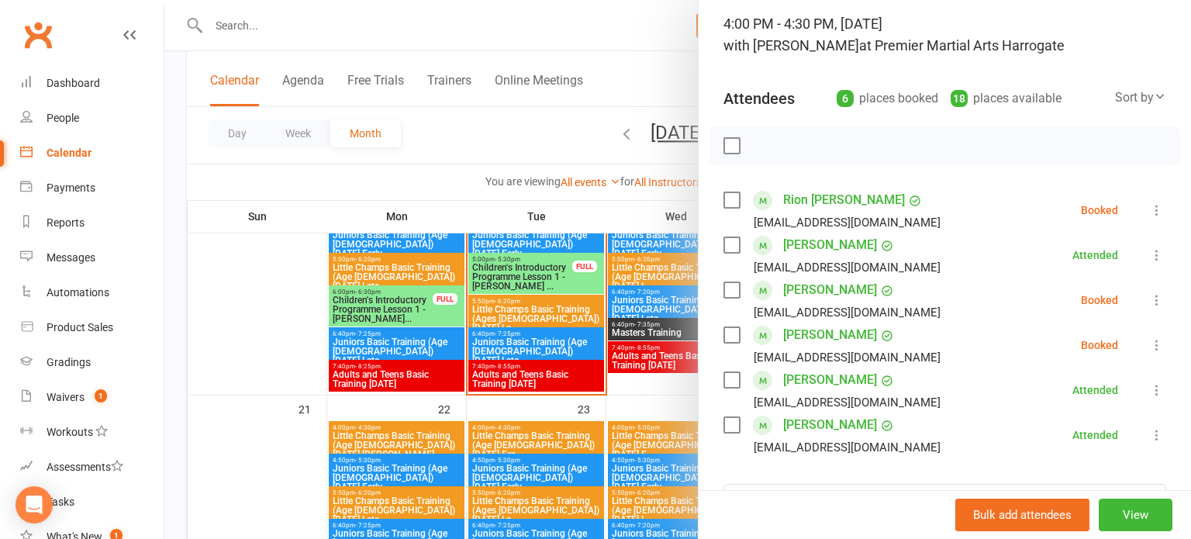
scroll to position [103, 0]
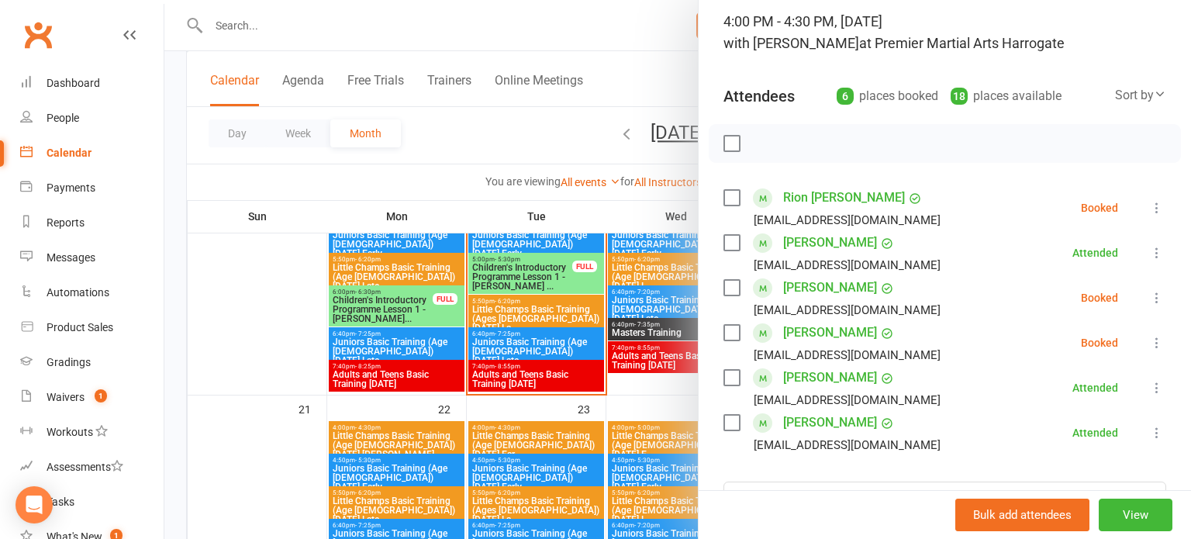
click at [1153, 202] on icon at bounding box center [1157, 208] width 16 height 16
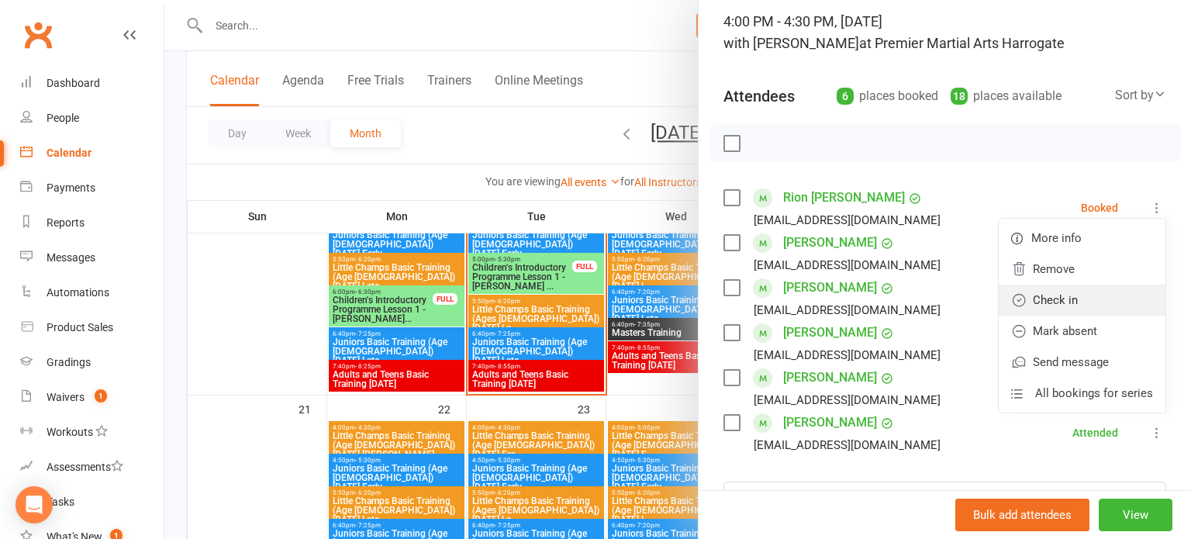
click at [1115, 288] on link "Check in" at bounding box center [1081, 299] width 167 height 31
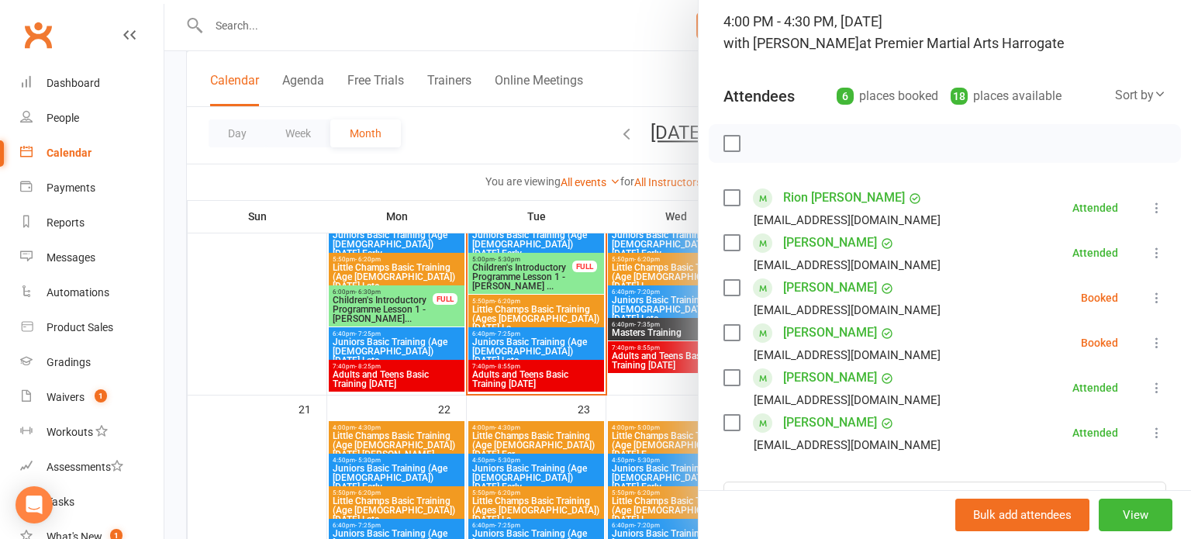
click at [1157, 299] on icon at bounding box center [1157, 298] width 16 height 16
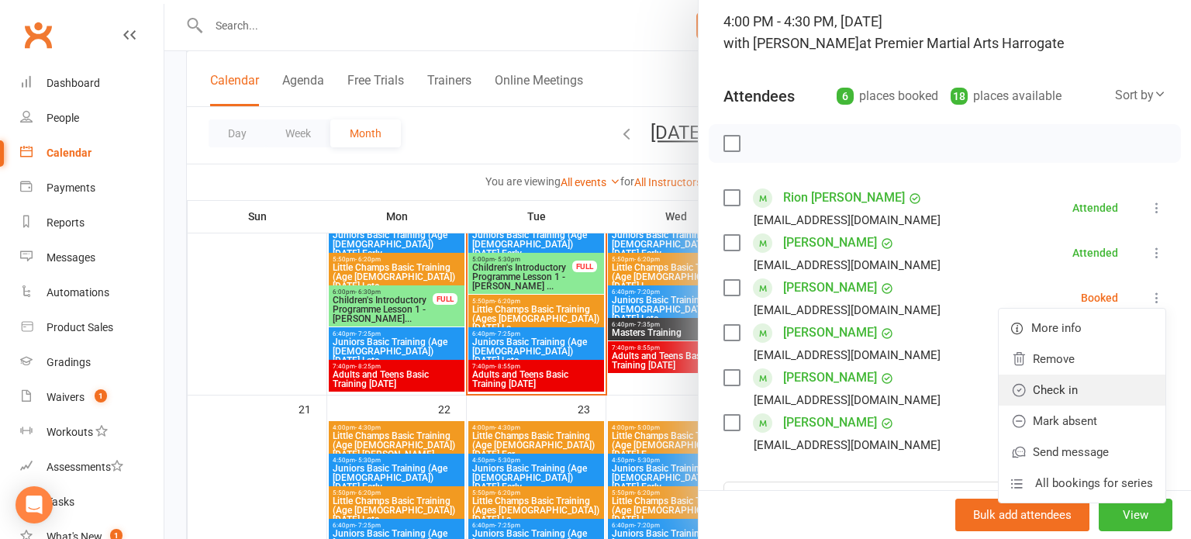
click at [1122, 393] on link "Check in" at bounding box center [1081, 389] width 167 height 31
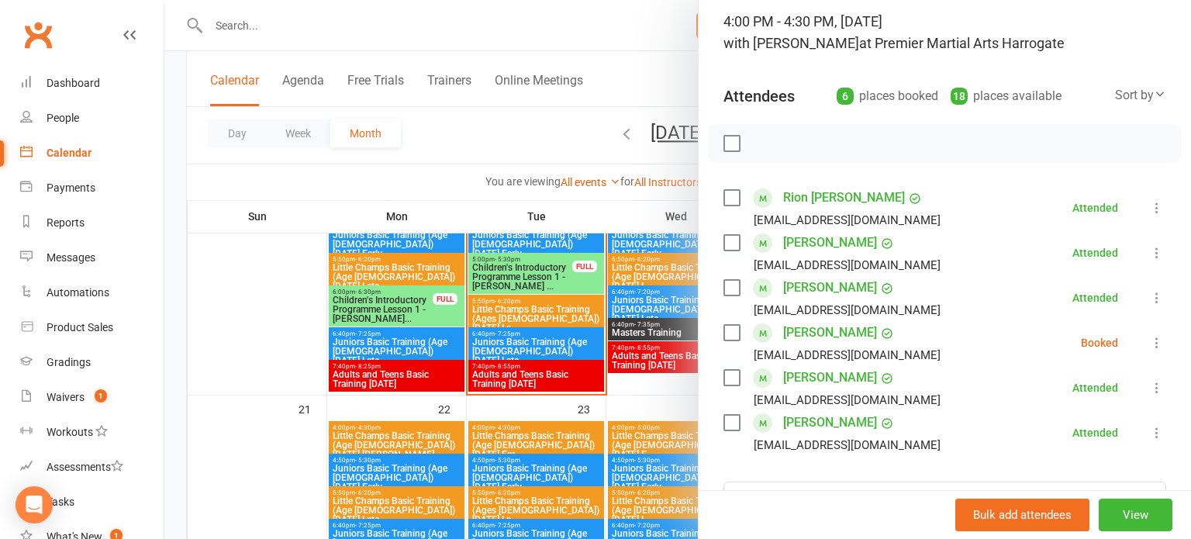
click at [1158, 347] on icon at bounding box center [1157, 343] width 16 height 16
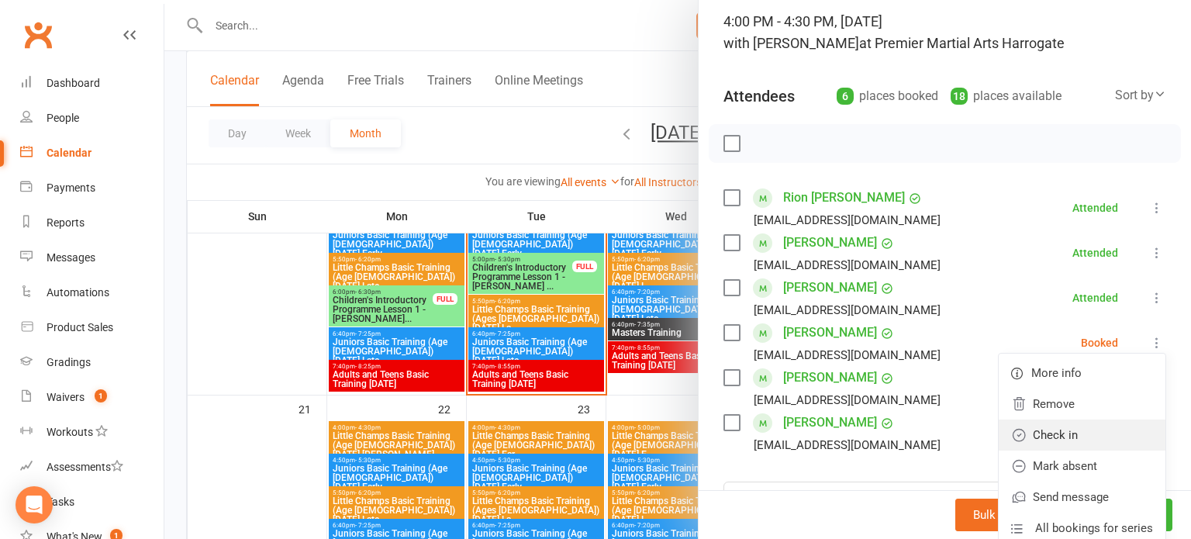
click at [1088, 444] on link "Check in" at bounding box center [1081, 434] width 167 height 31
